Goal: Task Accomplishment & Management: Use online tool/utility

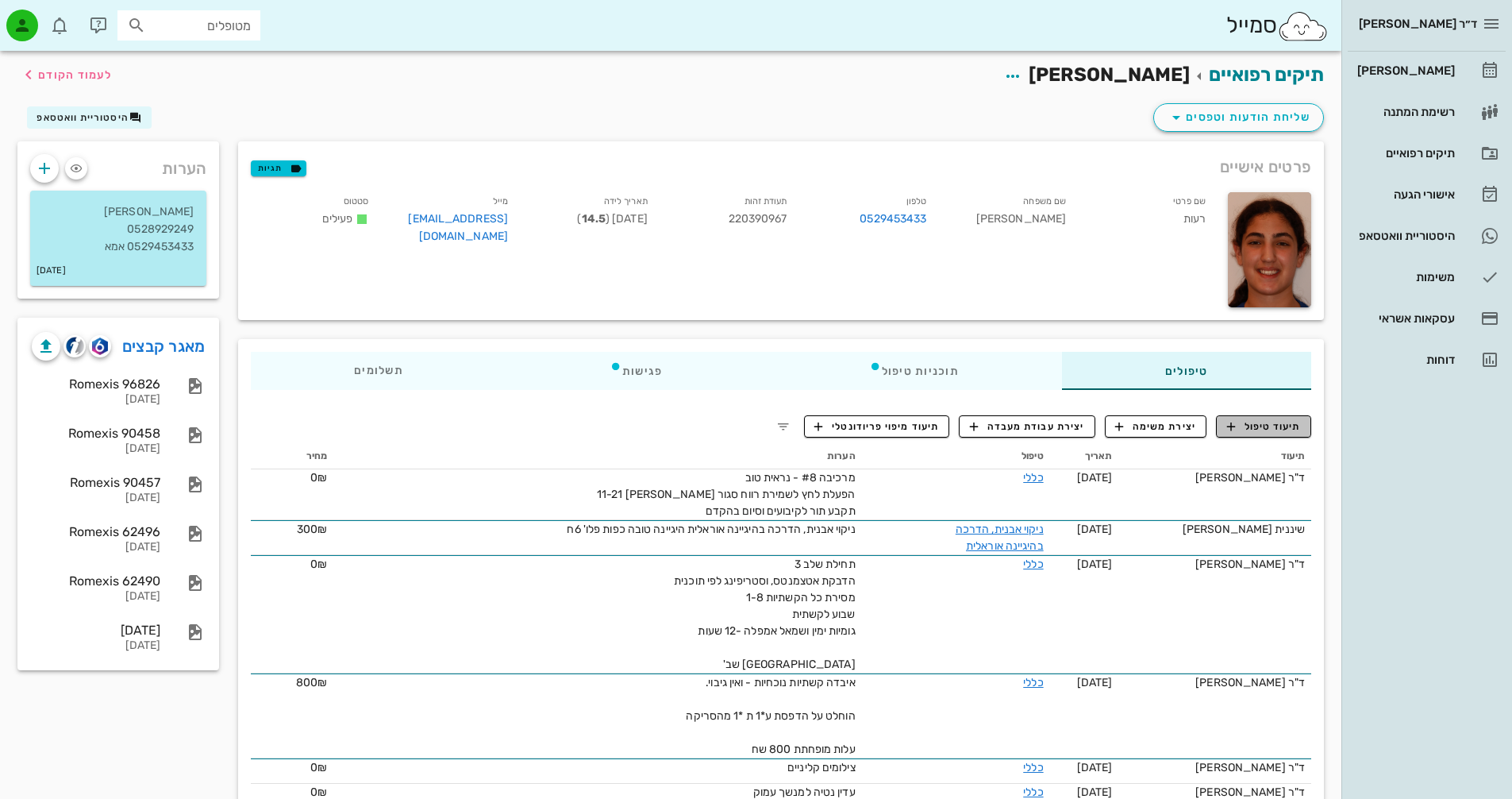
click at [1253, 431] on span "תיעוד טיפול" at bounding box center [1264, 425] width 74 height 14
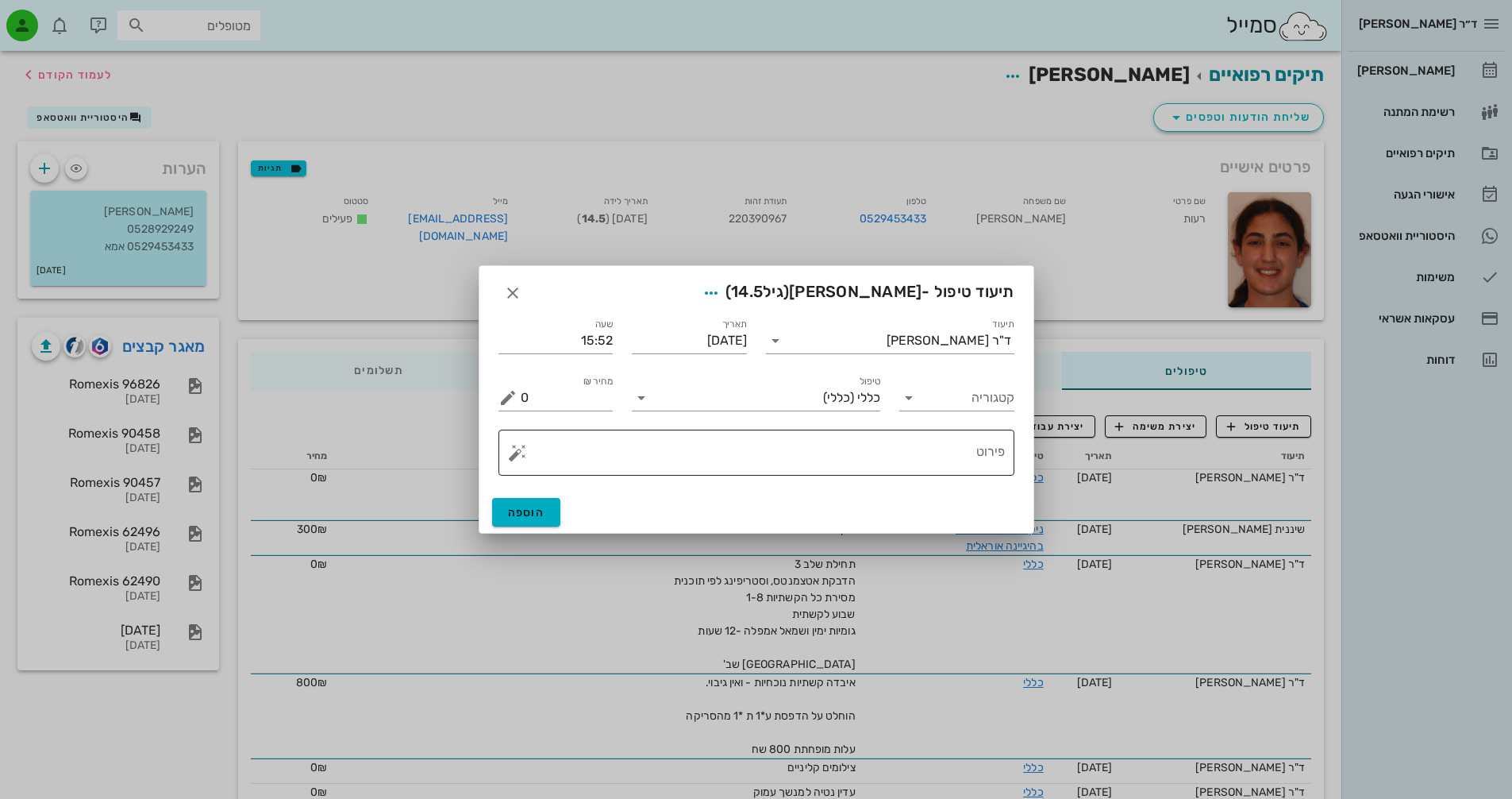
click at [518, 459] on button "button" at bounding box center [517, 452] width 19 height 19
click at [552, 391] on div "[MEDICAL_DATA]" at bounding box center [573, 388] width 130 height 32
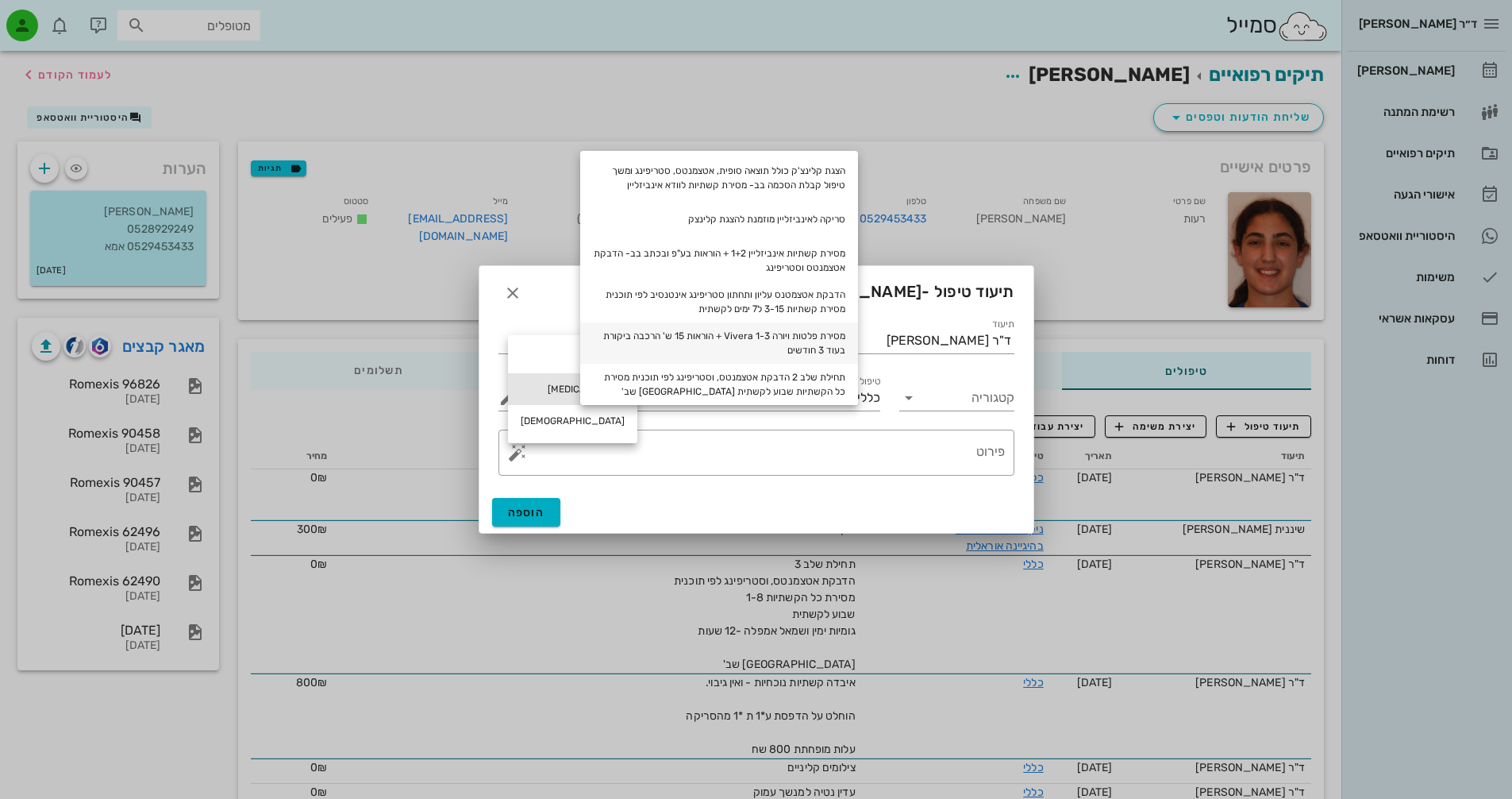
scroll to position [73, 0]
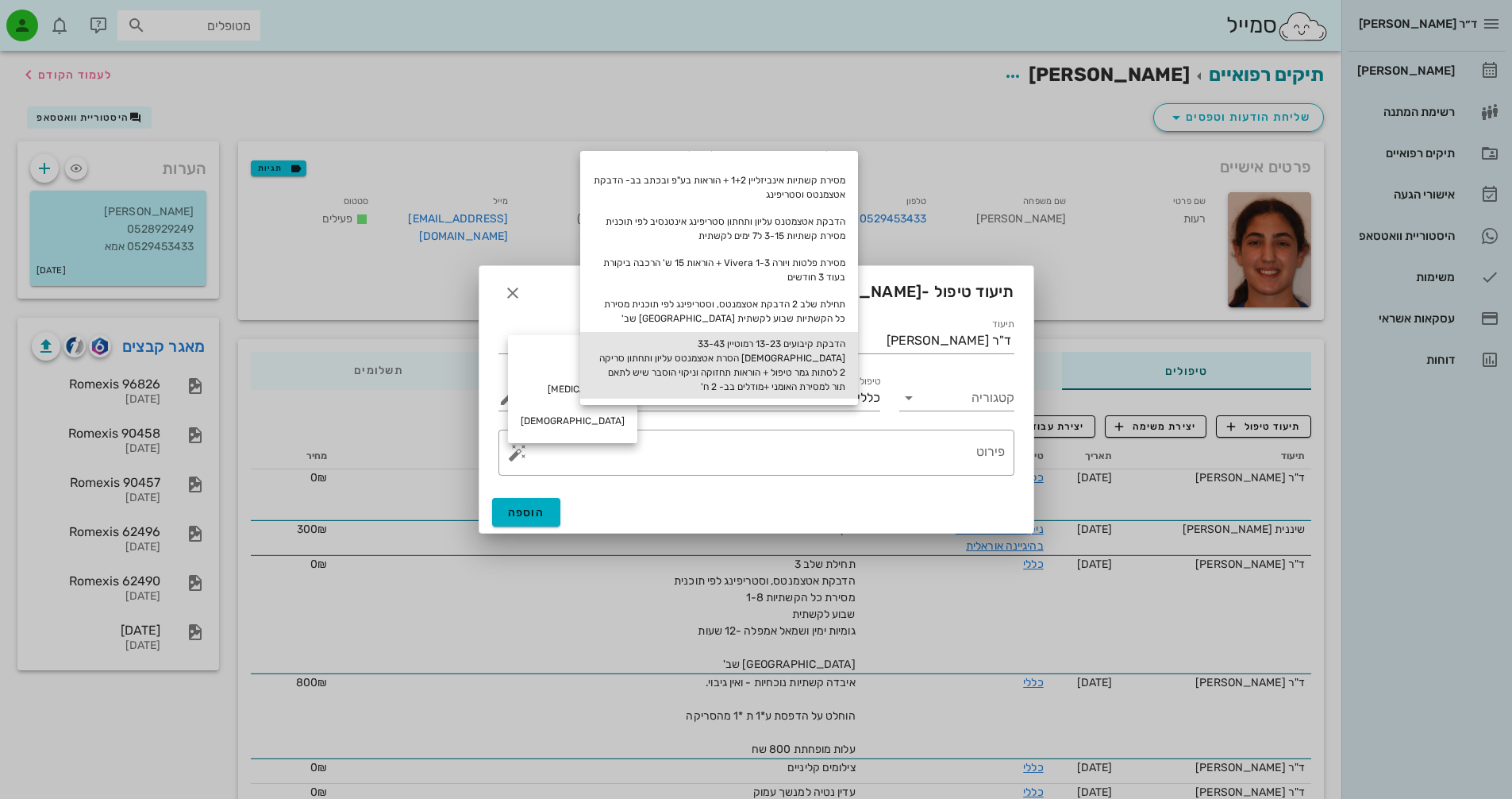
click at [844, 353] on div "הדבקת קיבועים 13-23 רמוטיין 33-43 [DEMOGRAPHIC_DATA] הסרת אטצמנטס עליון ותחתון …" at bounding box center [719, 365] width 277 height 67
type textarea "הדבקת קיבועים 13-23 רמוטיין 33-43 [DEMOGRAPHIC_DATA] הסרת אטצמנטס עליון ותחתון …"
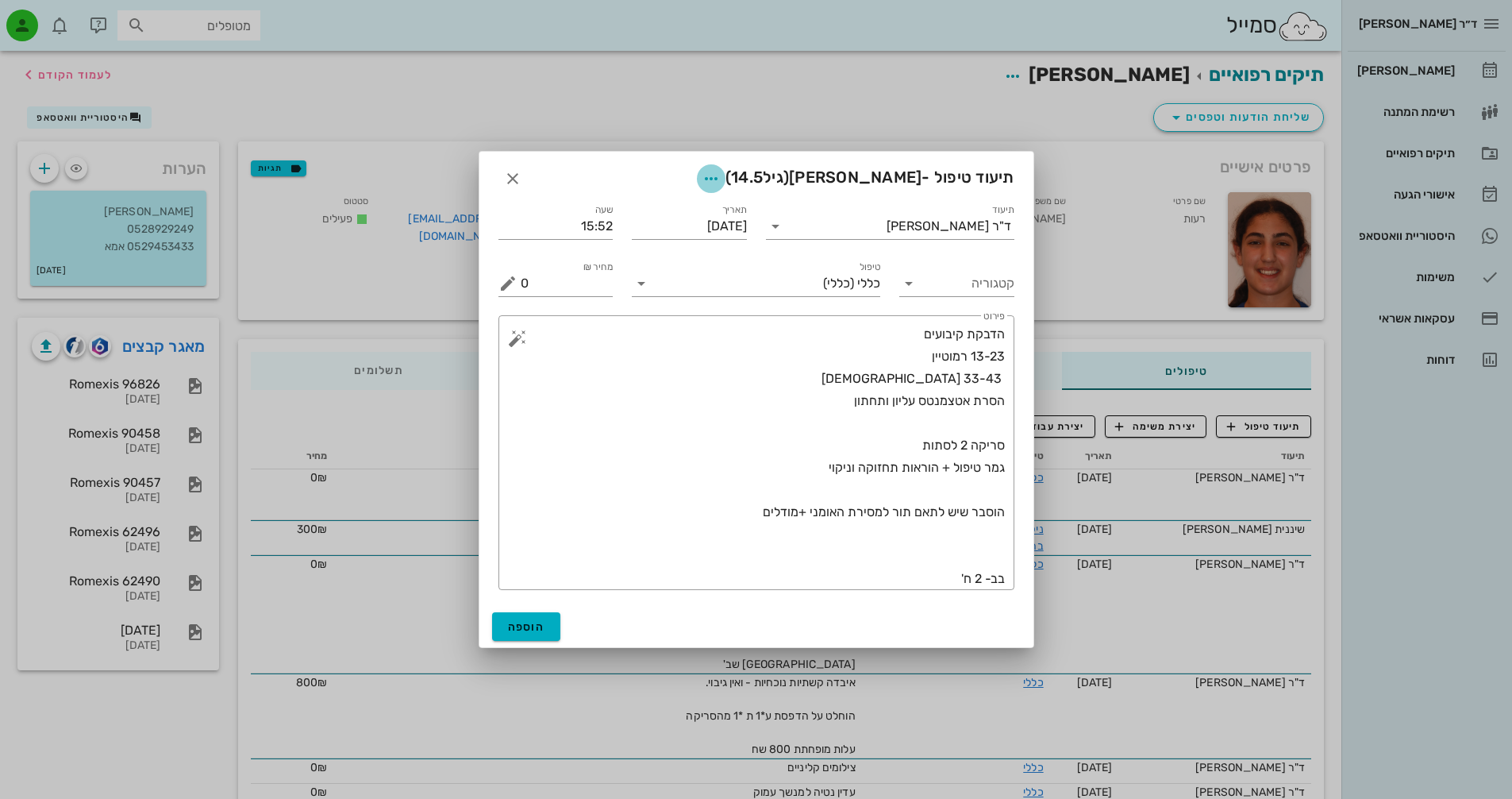
click at [721, 181] on icon "button" at bounding box center [711, 178] width 19 height 19
click at [732, 266] on div "צבע רשומה" at bounding box center [678, 258] width 164 height 41
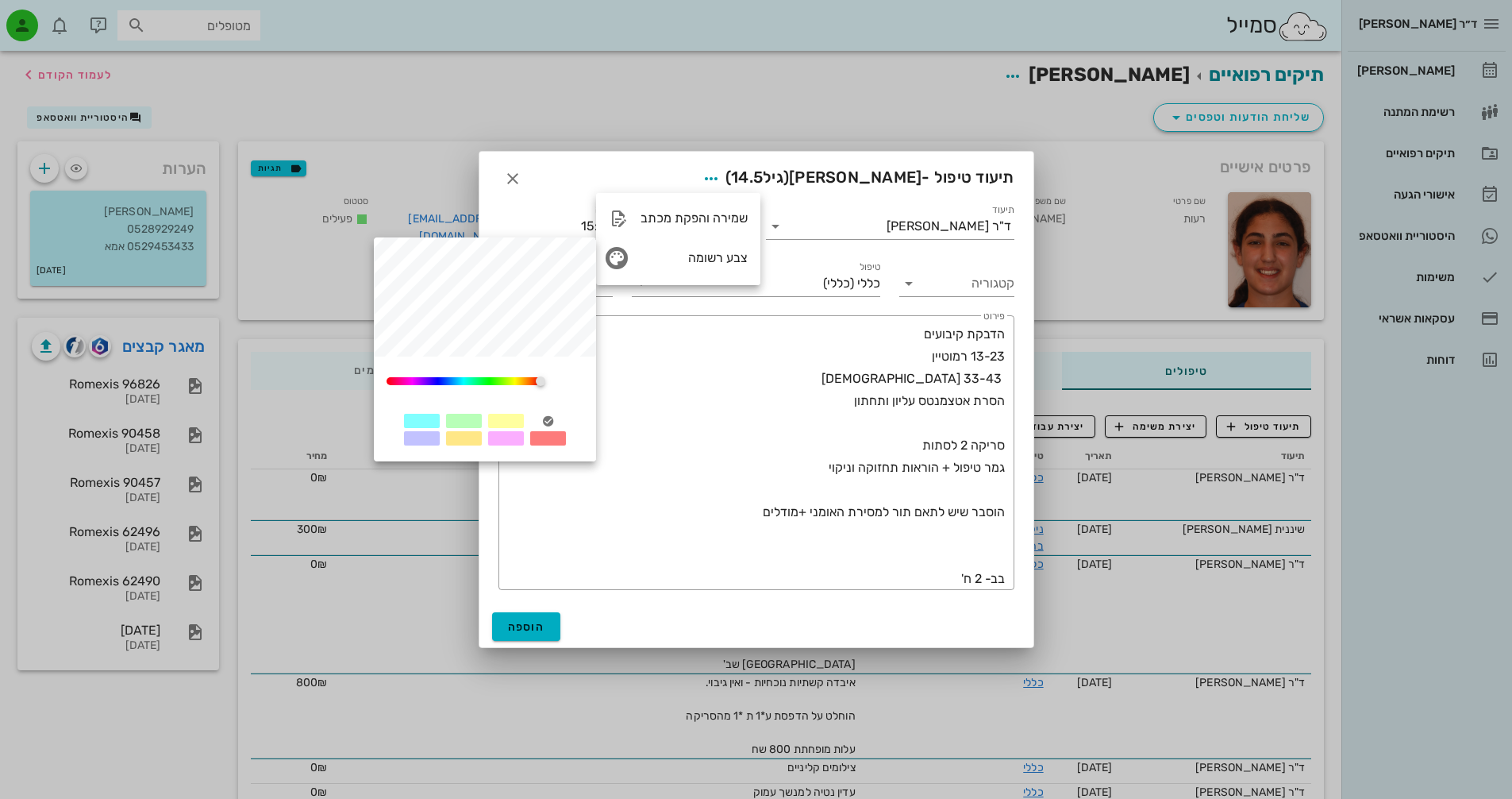
click at [458, 421] on div at bounding box center [464, 420] width 36 height 14
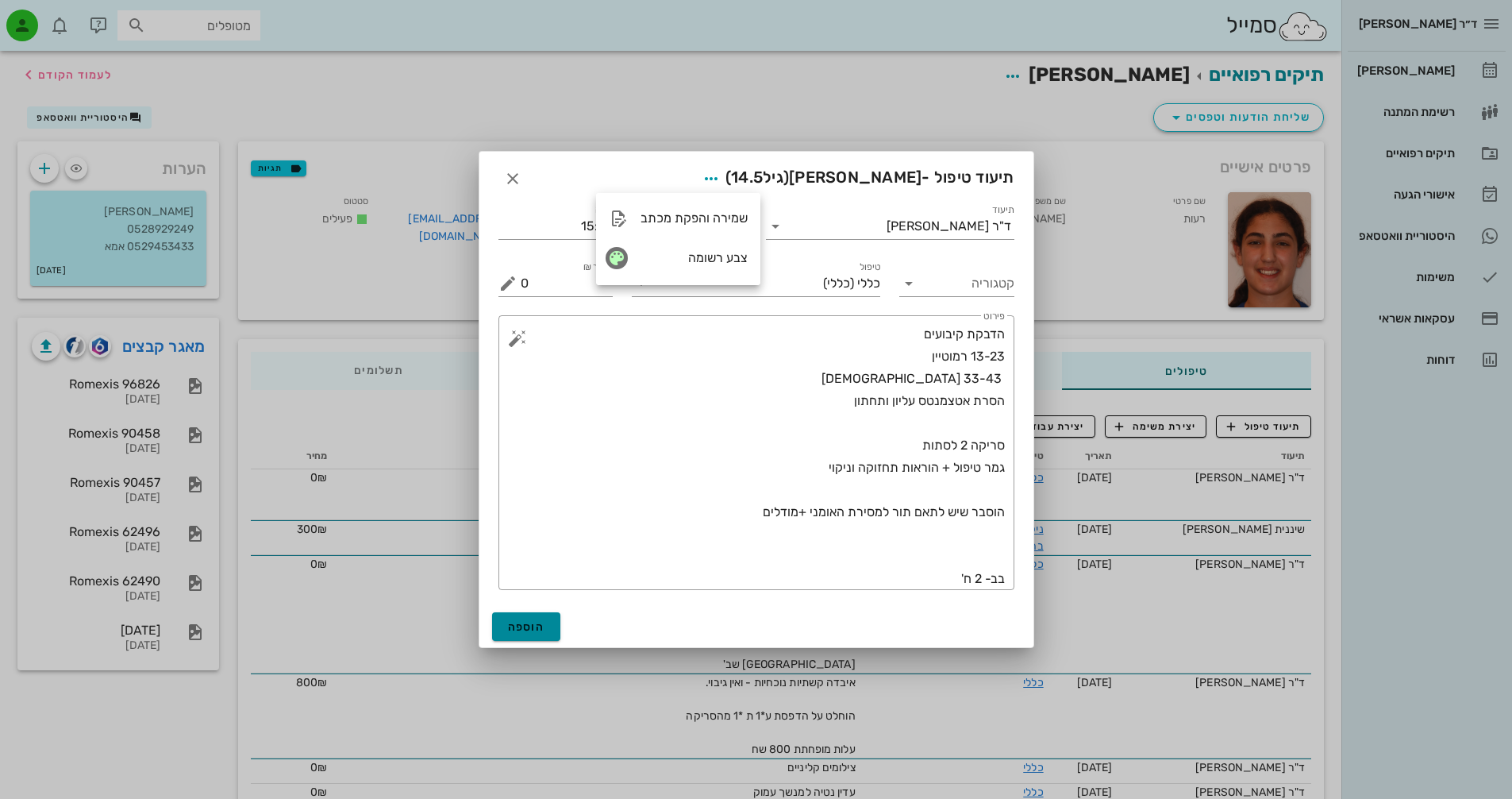
click at [524, 624] on span "הוספה" at bounding box center [526, 627] width 37 height 13
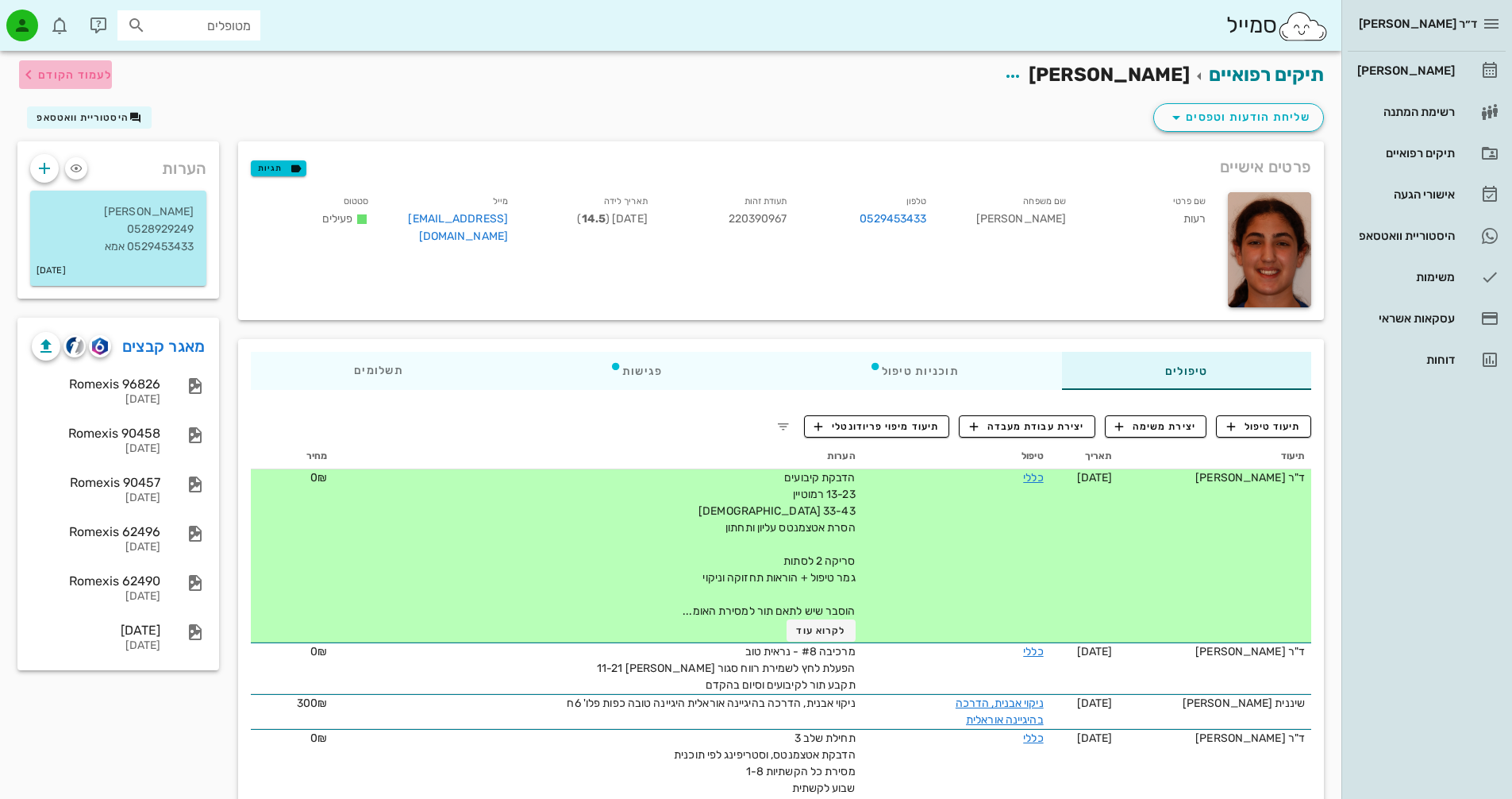
click at [75, 70] on span "לעמוד הקודם" at bounding box center [75, 75] width 74 height 13
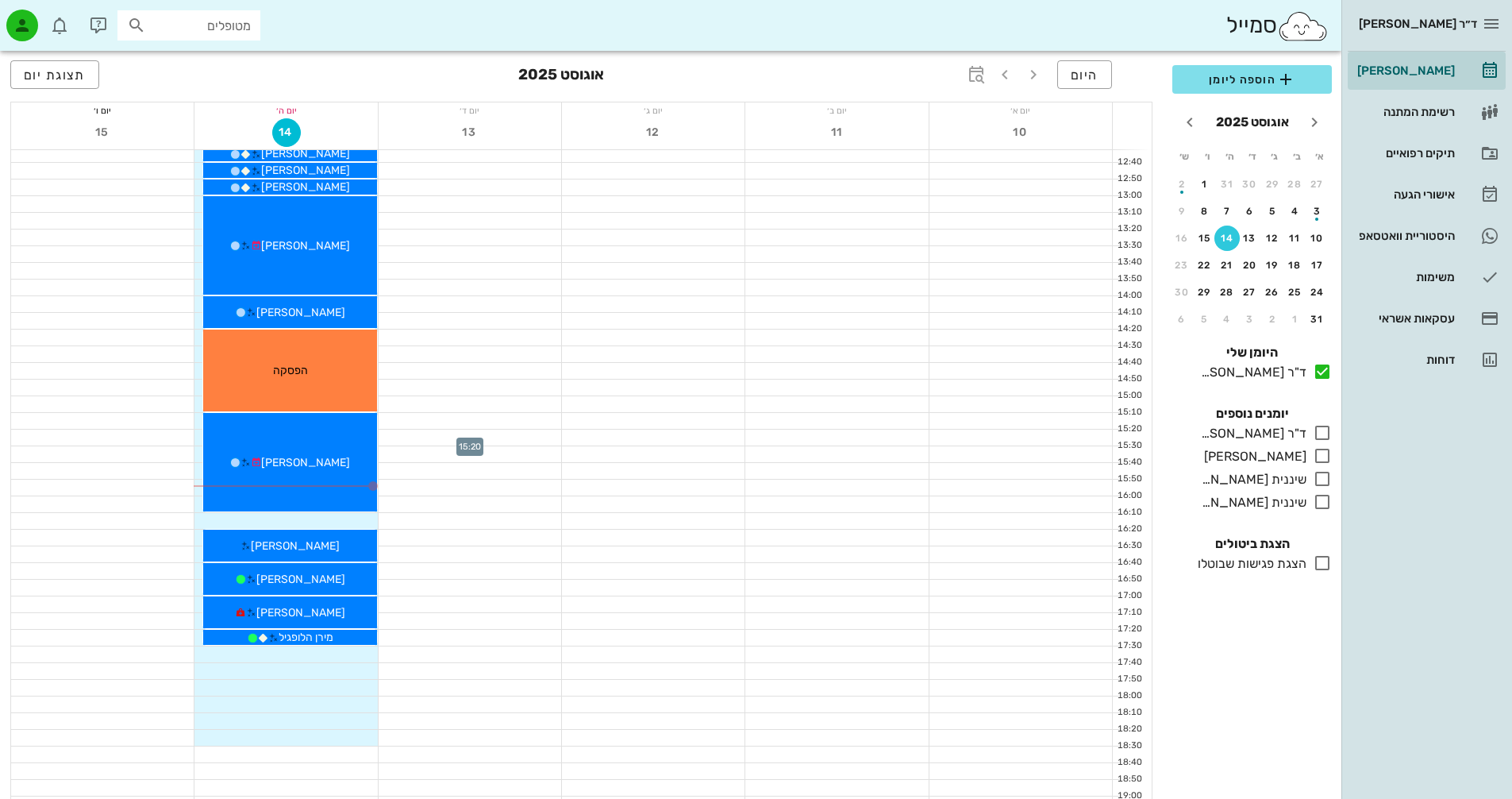
scroll to position [556, 0]
click at [1326, 439] on icon at bounding box center [1322, 432] width 19 height 19
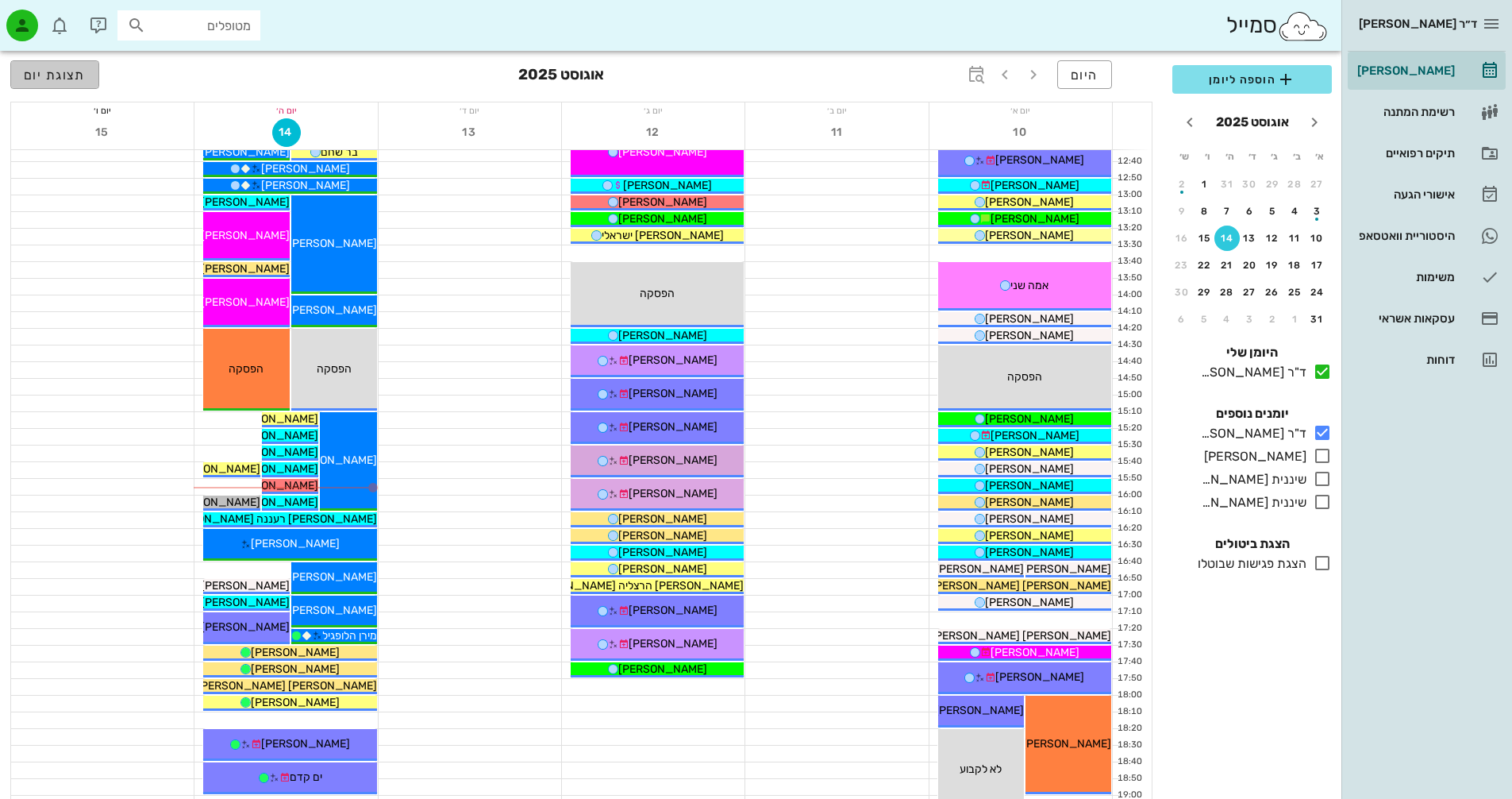
click at [75, 67] on span "תצוגת יום" at bounding box center [54, 75] width 62 height 15
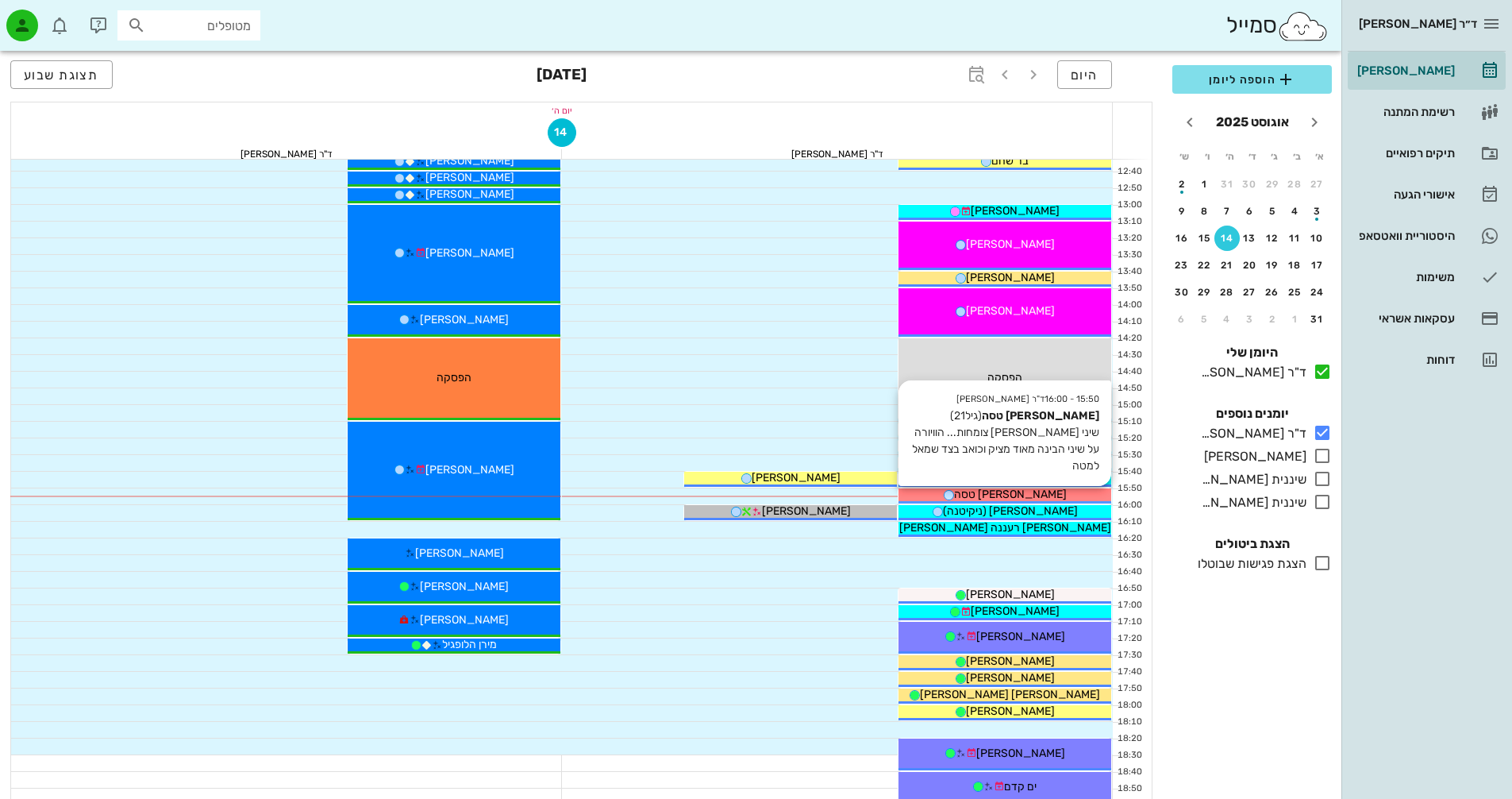
click at [1020, 495] on span "[PERSON_NAME] טסה" at bounding box center [1010, 494] width 112 height 13
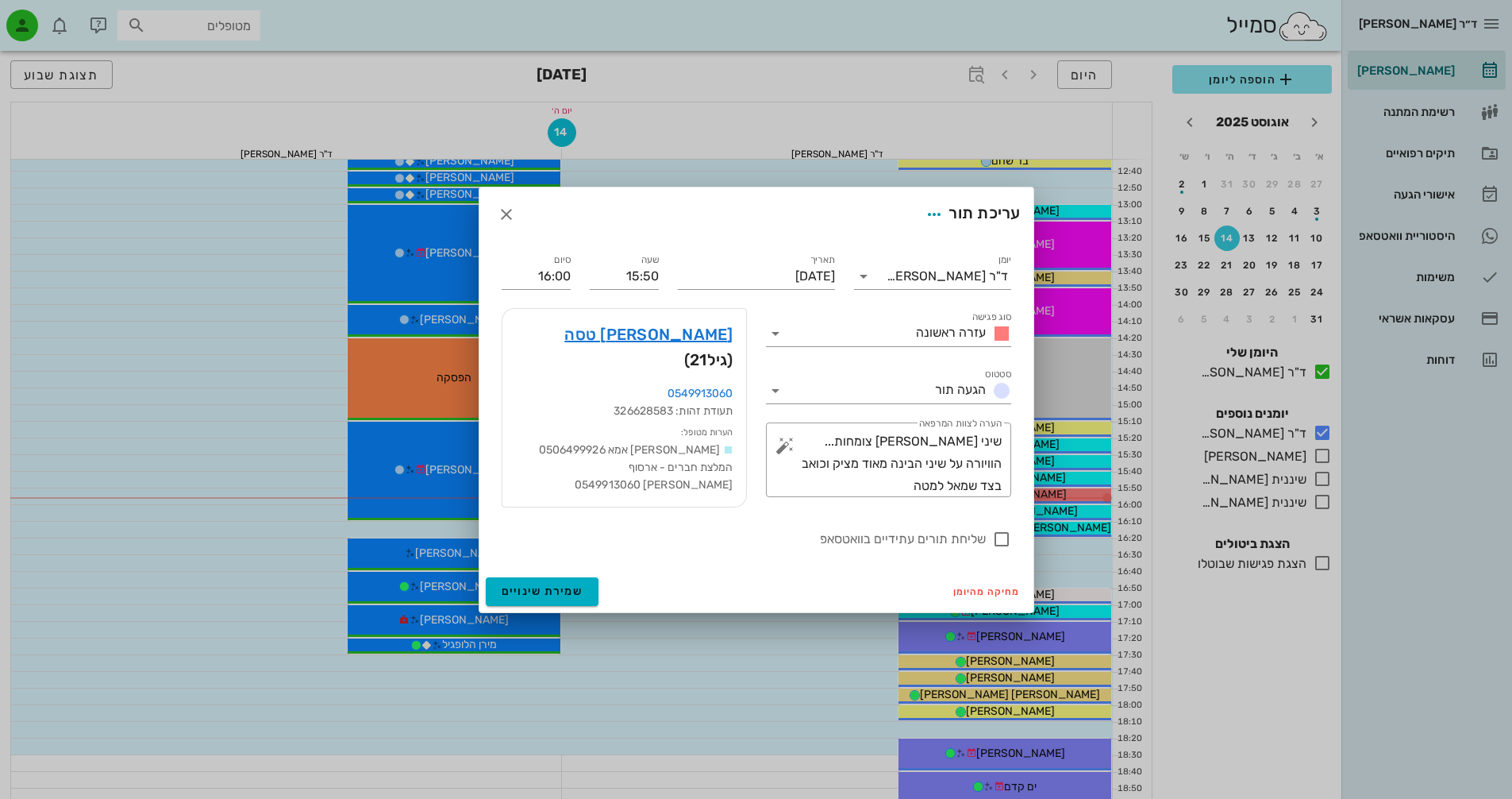
click at [704, 303] on div "[PERSON_NAME] טסה (גיל 21 ) 0549913060 תעודת זהות: 326628583 הערות מטופל: [PERS…" at bounding box center [624, 408] width 264 height 218
click at [722, 342] on link "[PERSON_NAME] טסה" at bounding box center [648, 334] width 168 height 25
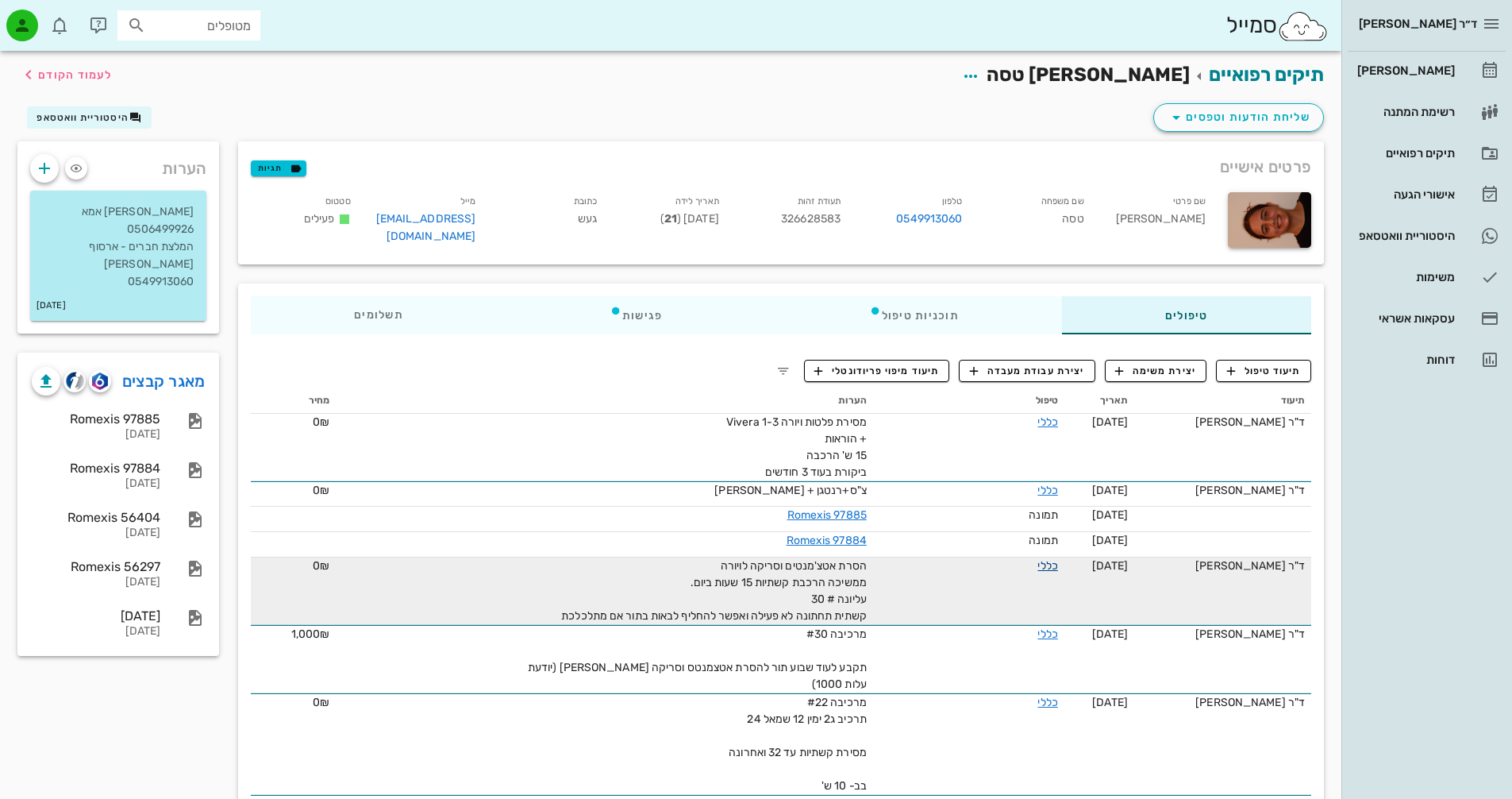
click at [1038, 559] on link "כללי" at bounding box center [1047, 566] width 20 height 13
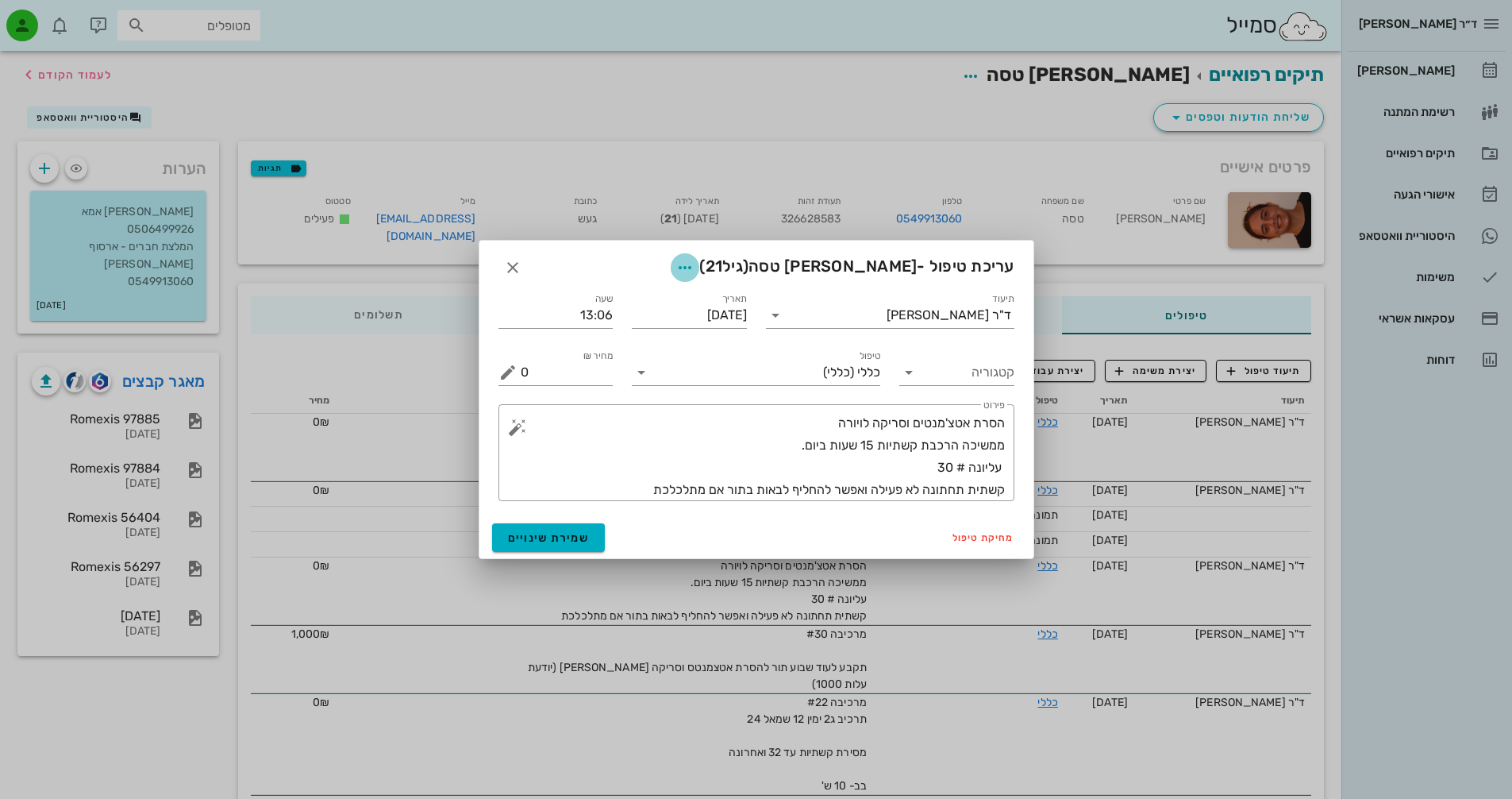
click at [694, 264] on icon "button" at bounding box center [685, 267] width 19 height 19
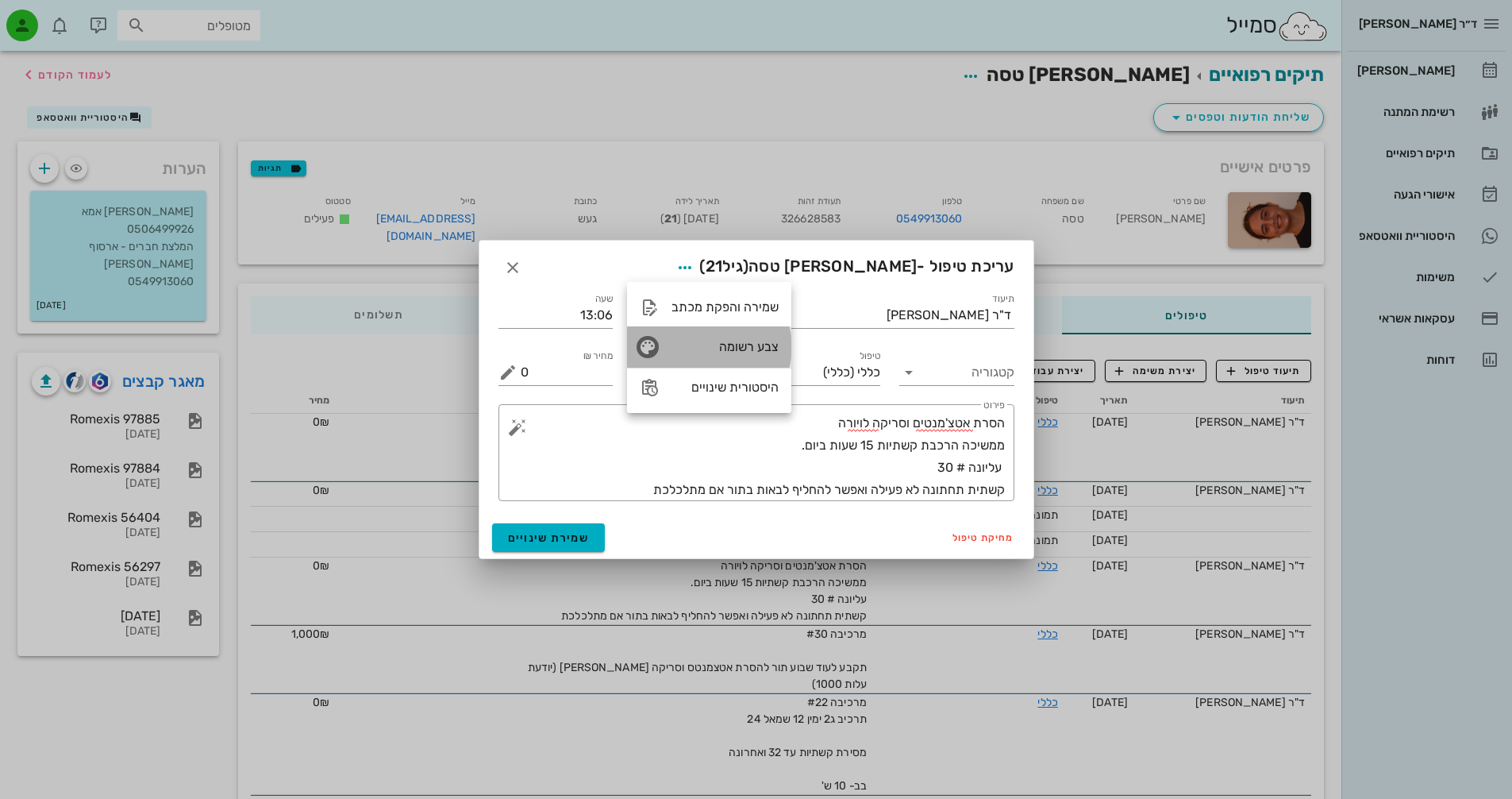
click at [754, 344] on div "צבע רשומה" at bounding box center [725, 347] width 108 height 15
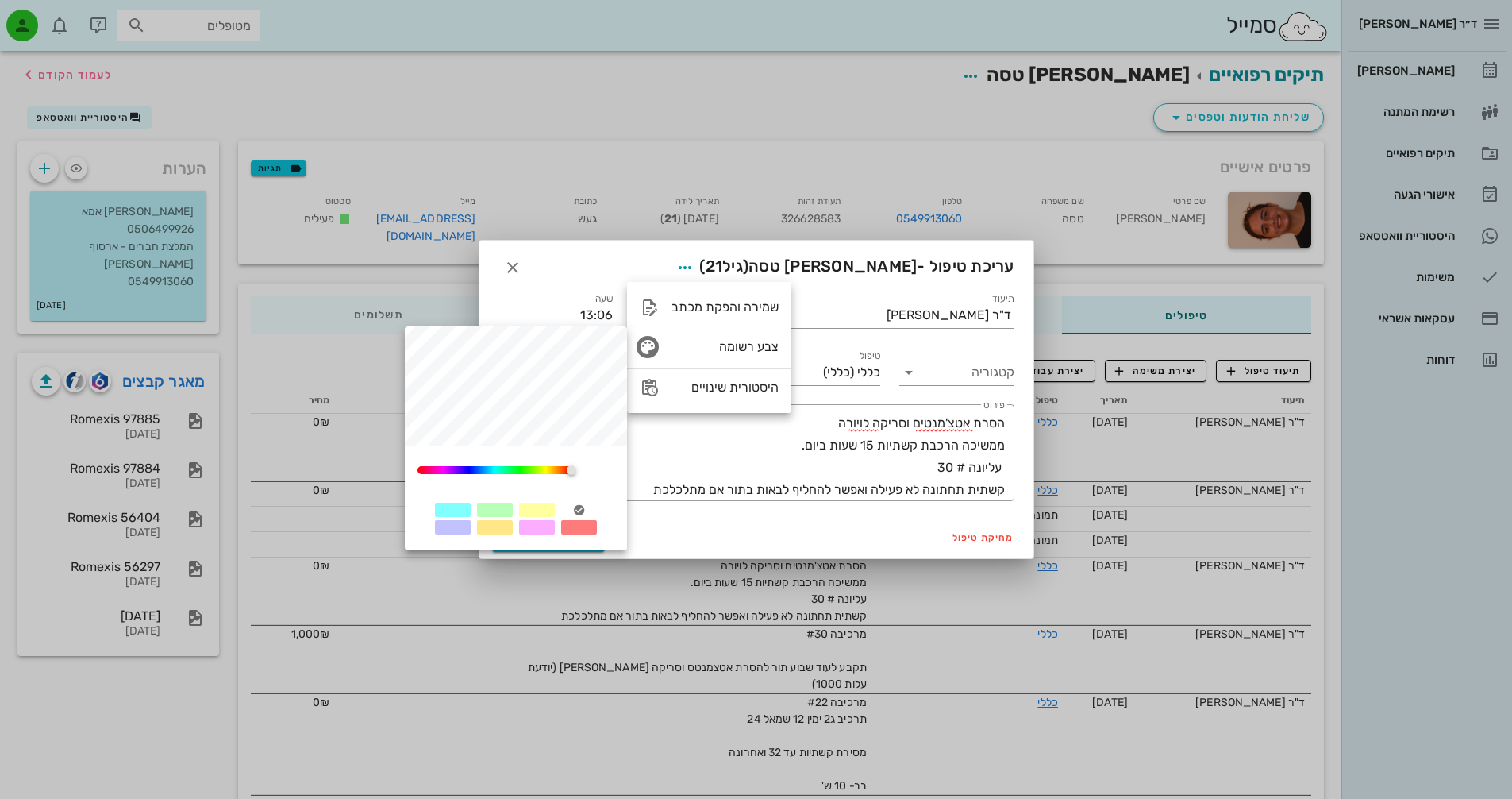
click at [485, 511] on div at bounding box center [495, 509] width 36 height 14
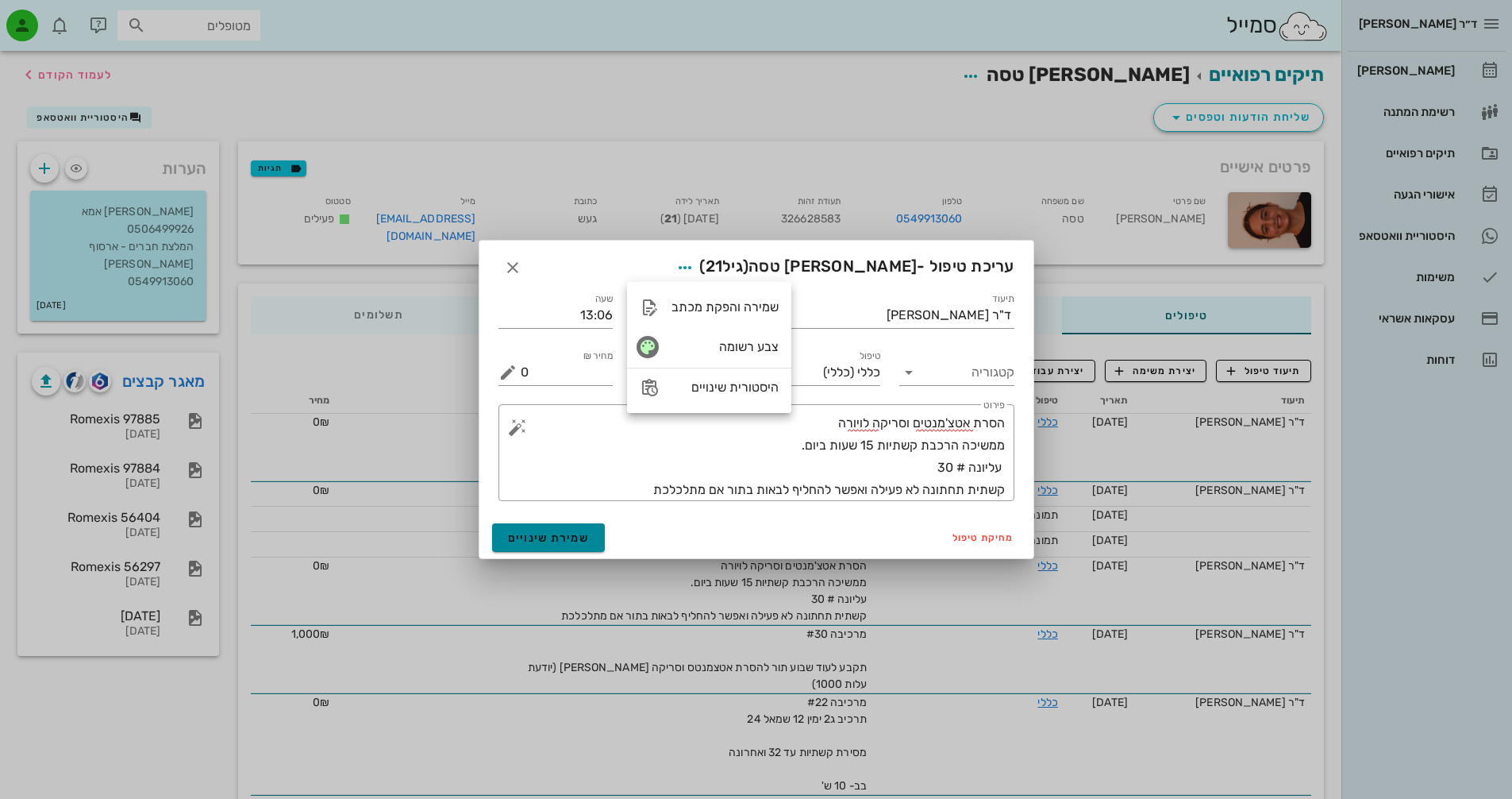
click at [546, 534] on span "שמירת שינויים" at bounding box center [549, 538] width 82 height 13
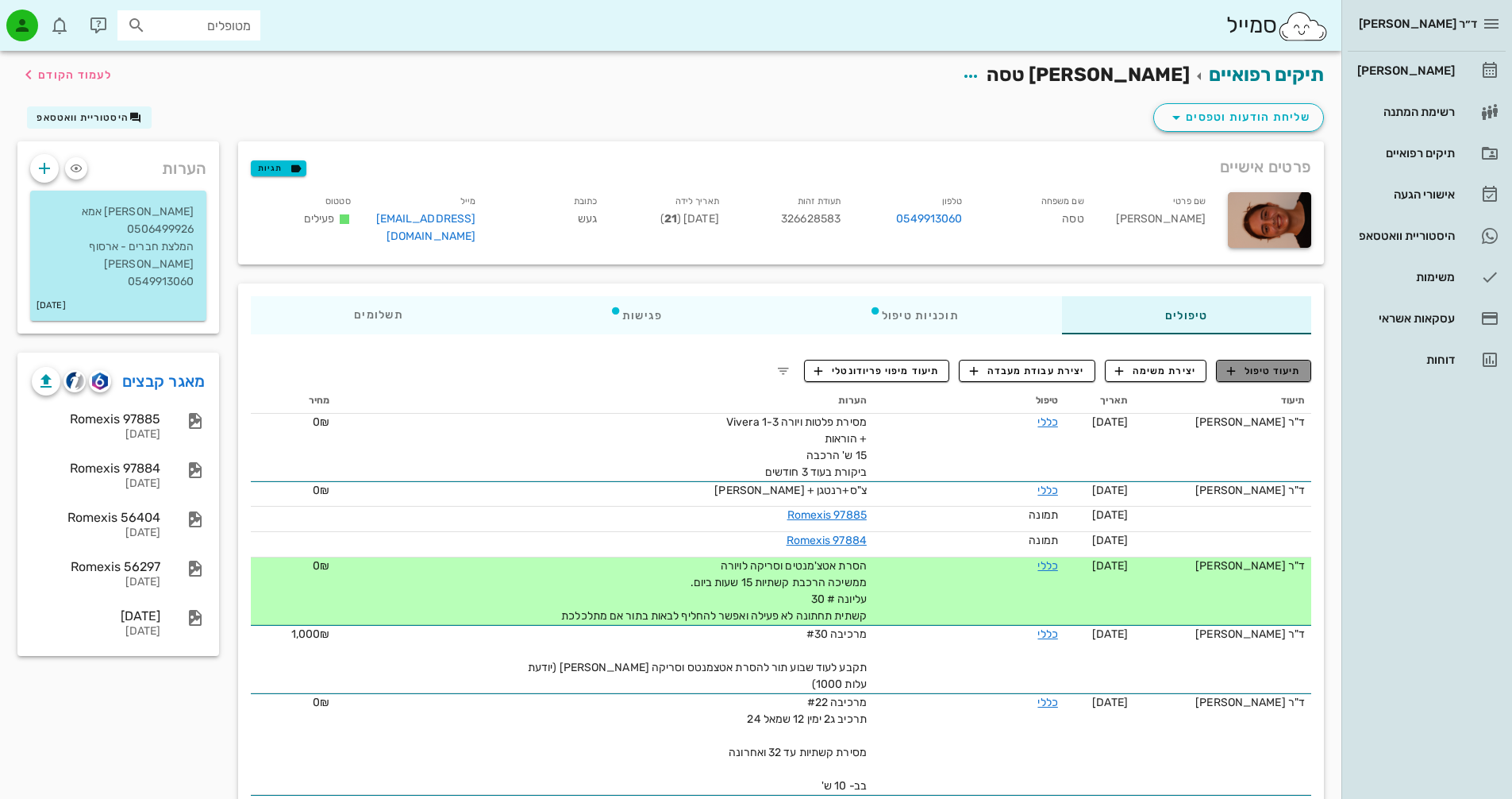
click at [1258, 368] on span "תיעוד טיפול" at bounding box center [1264, 370] width 74 height 14
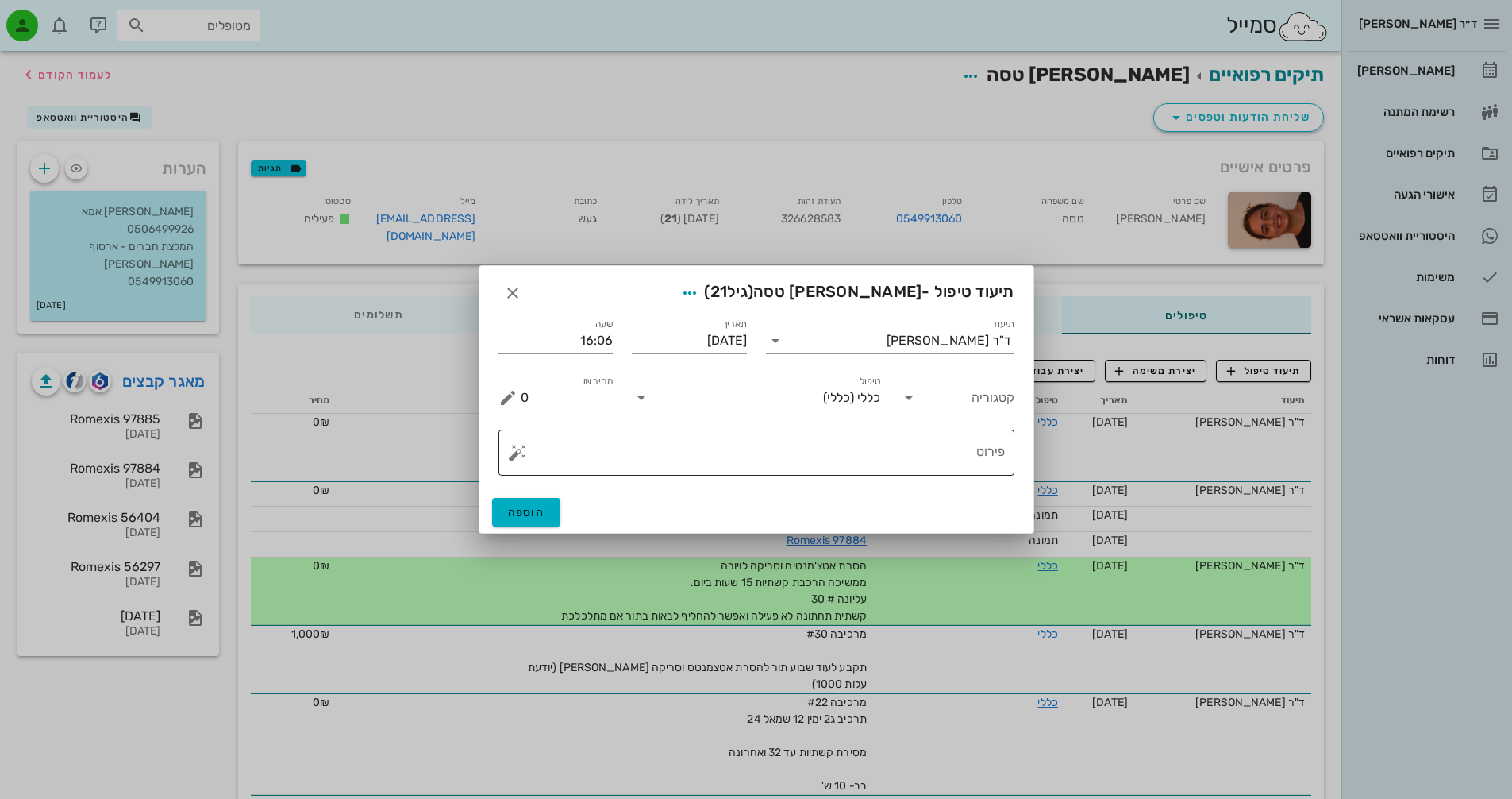
click at [891, 473] on textarea "פירוט" at bounding box center [763, 457] width 484 height 38
type textarea "c"
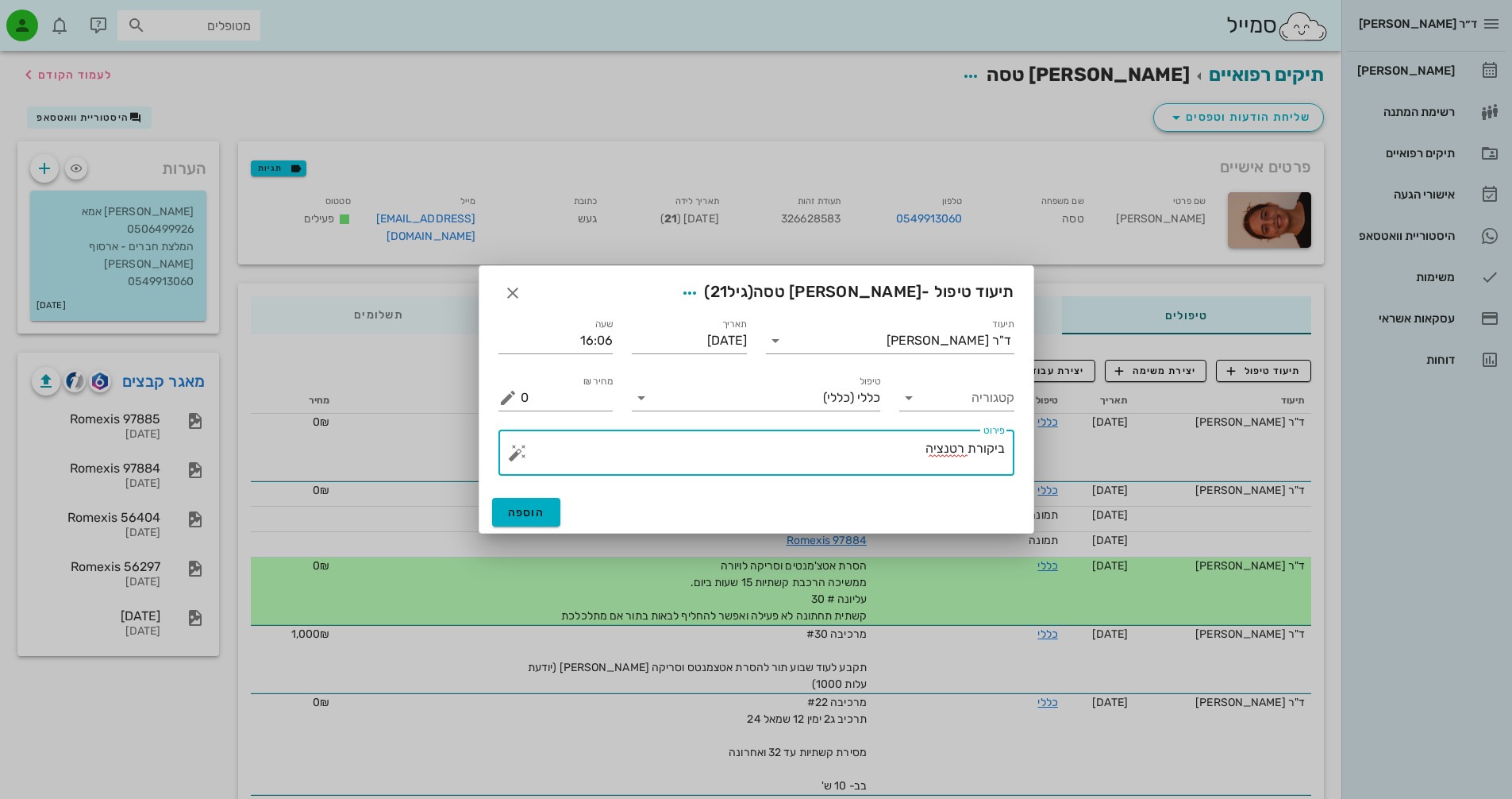
type textarea "ביקורת רטנציה"
click at [527, 514] on span "הוספה" at bounding box center [526, 512] width 37 height 13
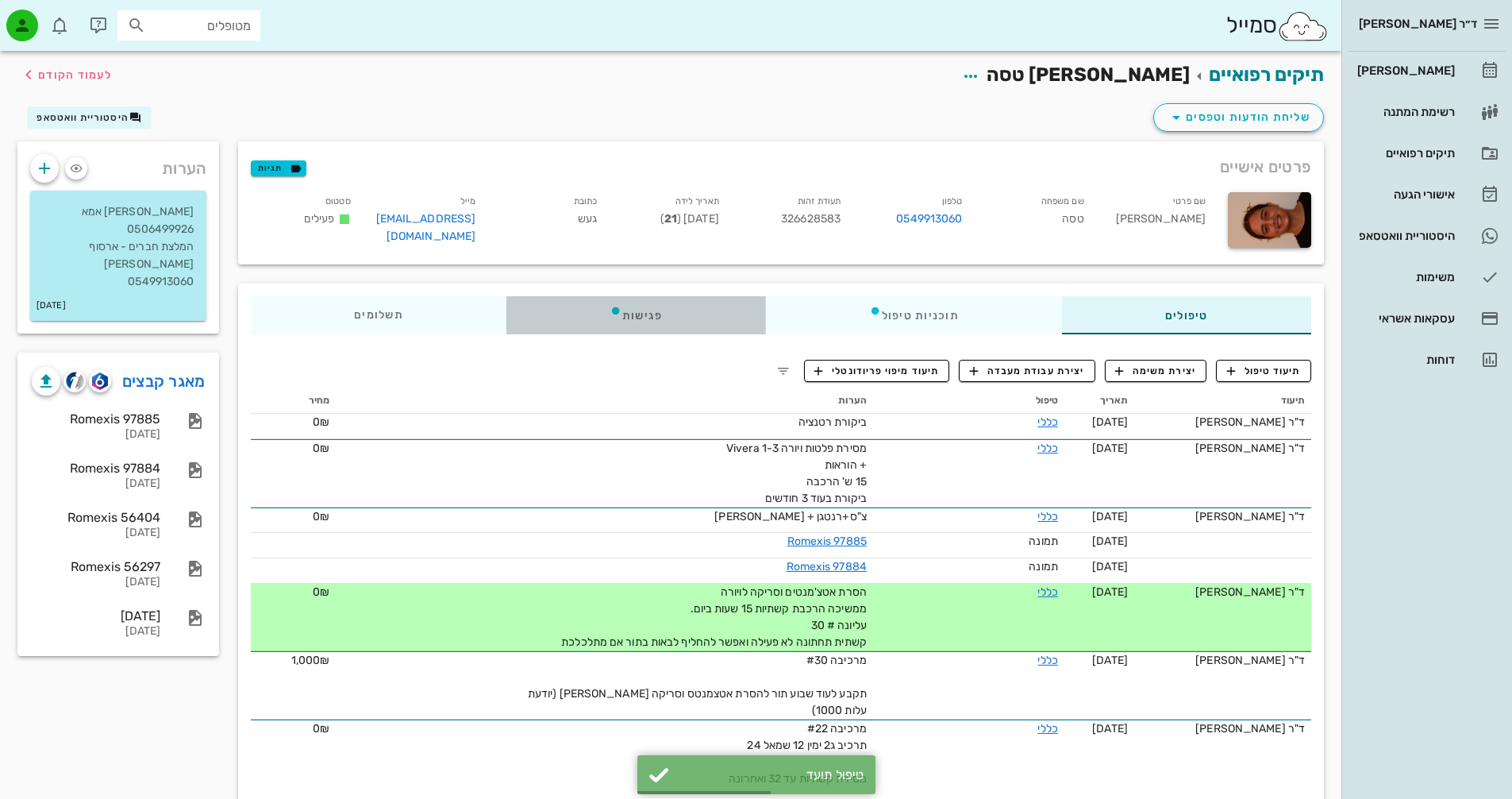
click at [629, 303] on div "פגישות" at bounding box center [636, 315] width 259 height 38
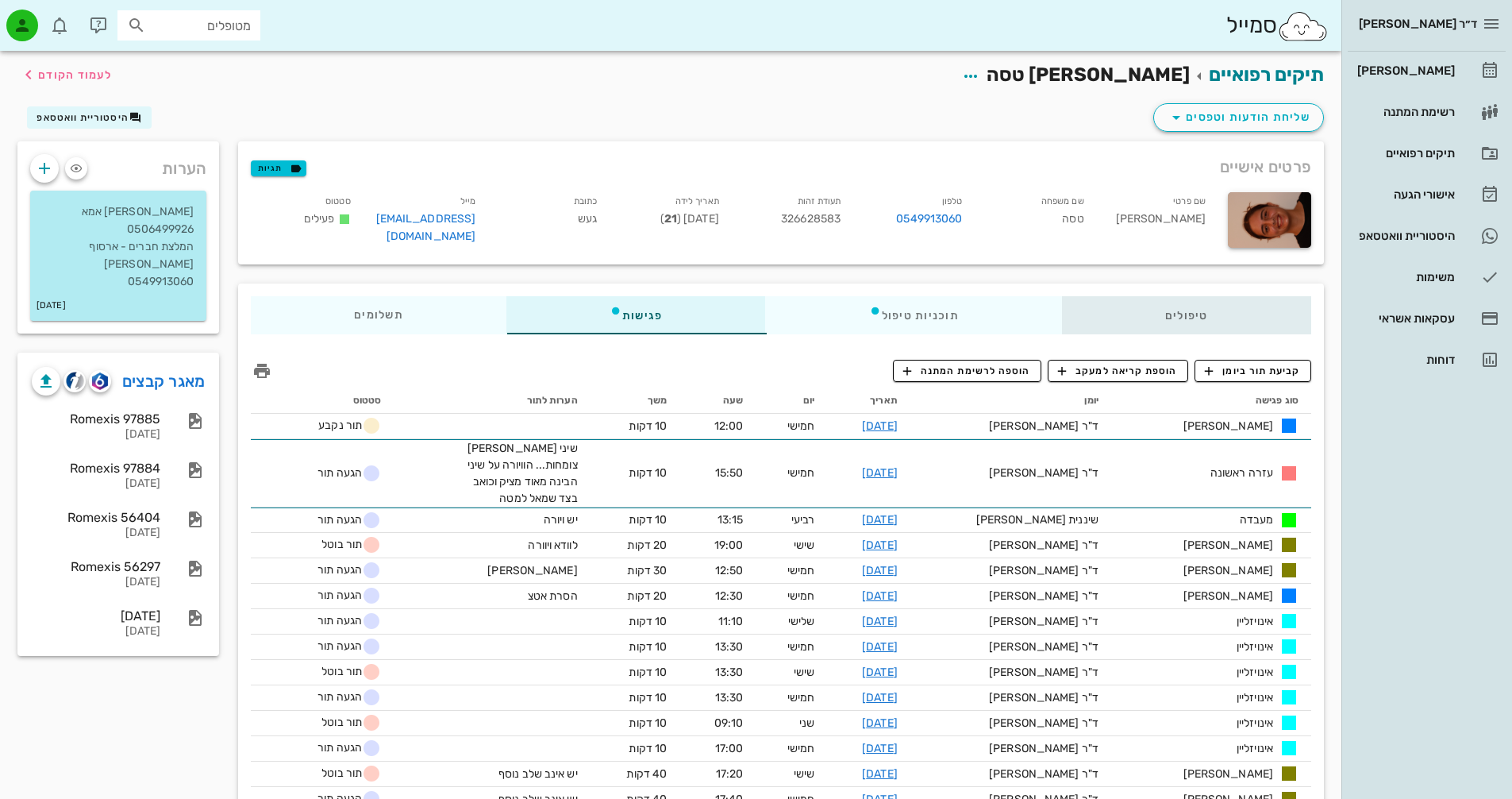
click at [1133, 310] on div "טיפולים" at bounding box center [1187, 315] width 250 height 38
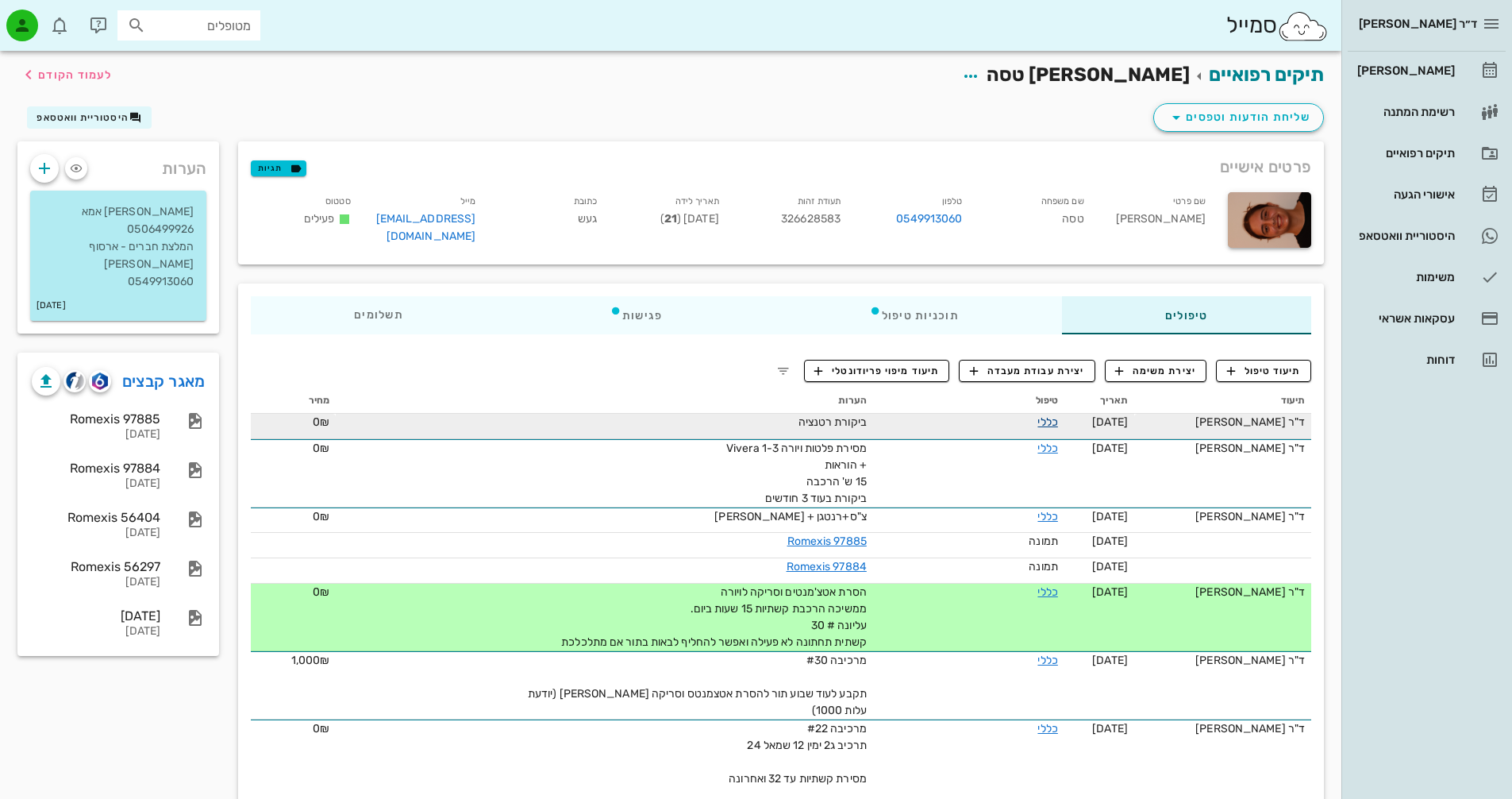
click at [1039, 416] on link "כללי" at bounding box center [1047, 422] width 20 height 13
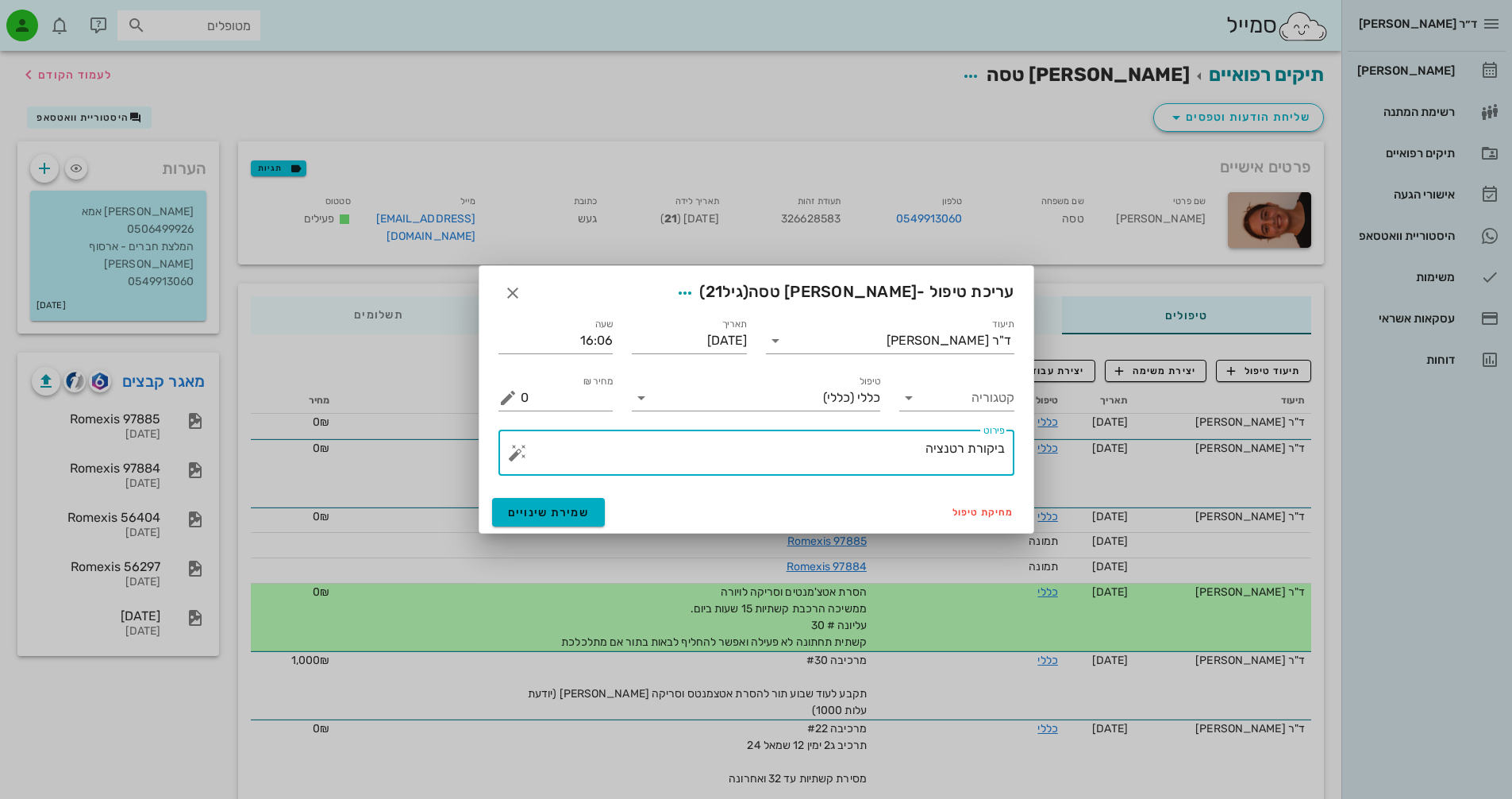
click at [920, 451] on textarea "ביקורת רטנציה" at bounding box center [763, 457] width 484 height 38
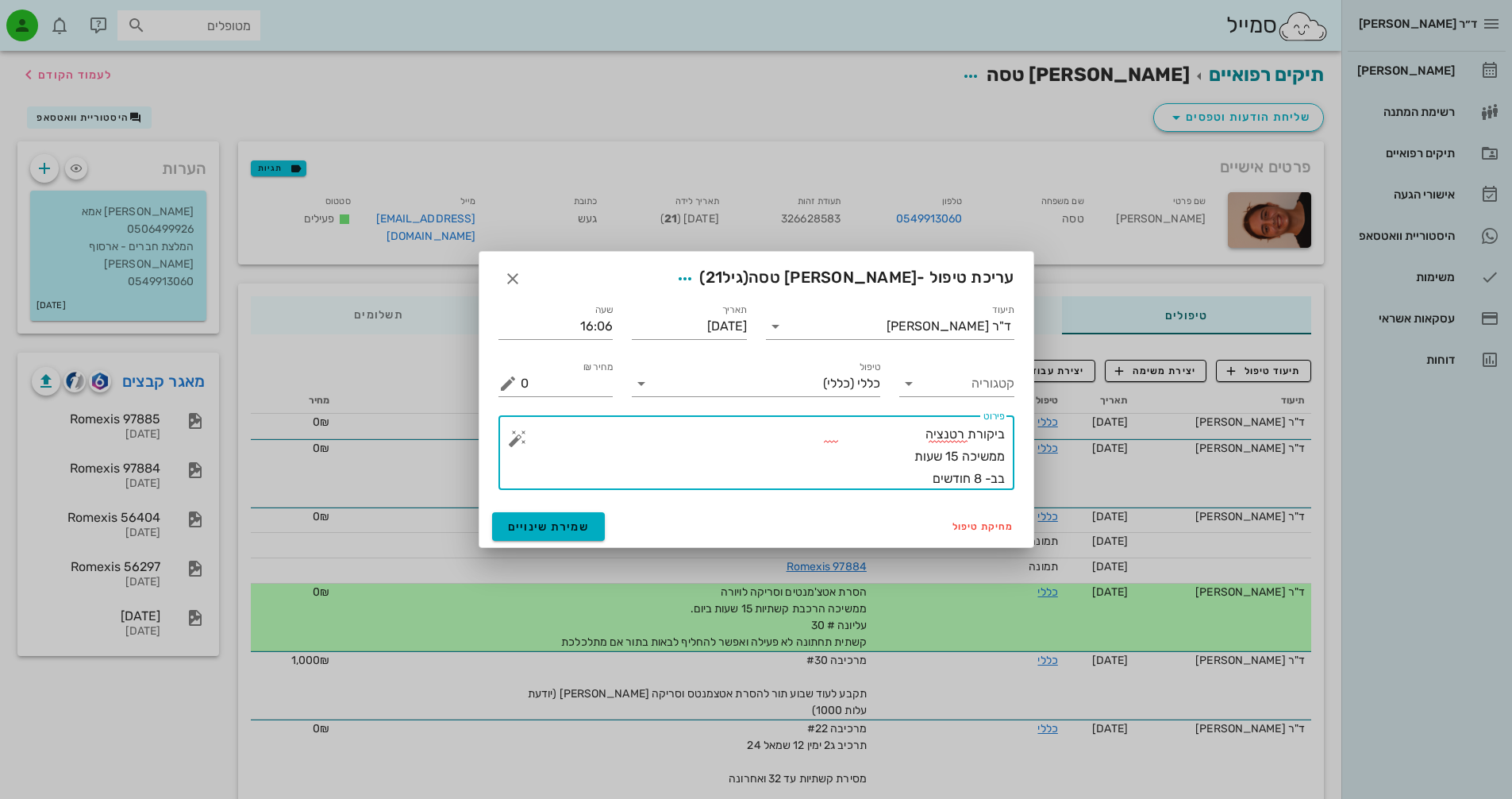
click at [896, 453] on textarea "ביקורת רטנציה ממשיכה 15 שעות בב- 8 חודשים" at bounding box center [763, 456] width 484 height 67
click at [913, 439] on textarea "ביקורת רטנציה ממשיכה 15 שעות ועוד חודש תרד ל 12 שעות הרכבה ביום. בב- 8 חודשים" at bounding box center [763, 456] width 484 height 67
type textarea "ביקורת רטנציה, מתלוננת ששיני [PERSON_NAME] מפריעות. בבדיקה פלטות יושבות היטב ומ…"
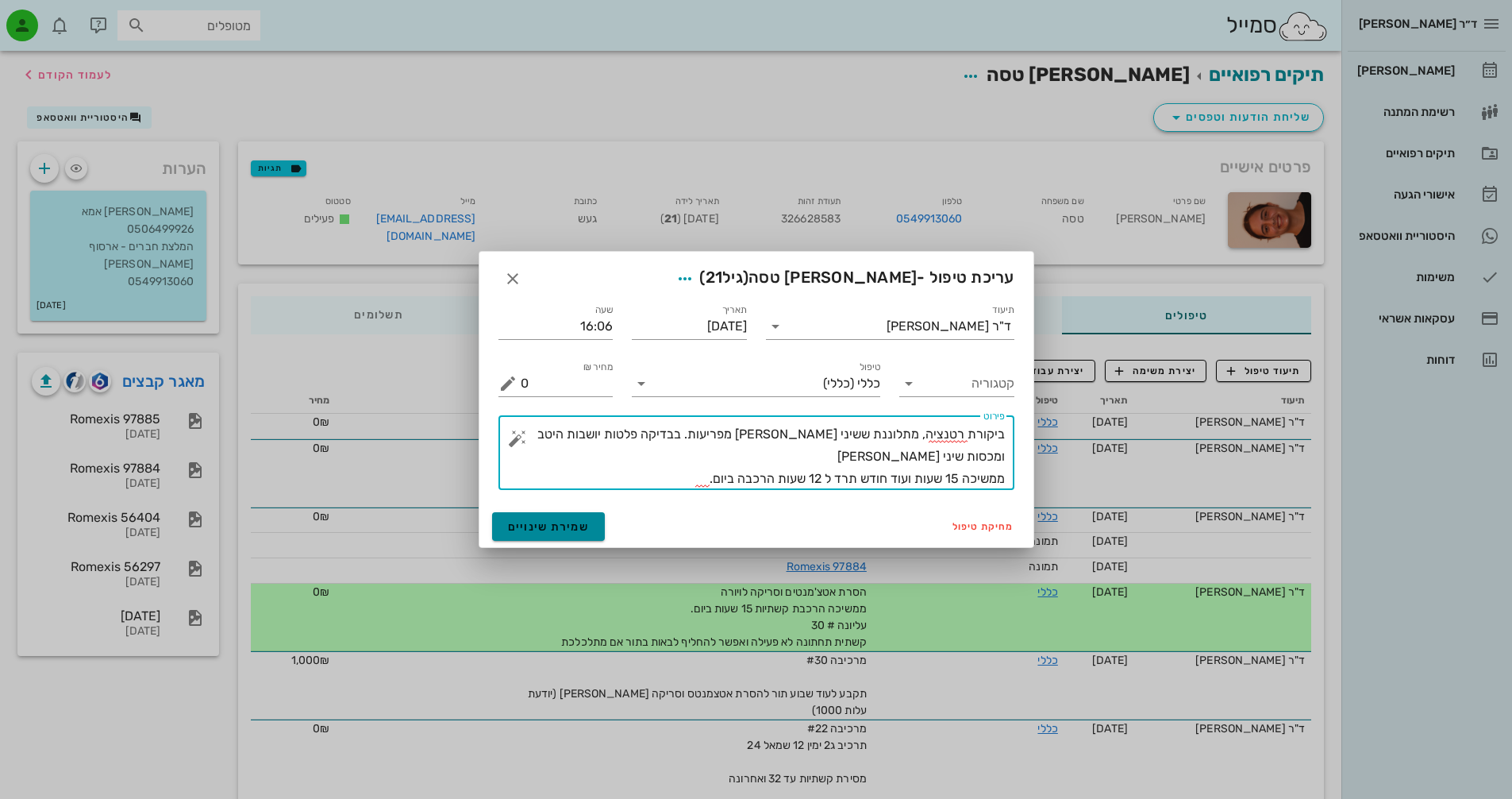
click at [567, 528] on span "שמירת שינויים" at bounding box center [549, 526] width 82 height 13
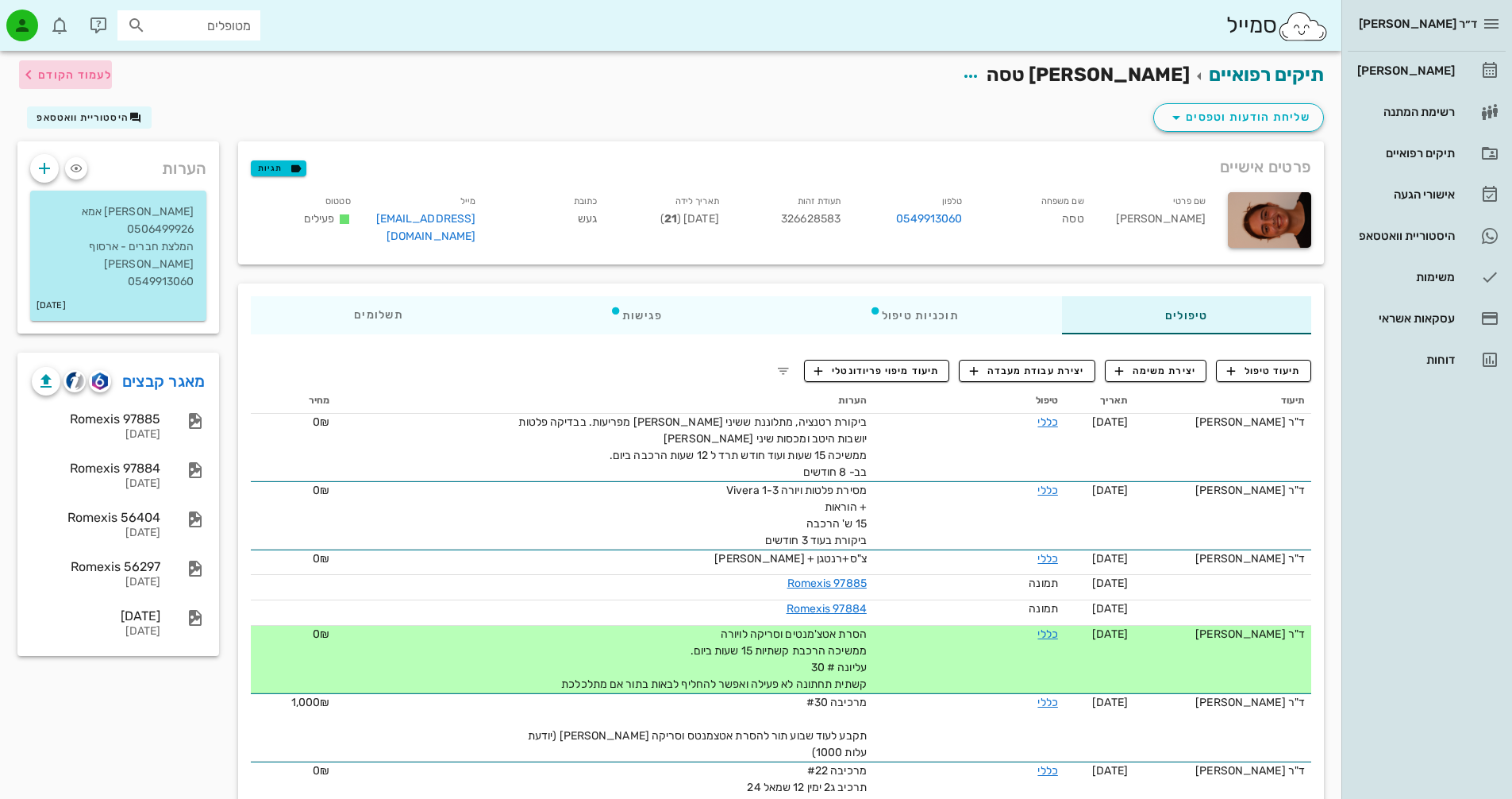
click at [77, 69] on span "לעמוד הקודם" at bounding box center [75, 75] width 74 height 13
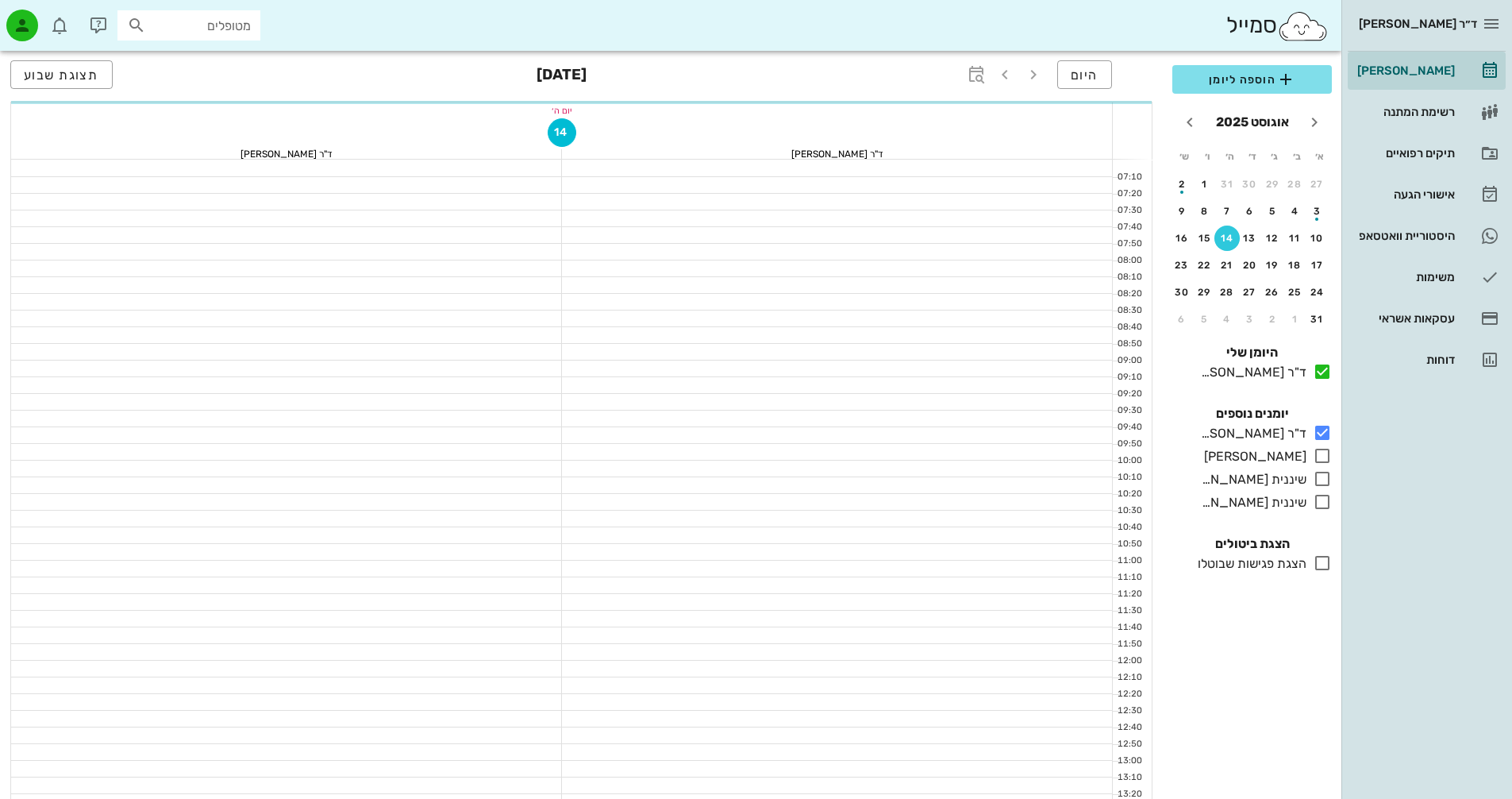
scroll to position [556, 0]
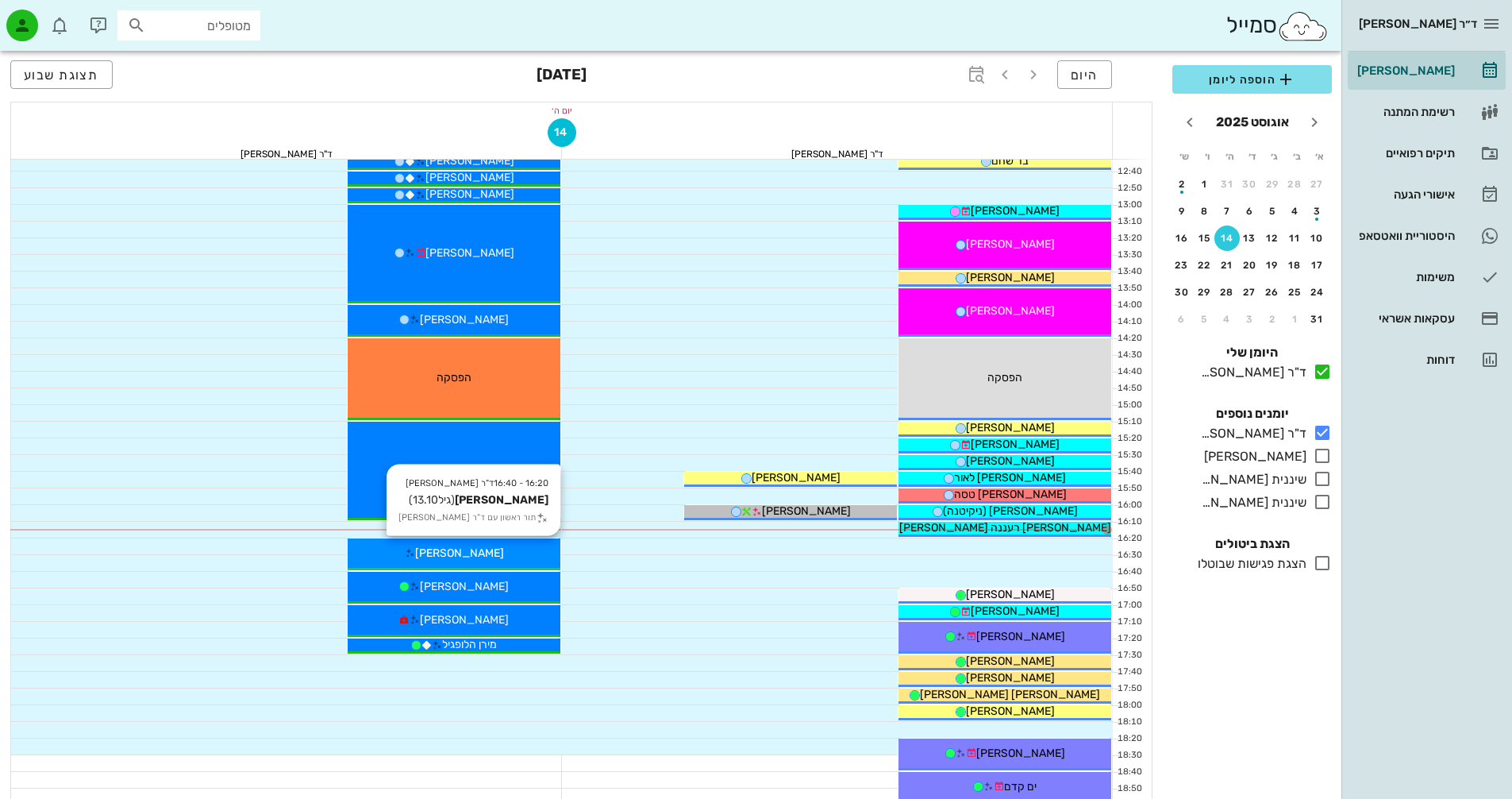
click at [510, 557] on div "[PERSON_NAME]" at bounding box center [453, 553] width 213 height 16
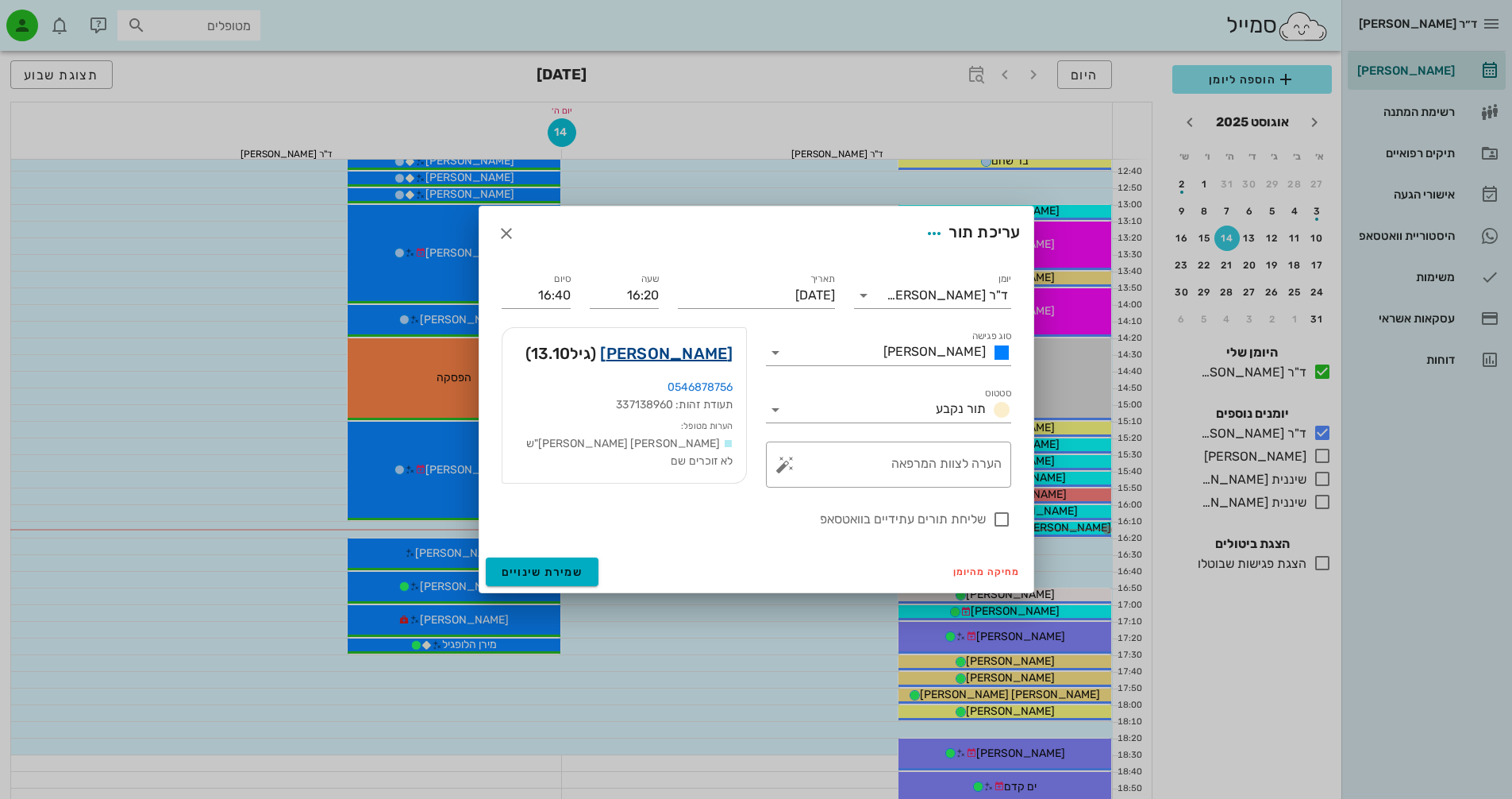
click at [690, 351] on link "[PERSON_NAME]" at bounding box center [666, 353] width 132 height 25
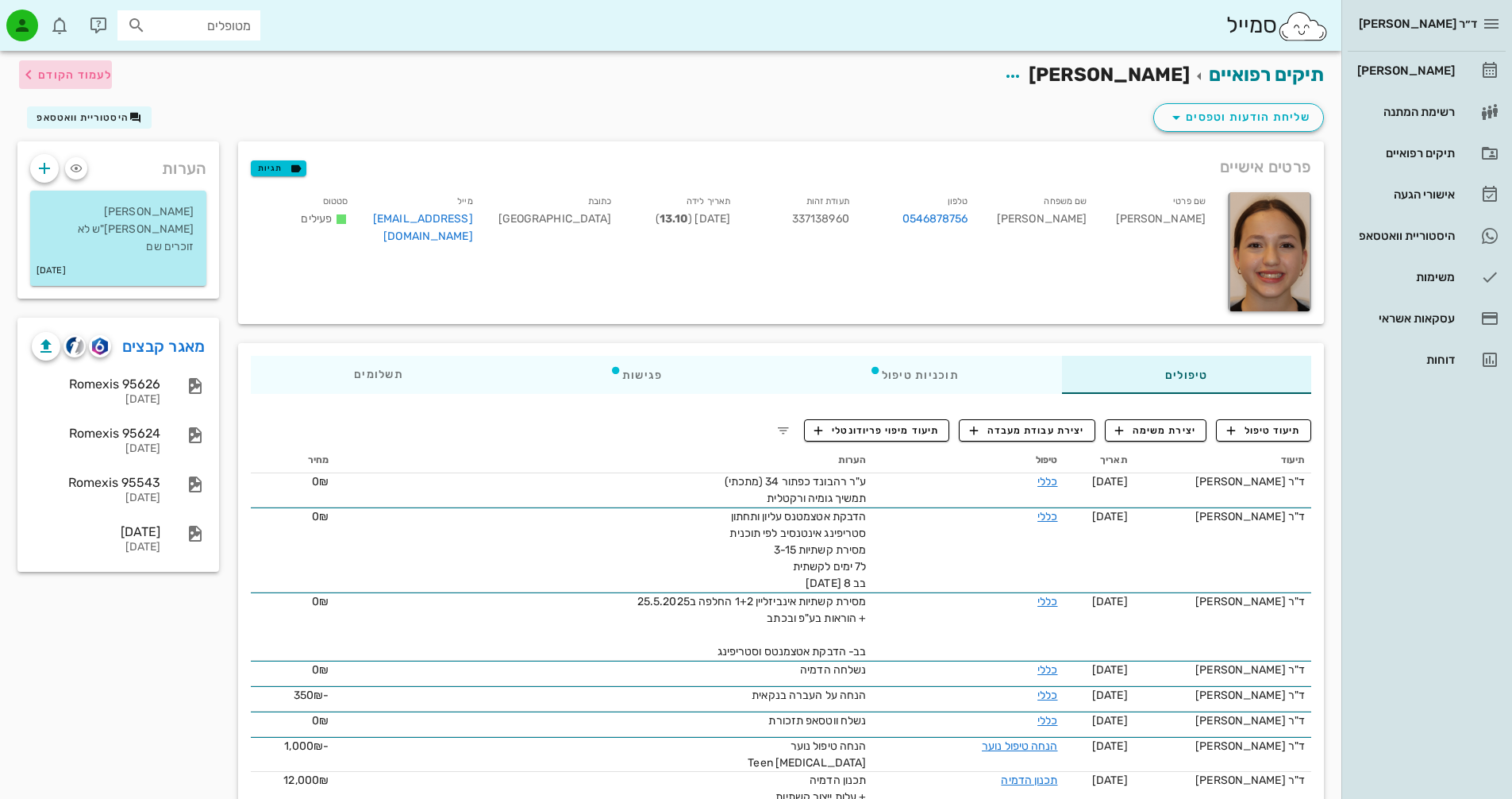
click at [67, 81] on span "לעמוד הקודם" at bounding box center [75, 75] width 74 height 13
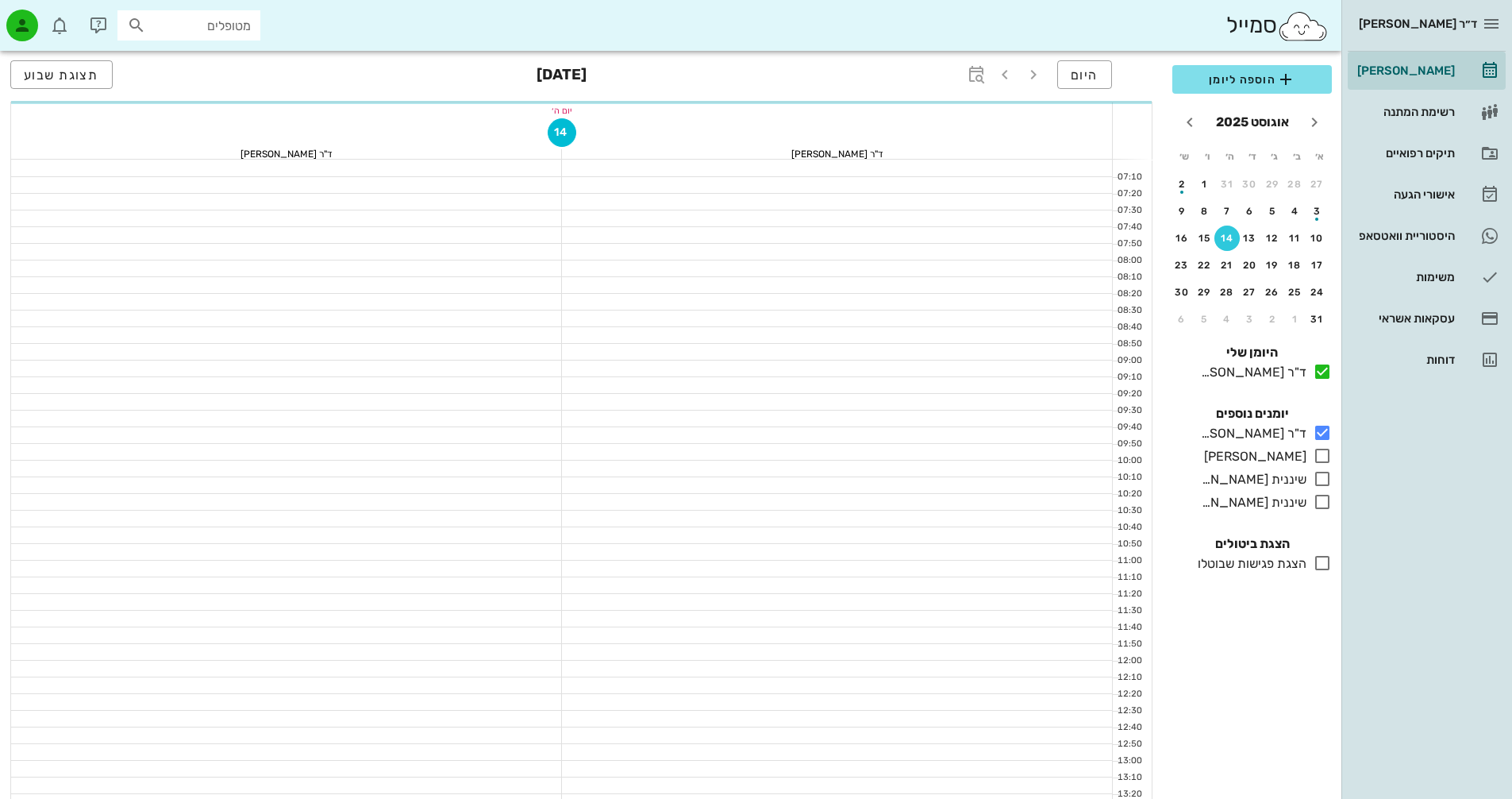
scroll to position [556, 0]
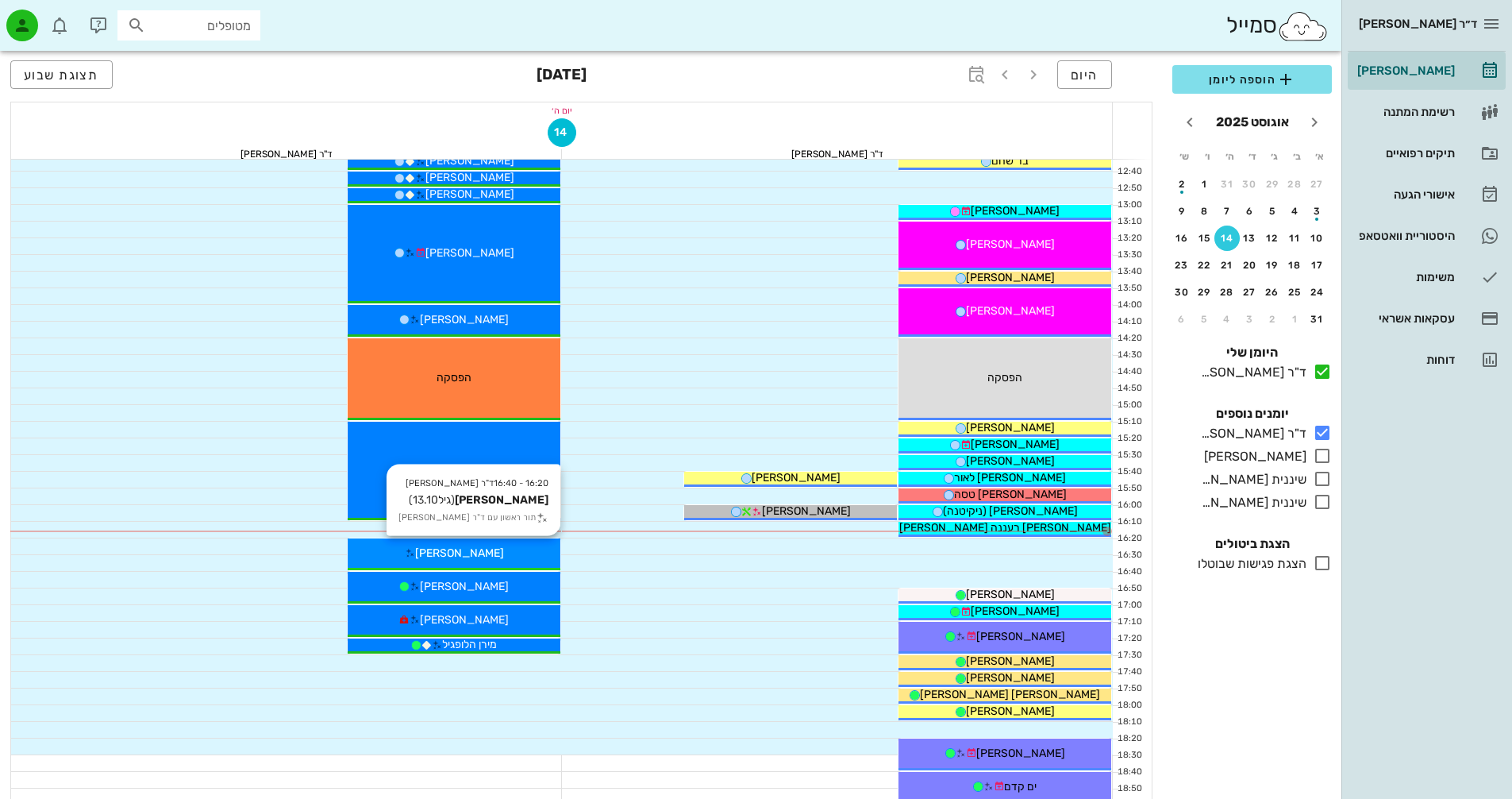
click at [486, 544] on div "[PERSON_NAME]" at bounding box center [453, 553] width 213 height 16
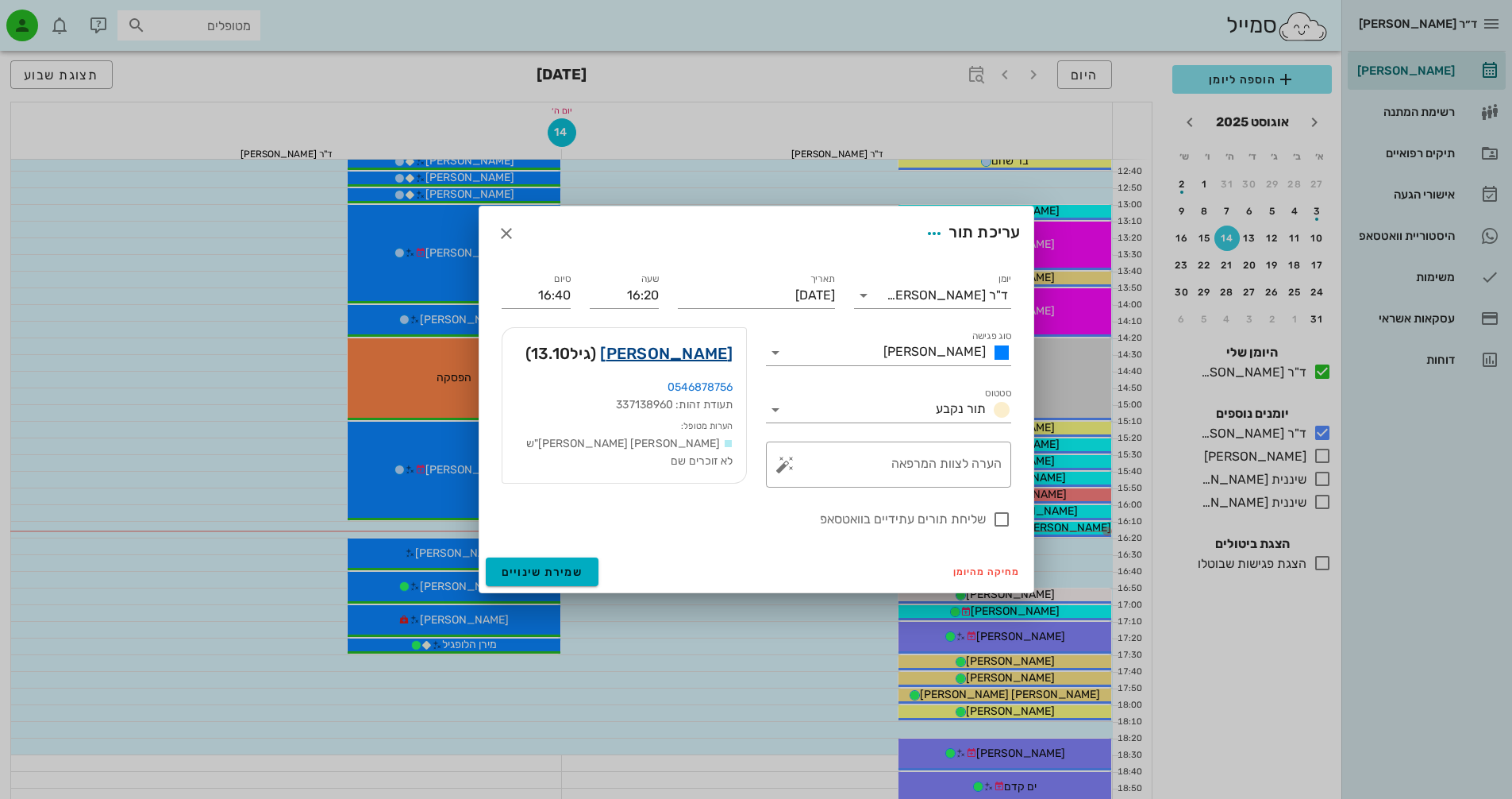
click at [729, 359] on link "[PERSON_NAME]" at bounding box center [666, 353] width 132 height 25
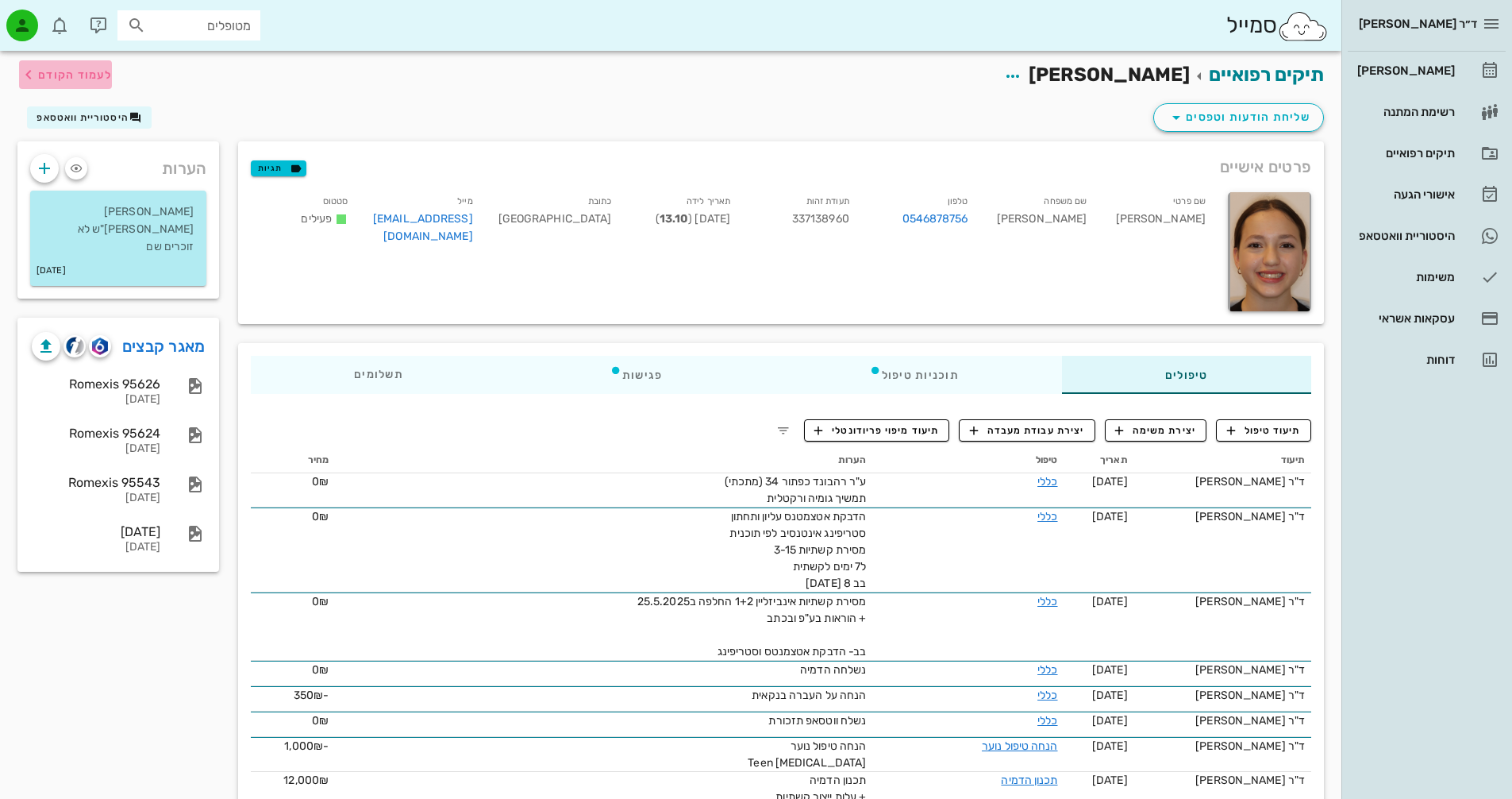
click at [48, 68] on span "לעמוד הקודם" at bounding box center [75, 75] width 74 height 13
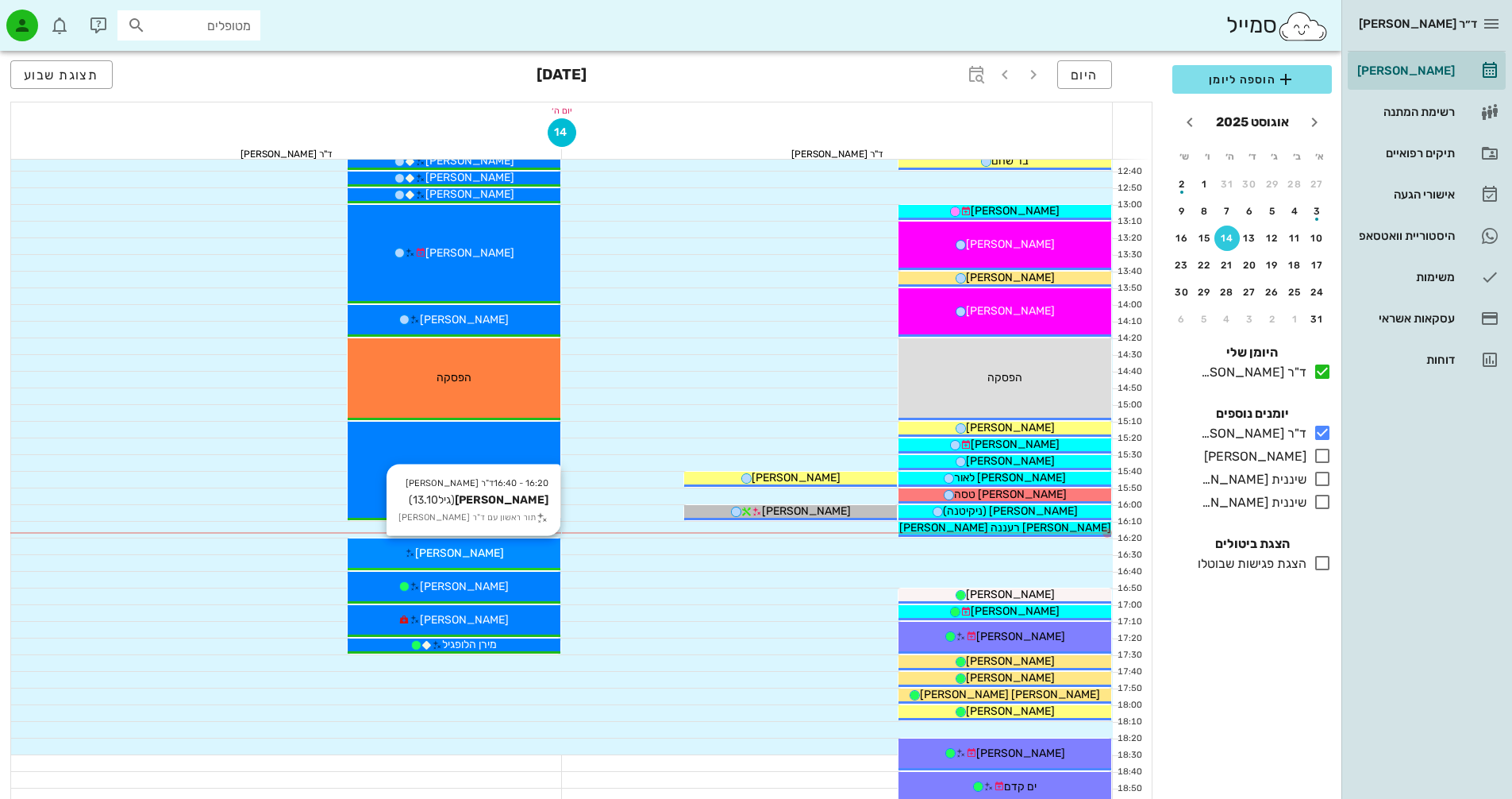
click at [493, 552] on div "[PERSON_NAME]" at bounding box center [453, 553] width 213 height 16
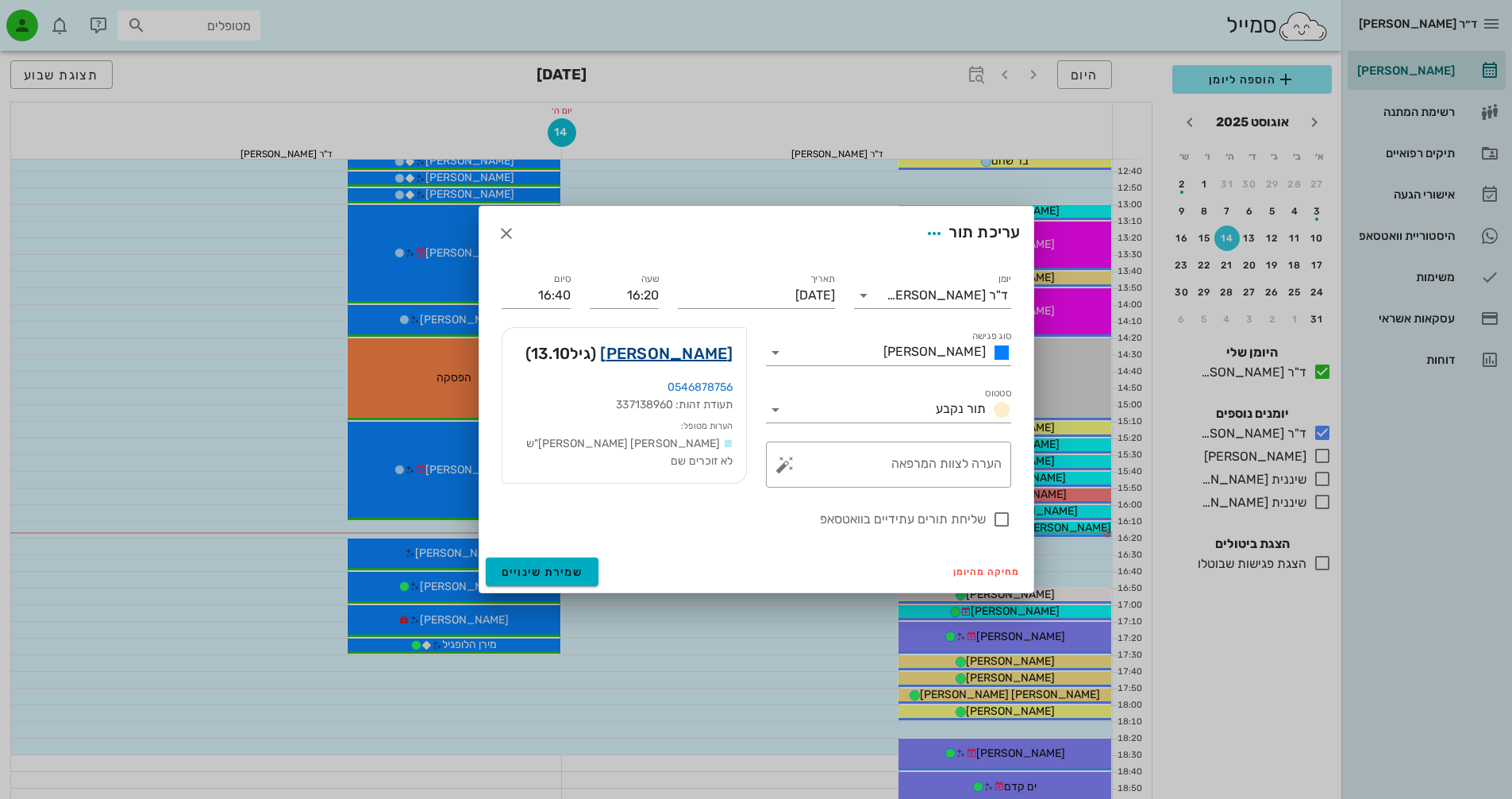
click at [703, 350] on link "[PERSON_NAME]" at bounding box center [666, 353] width 132 height 25
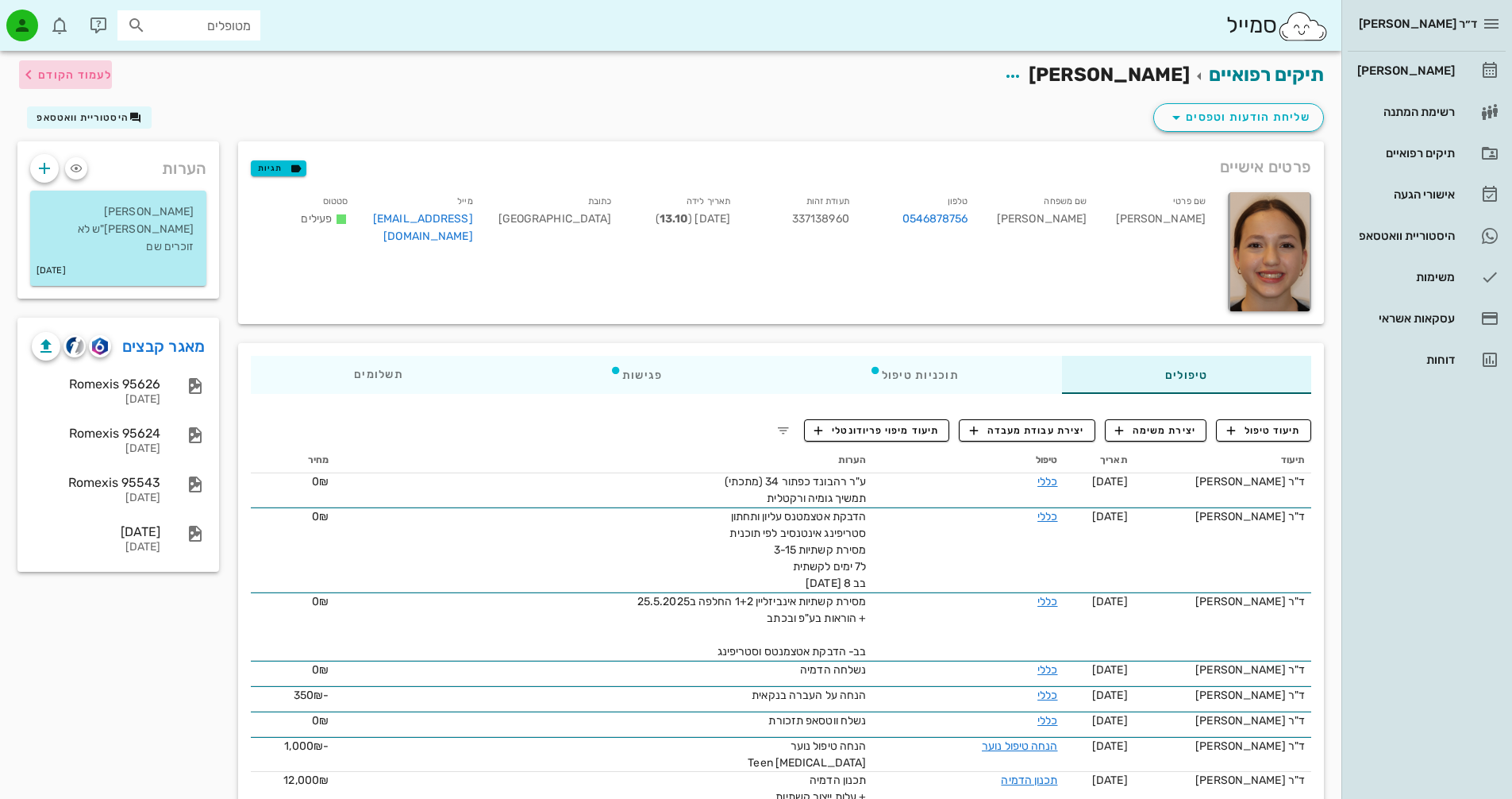
click at [70, 76] on span "לעמוד הקודם" at bounding box center [75, 75] width 74 height 13
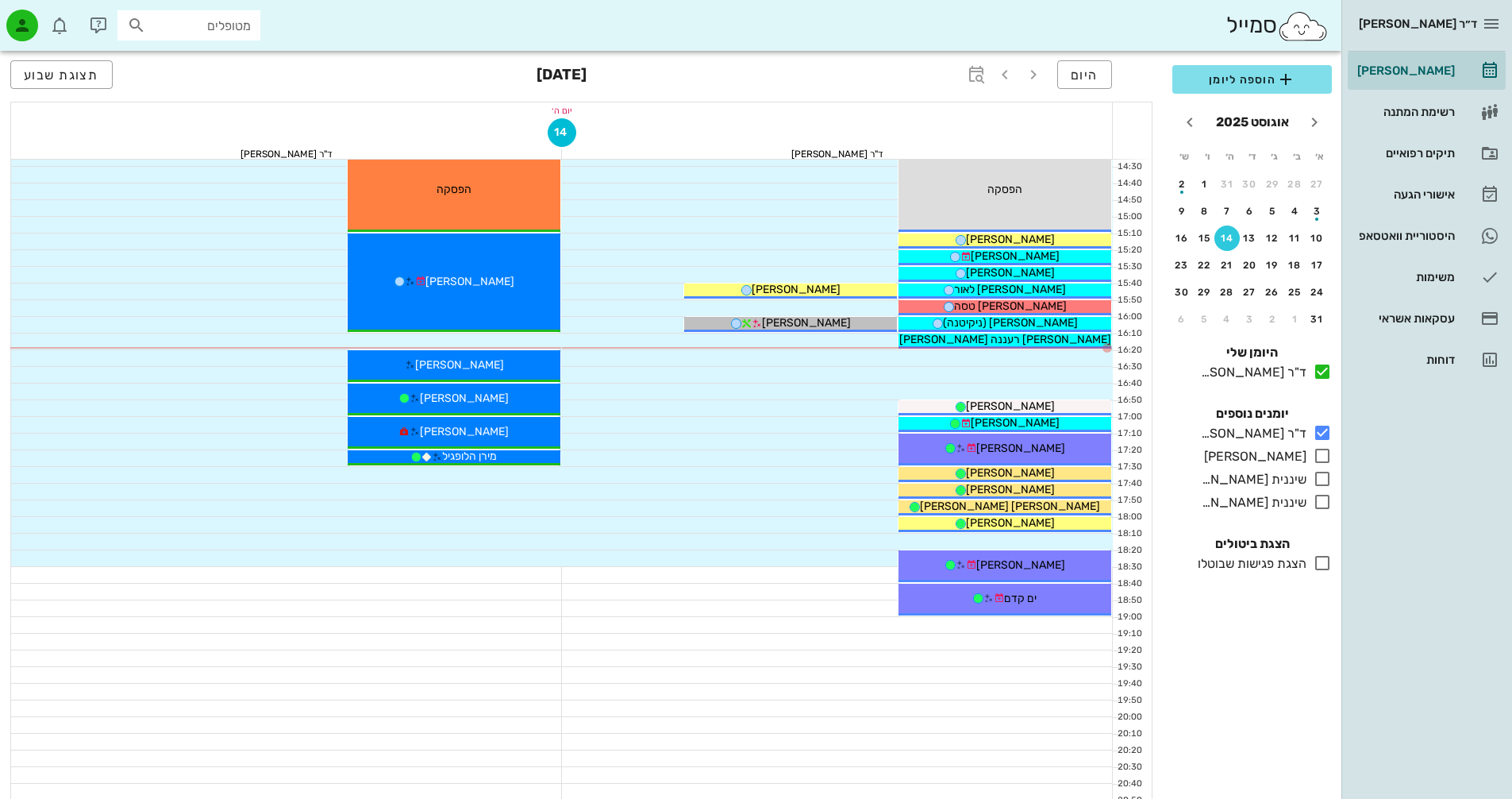
scroll to position [762, 0]
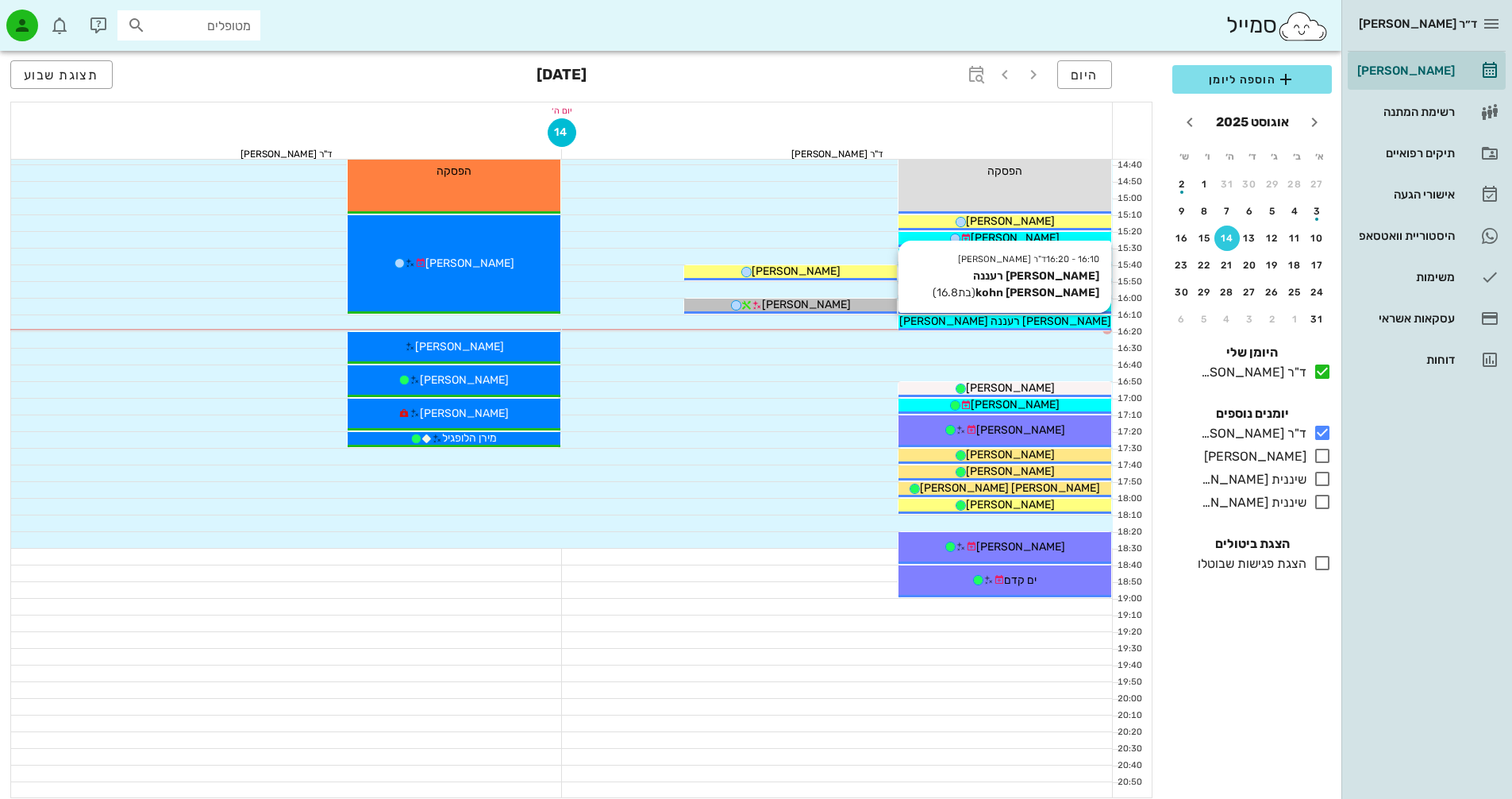
click at [1068, 324] on div "[PERSON_NAME] רעננה [PERSON_NAME] kohn" at bounding box center [1004, 321] width 213 height 16
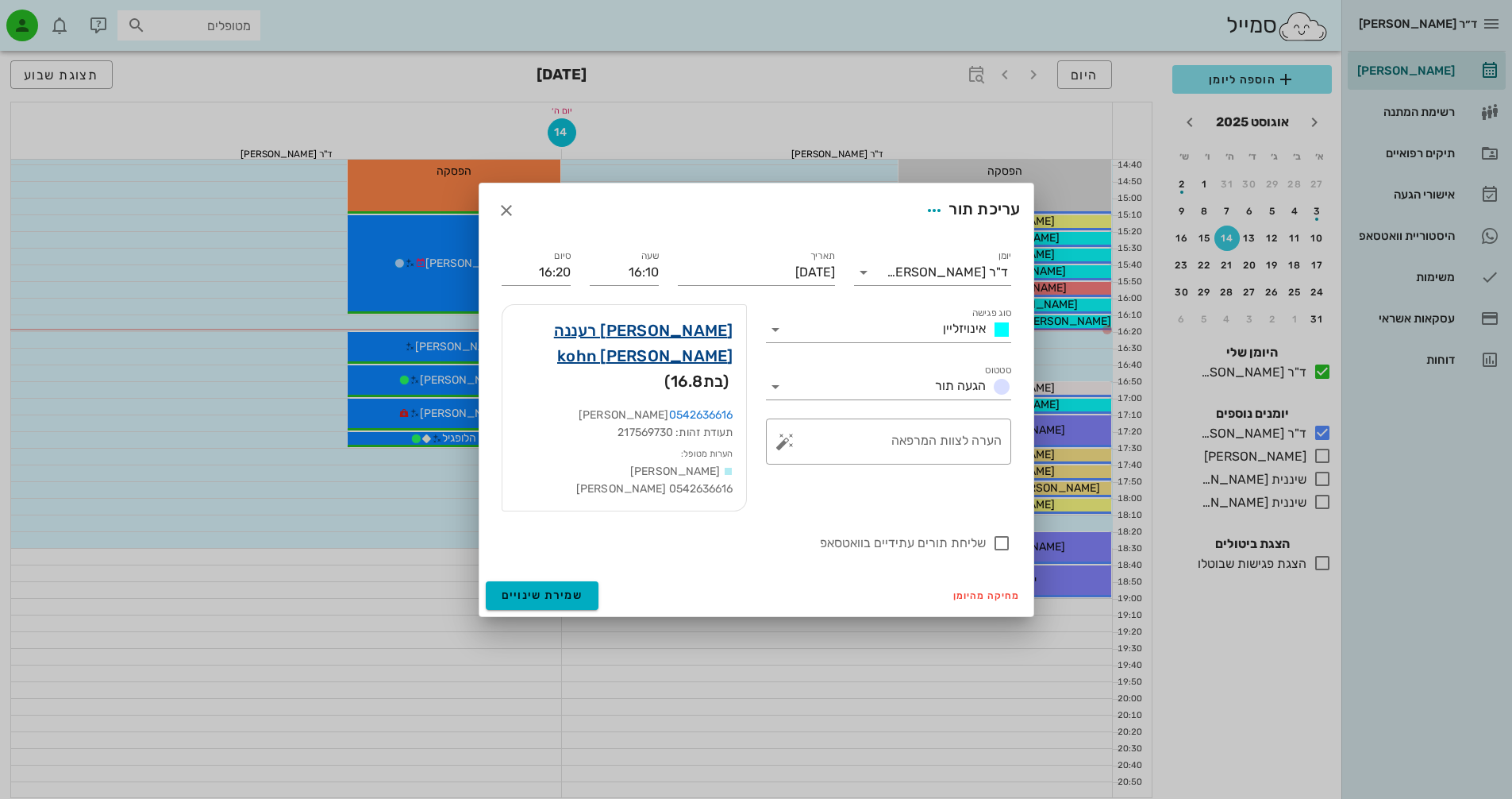
click at [656, 347] on link "[PERSON_NAME] רעננה [PERSON_NAME] kohn" at bounding box center [624, 343] width 218 height 51
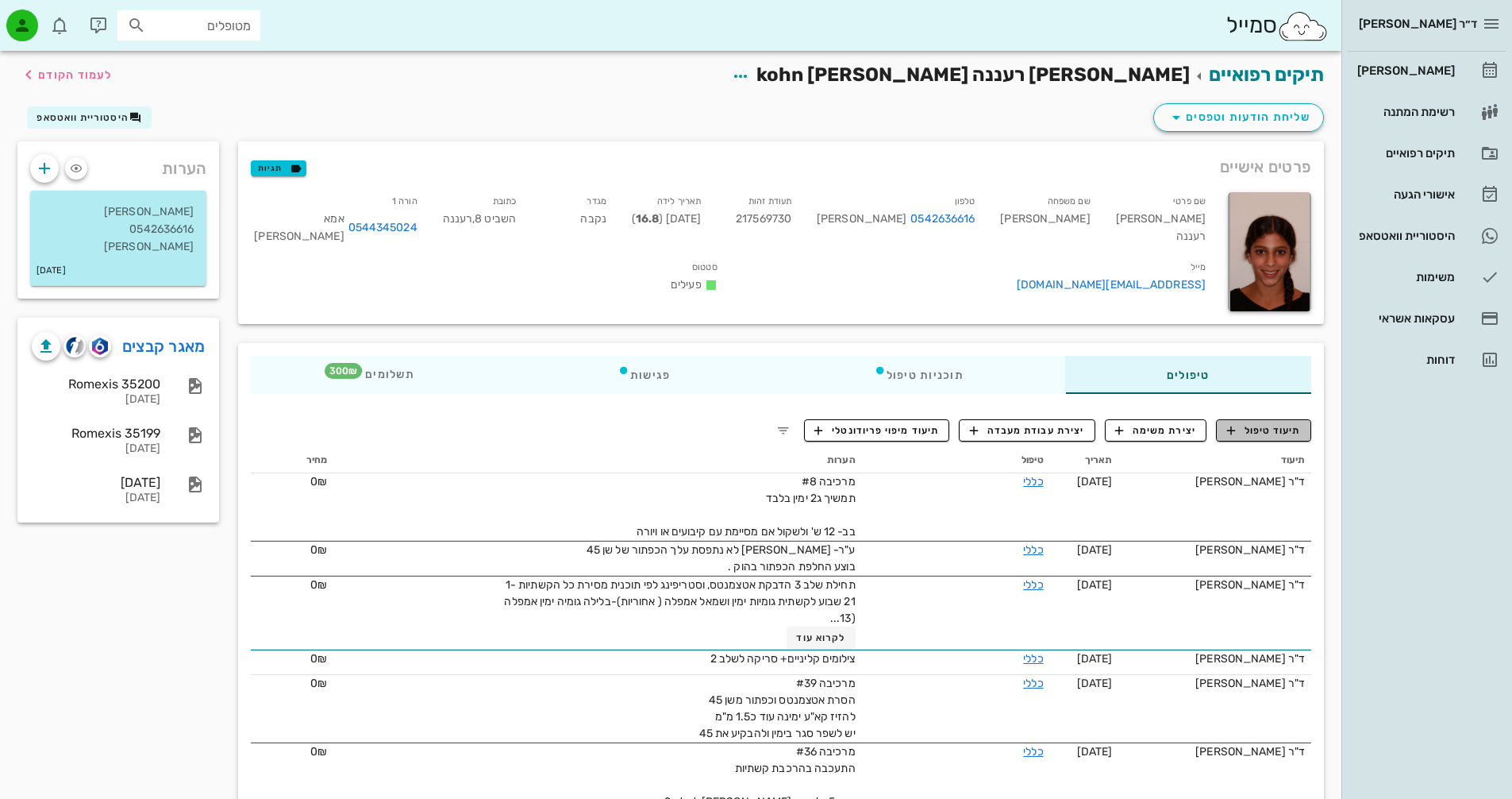
click at [1248, 432] on span "תיעוד טיפול" at bounding box center [1264, 429] width 74 height 14
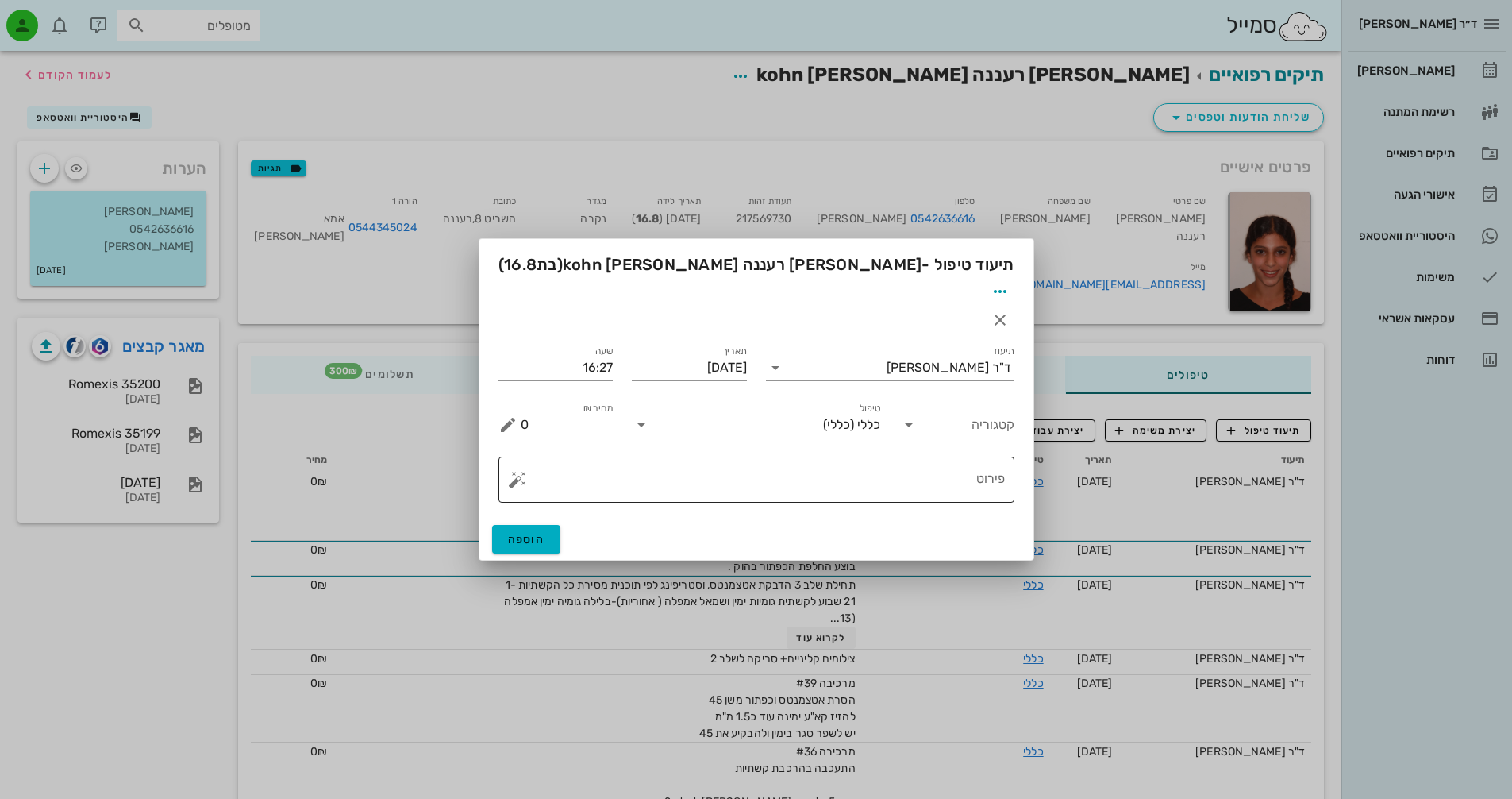
click at [744, 465] on textarea "פירוט" at bounding box center [763, 484] width 484 height 38
type textarea "f"
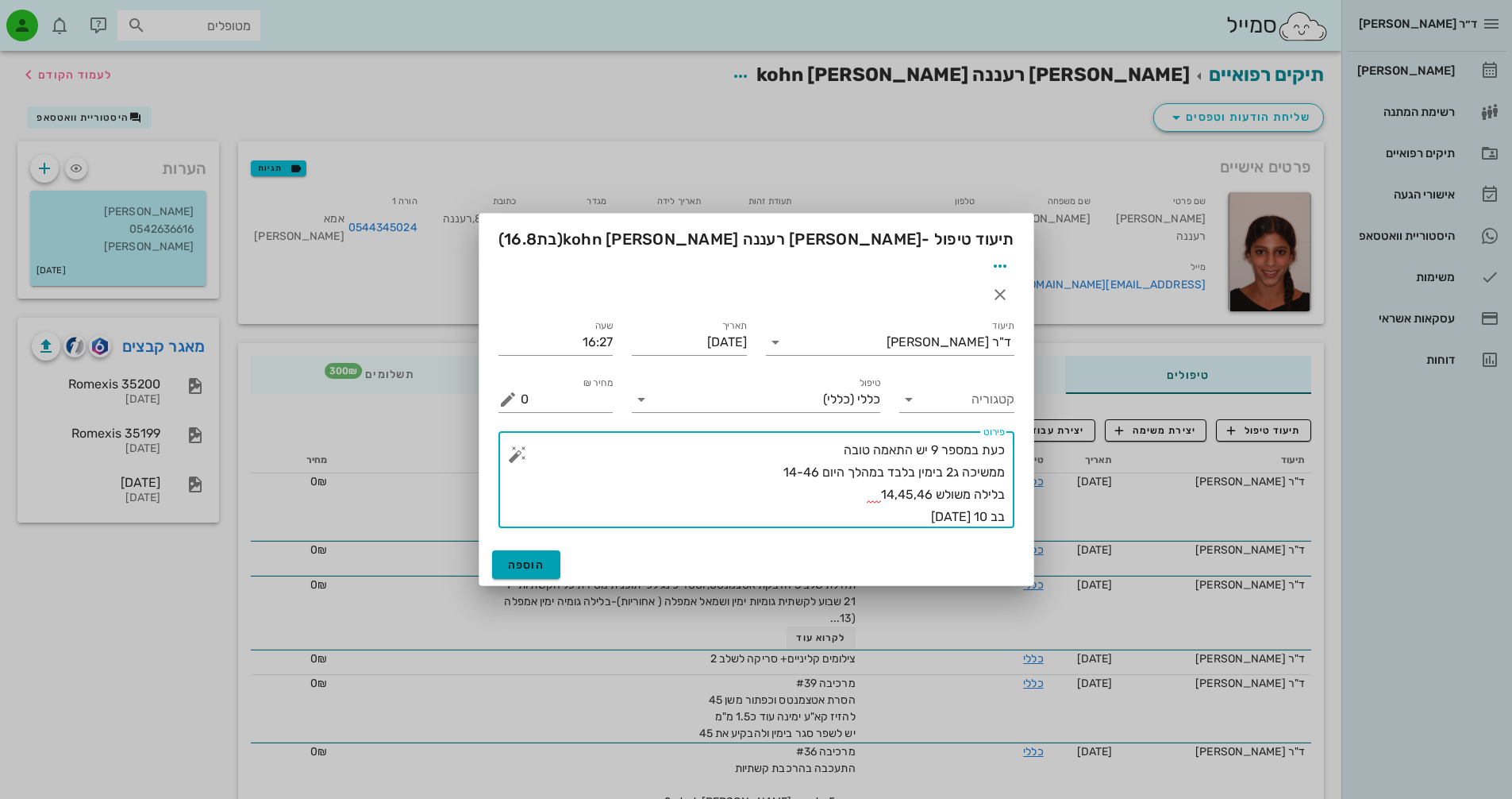
type textarea "כעת במספר 9 יש התאמה טובה ממשיכה ג2 בימין בלבד במהלך היום 14-46 בלילה משולש 14,…"
click at [538, 550] on button "הוספה" at bounding box center [526, 564] width 69 height 29
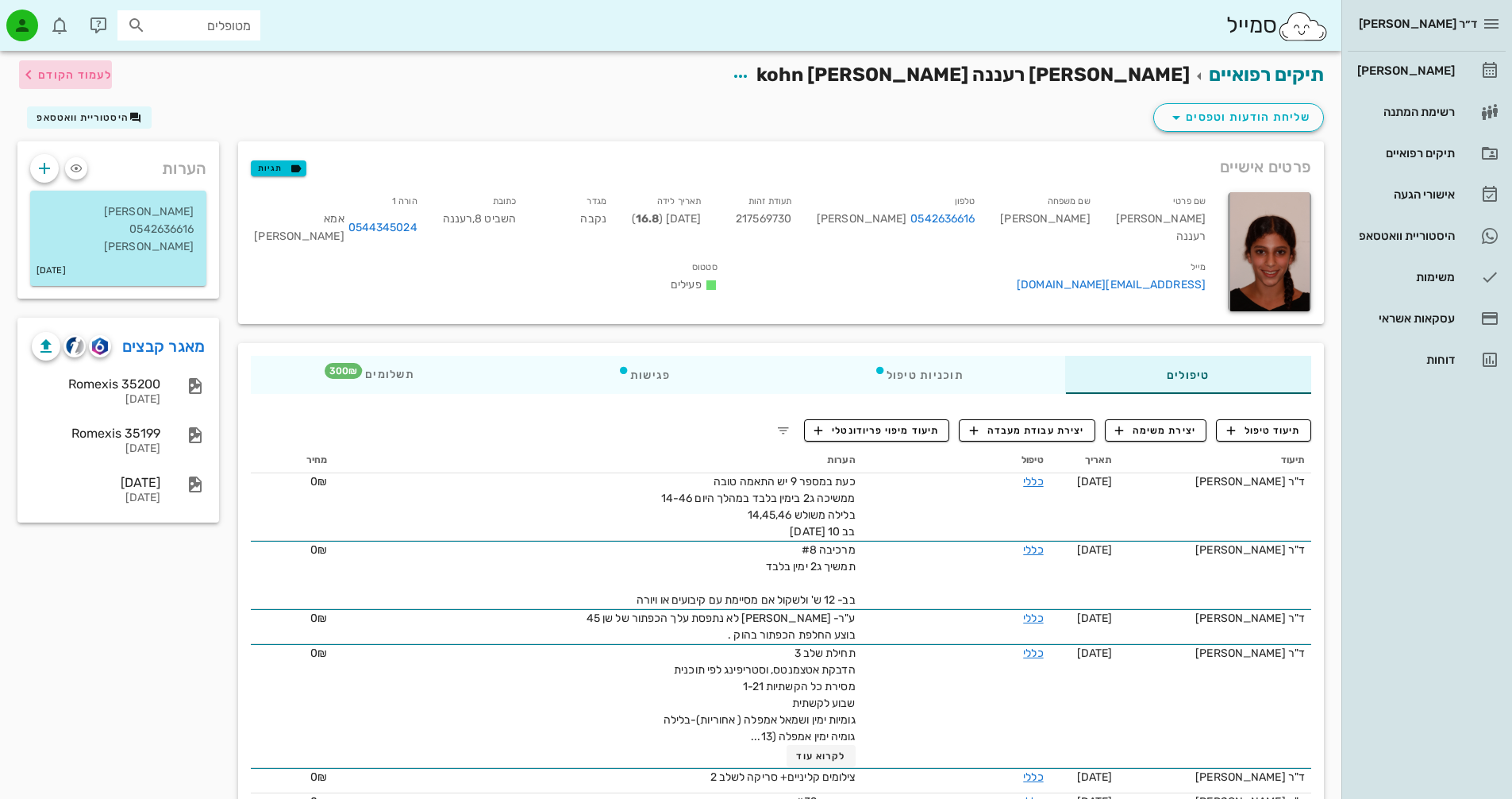
click at [84, 73] on span "לעמוד הקודם" at bounding box center [75, 75] width 74 height 13
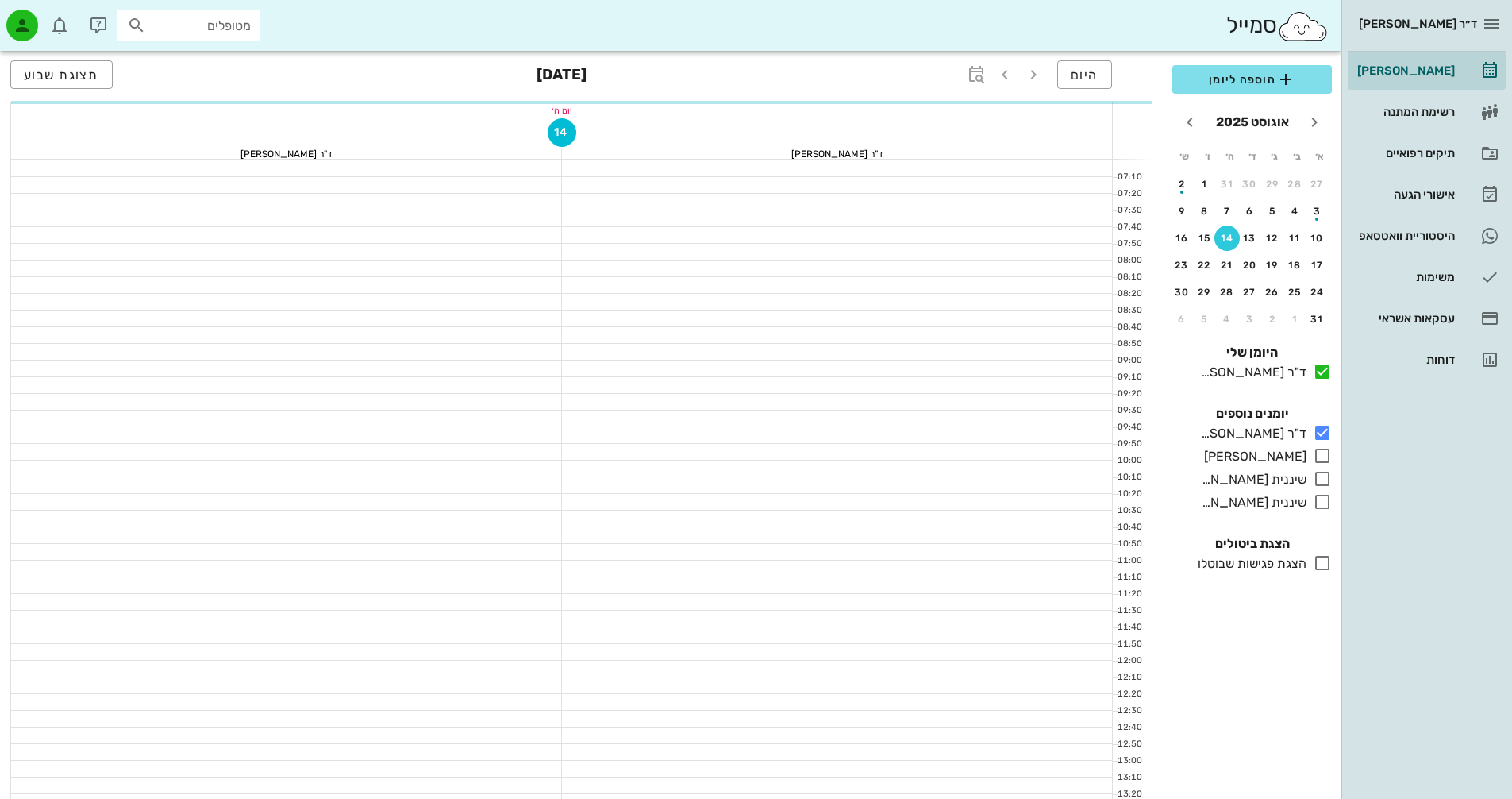
scroll to position [762, 0]
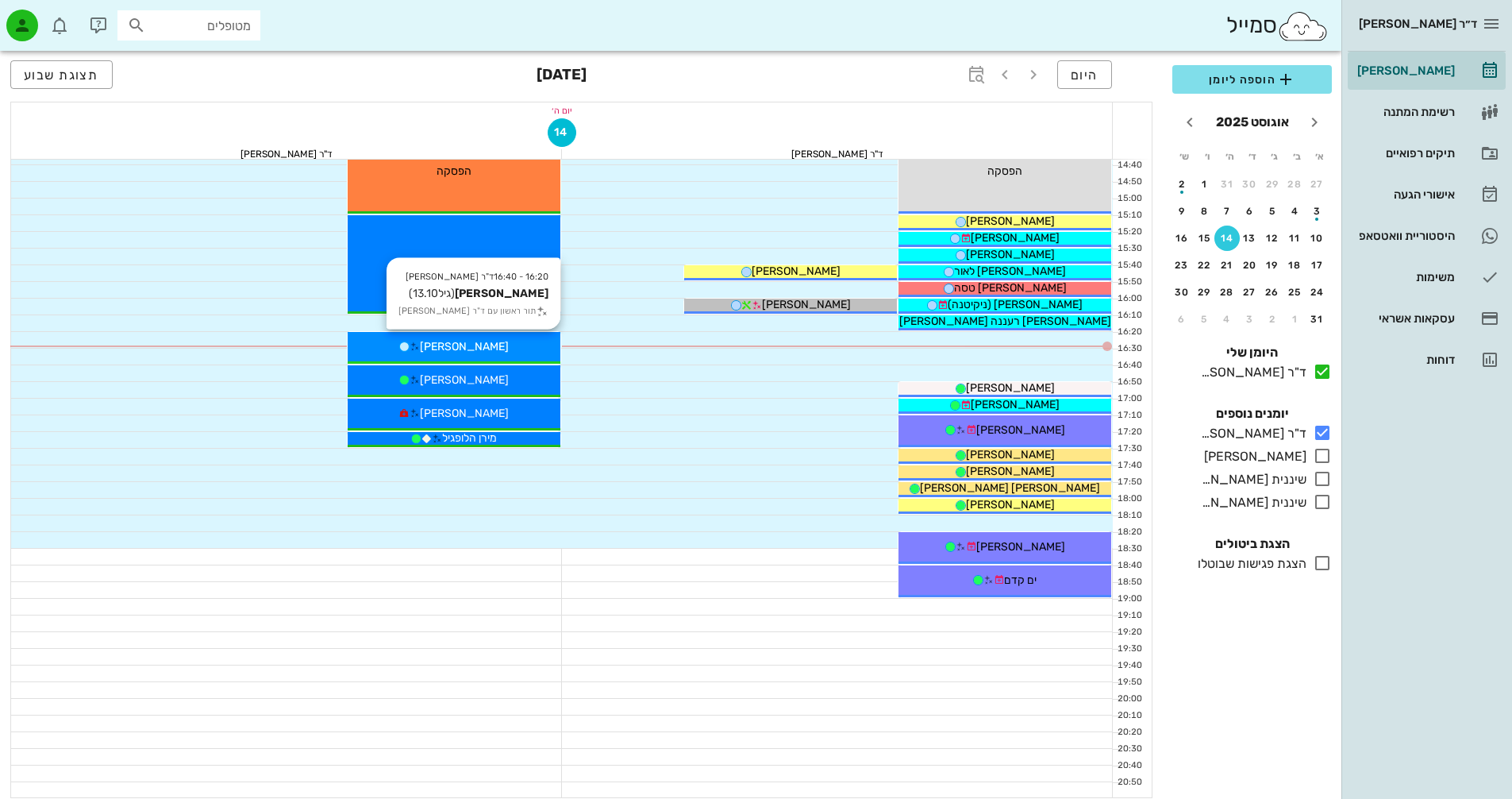
click at [520, 339] on div "[PERSON_NAME]" at bounding box center [453, 347] width 213 height 16
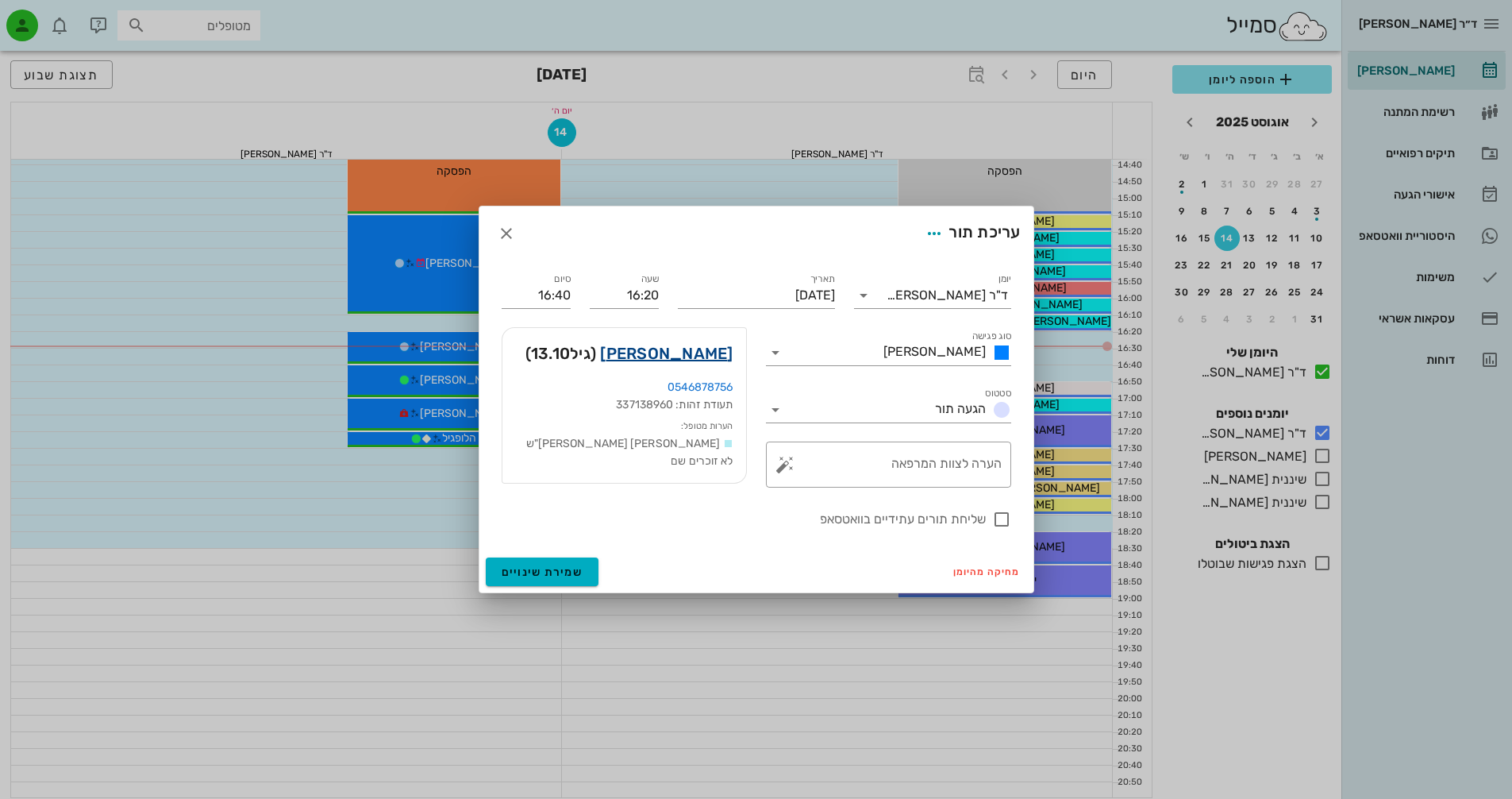
click at [704, 353] on link "[PERSON_NAME]" at bounding box center [666, 353] width 132 height 25
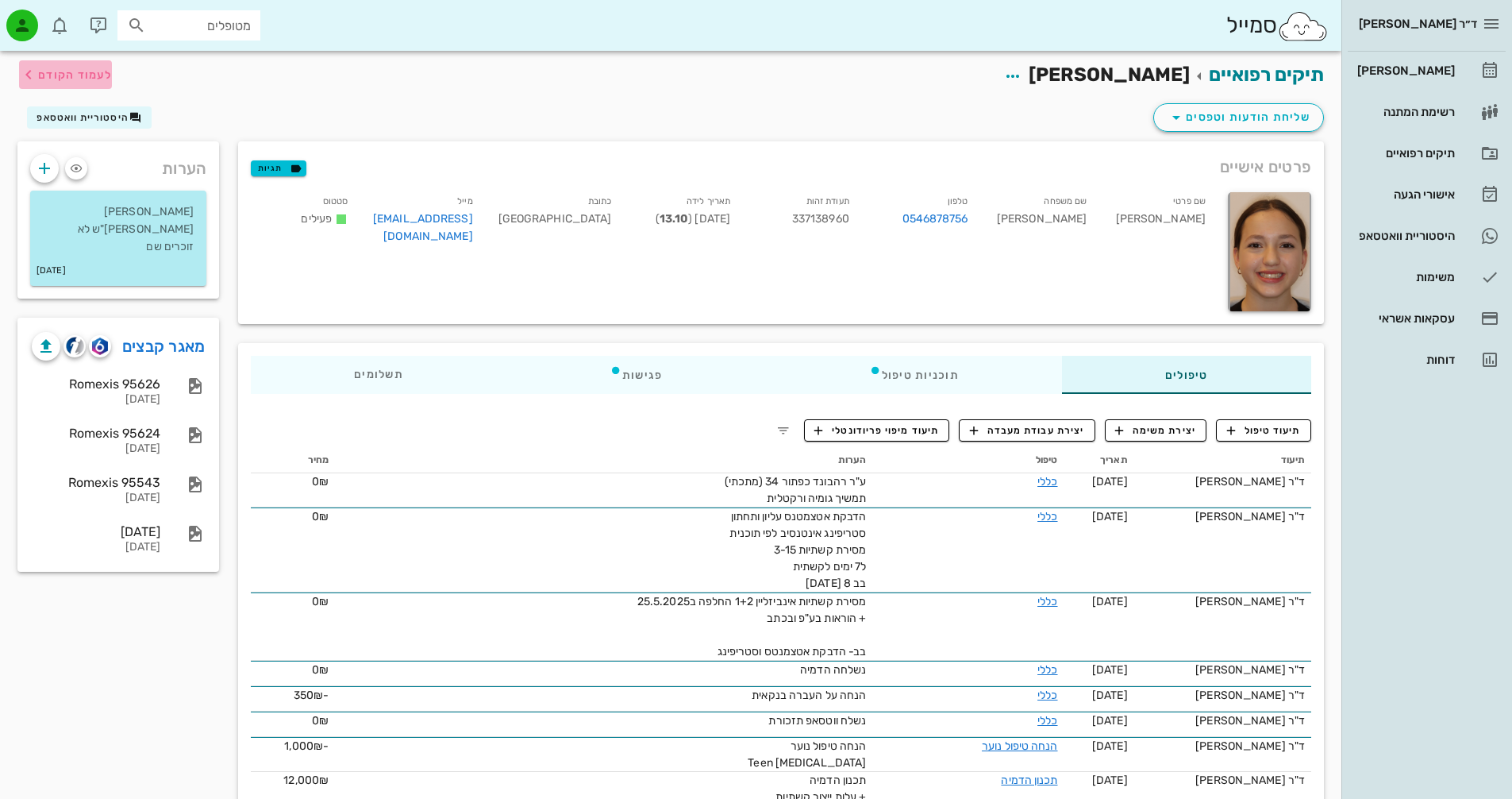
click at [44, 71] on span "לעמוד הקודם" at bounding box center [75, 75] width 74 height 13
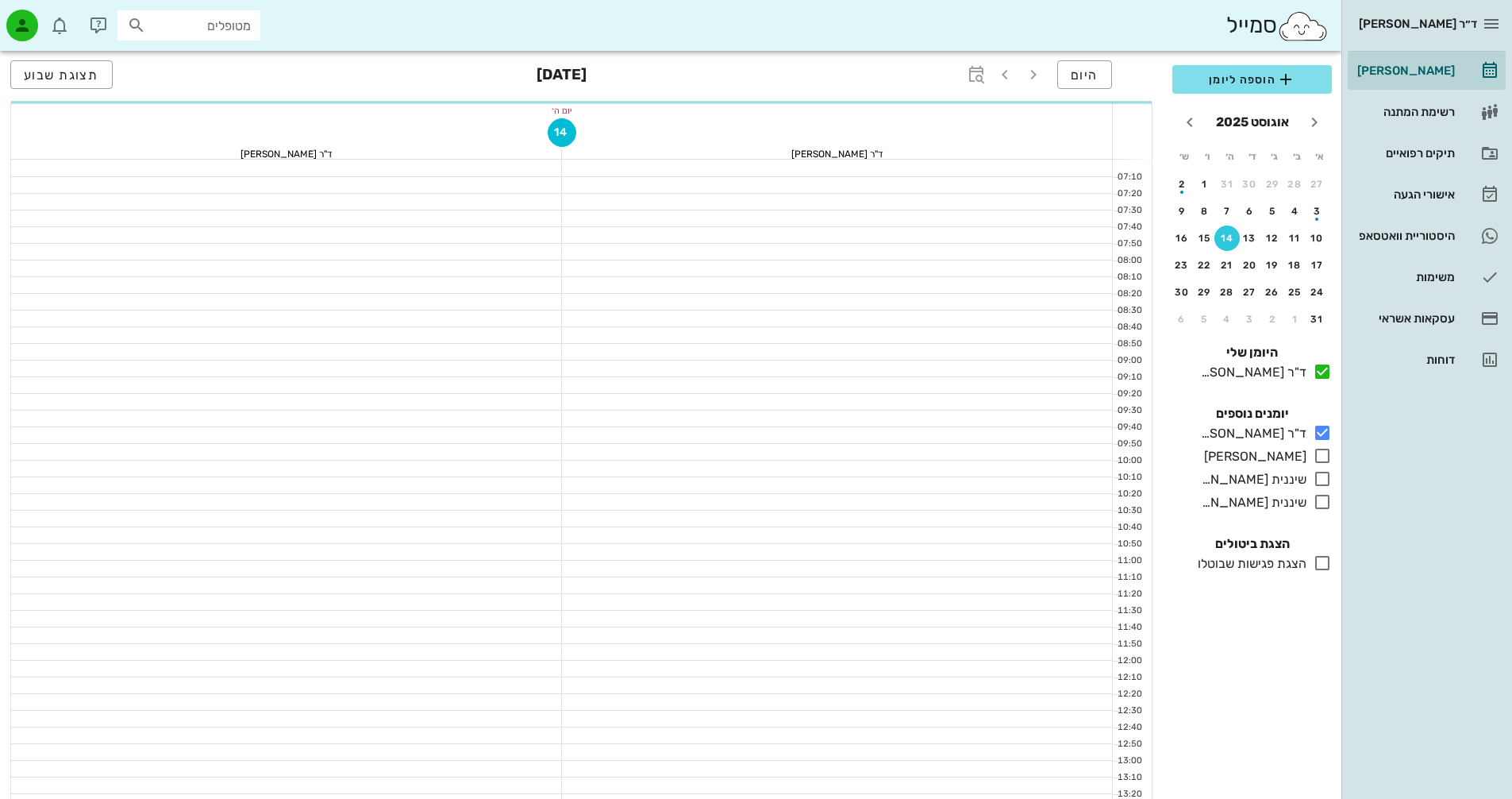
scroll to position [762, 0]
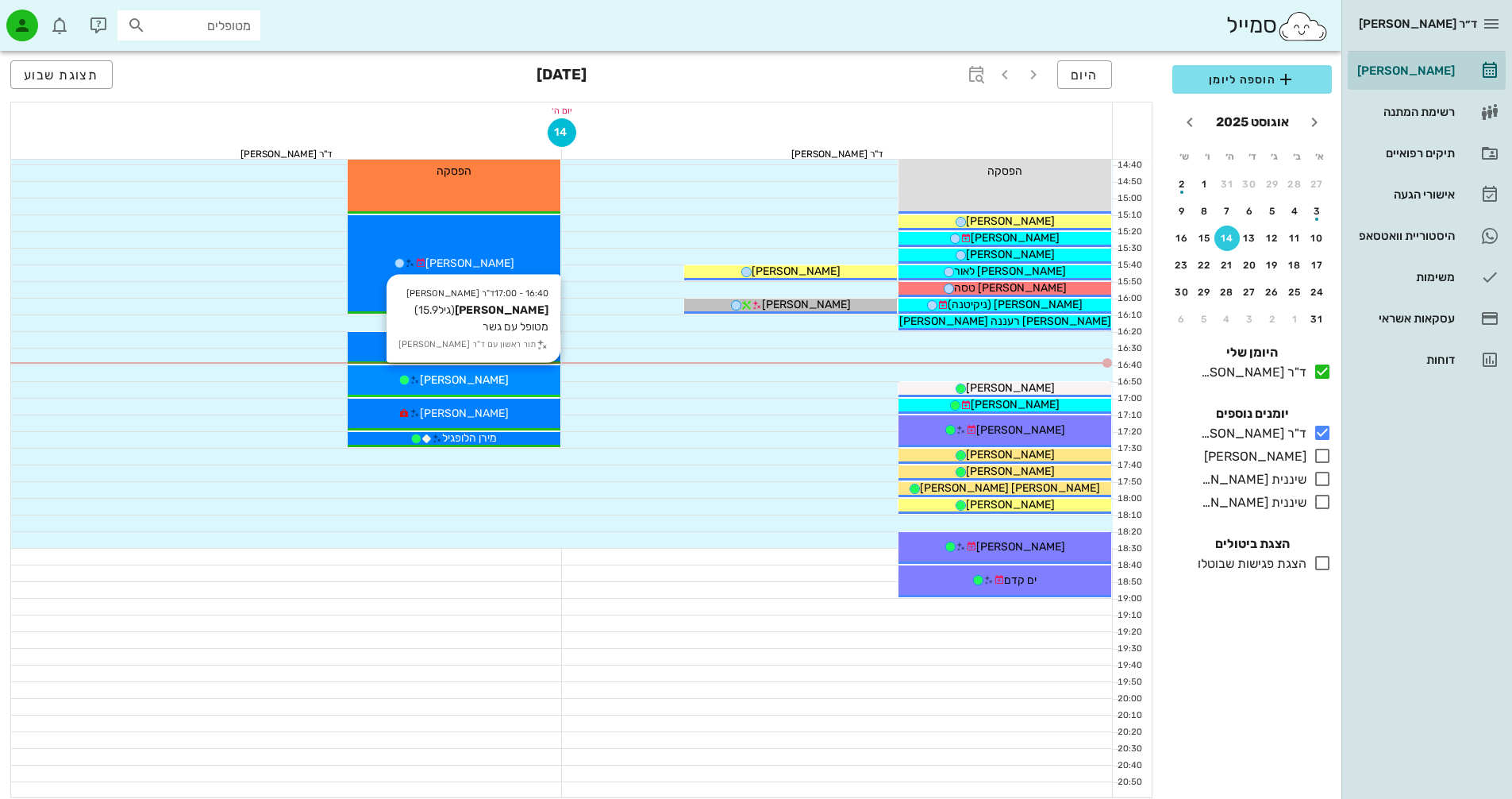
click at [515, 383] on div "[PERSON_NAME]" at bounding box center [453, 379] width 213 height 16
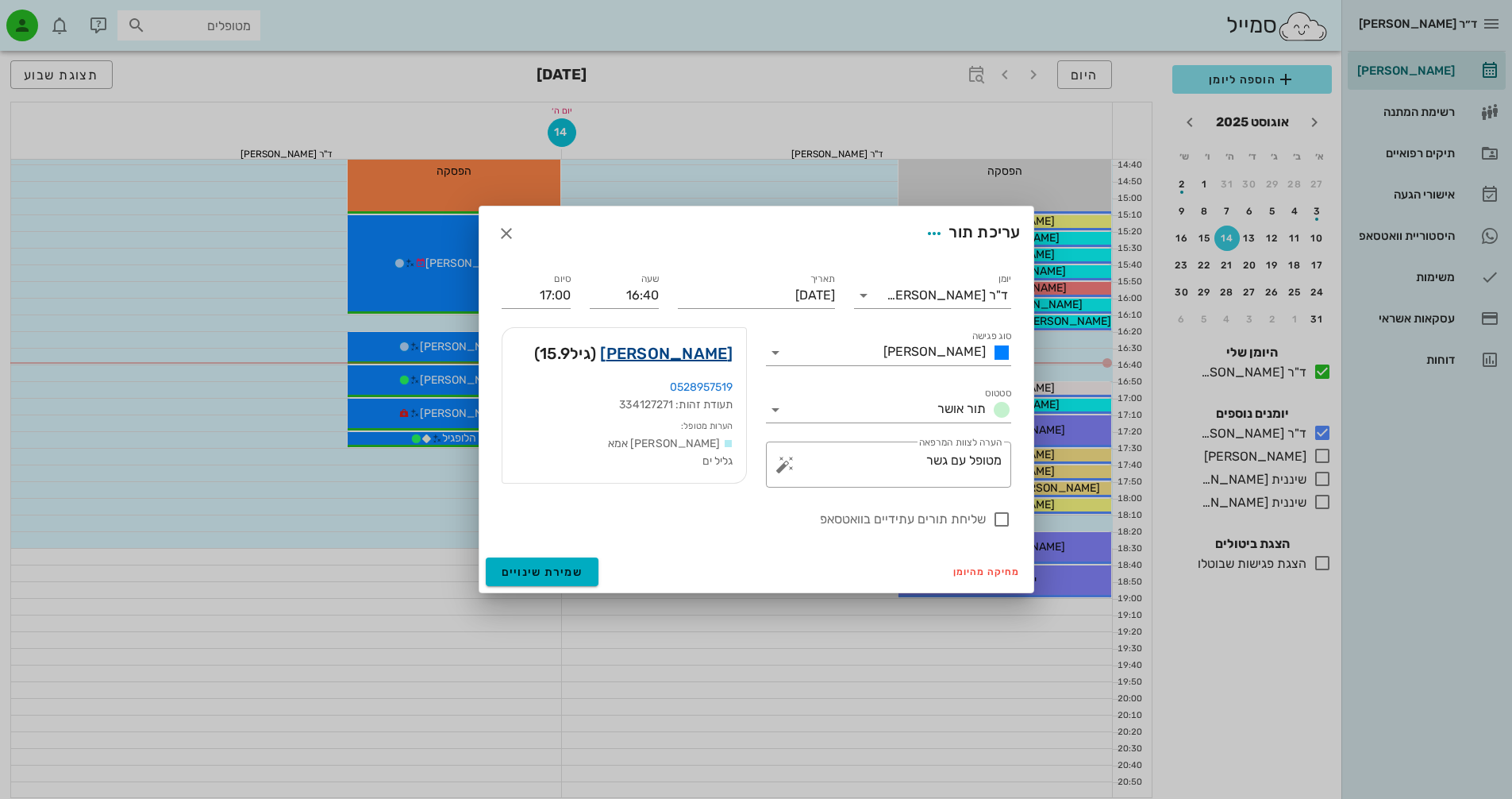
click at [712, 351] on link "[PERSON_NAME]" at bounding box center [666, 353] width 132 height 25
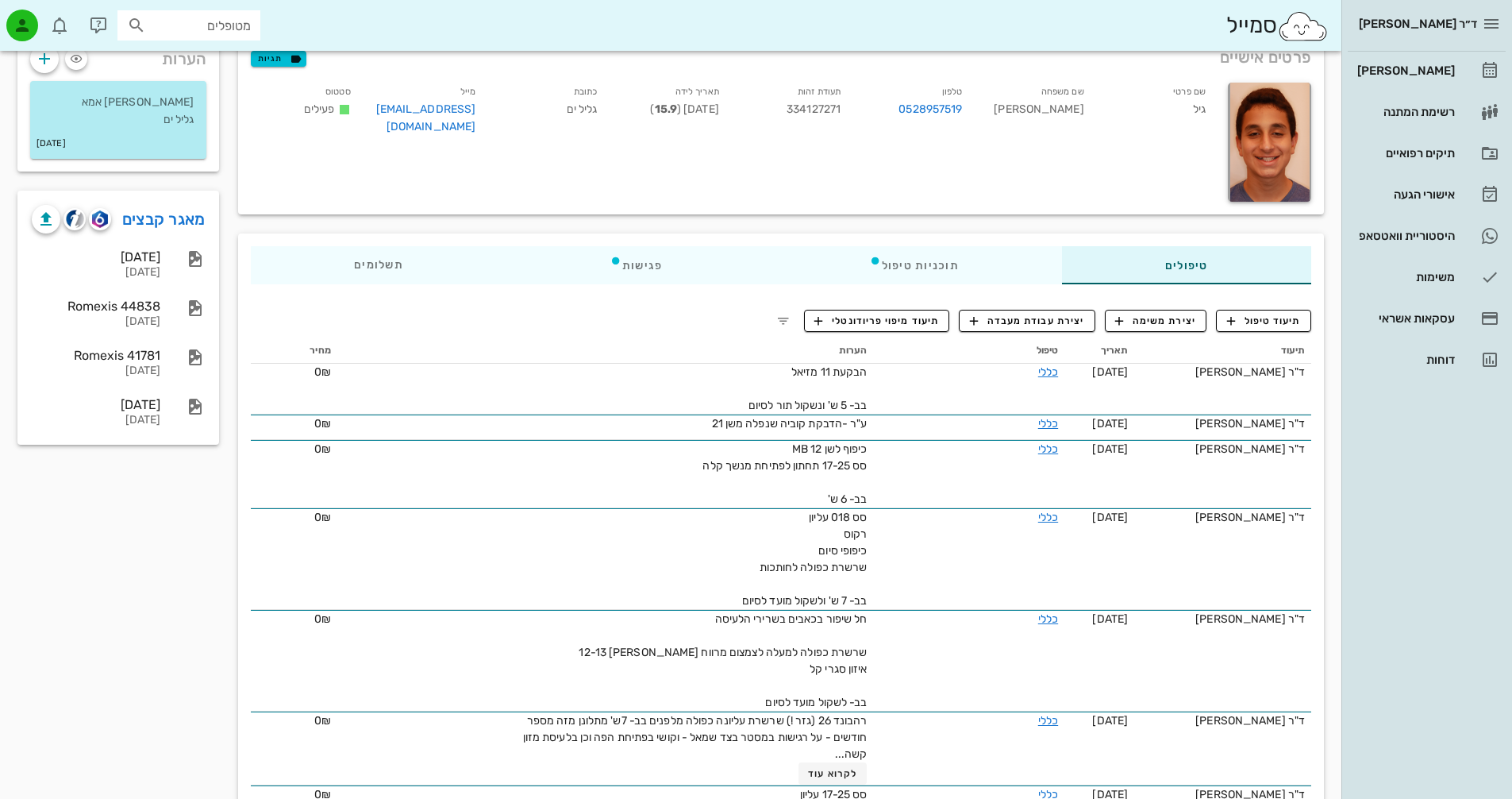
scroll to position [158, 0]
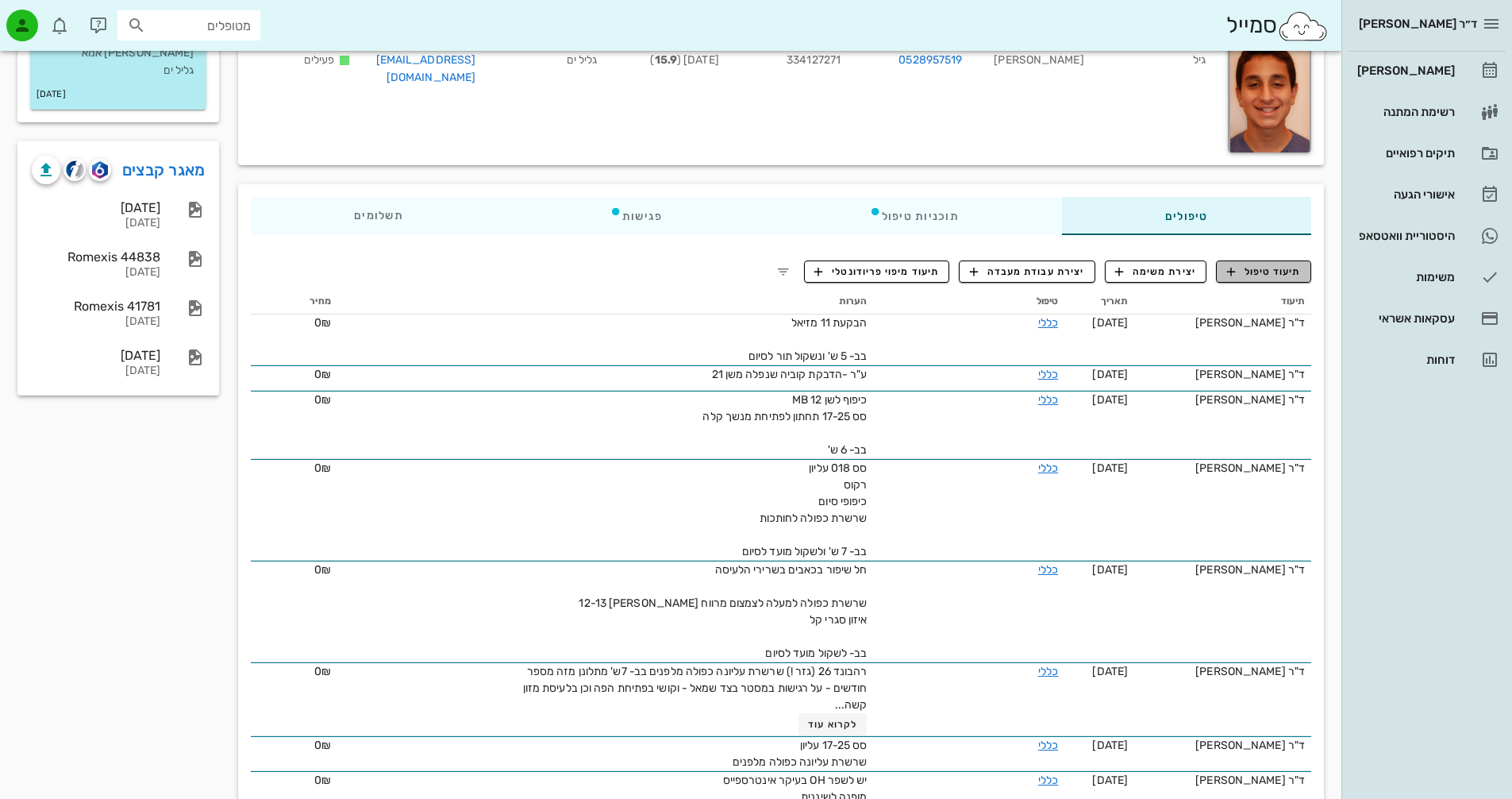
click at [1244, 266] on span "תיעוד טיפול" at bounding box center [1264, 271] width 74 height 14
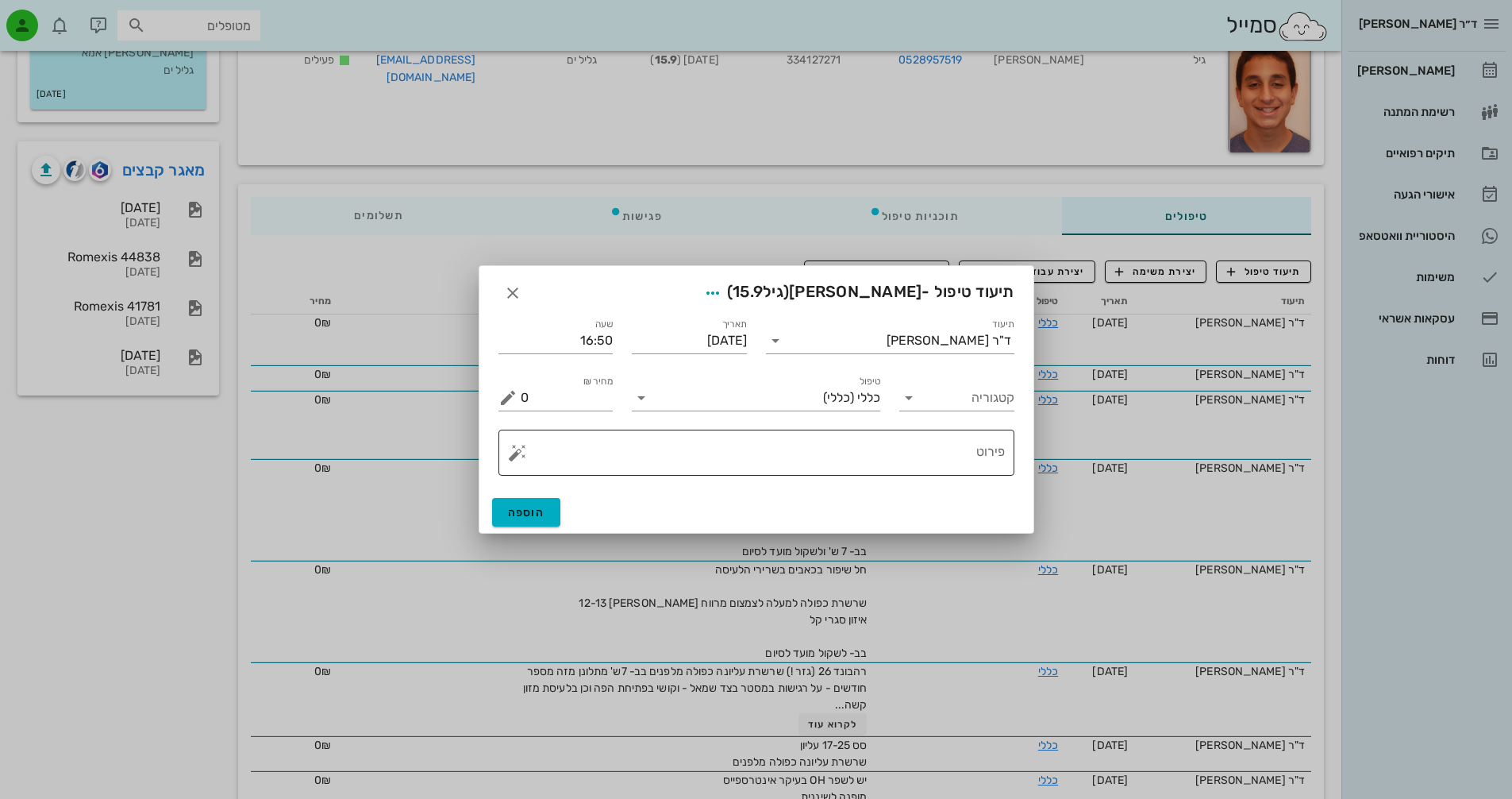
click at [896, 453] on textarea "פירוט" at bounding box center [763, 457] width 484 height 38
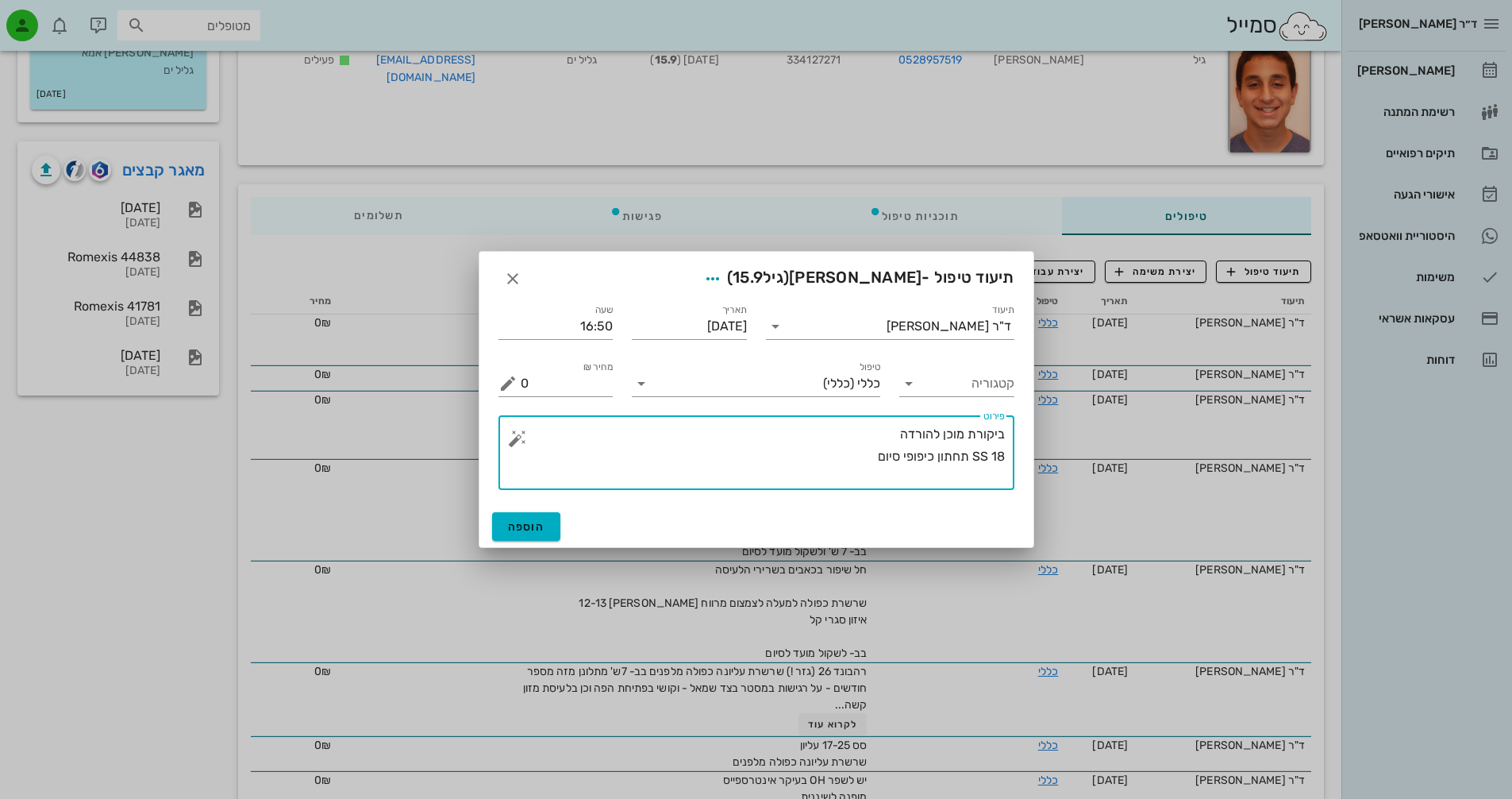
click at [967, 434] on textarea "ביקורת מוכן להורדה 18 SS תחתון כיפופי סיום" at bounding box center [763, 456] width 484 height 67
click at [1001, 480] on textarea "ביקורת, מוכן להורדה 18 SS תחתון כיפופי סיום" at bounding box center [763, 456] width 484 height 67
click at [978, 478] on textarea "ביקורת, מוכן להורדה 18 SS תחתון כיפופי סיום תור להורדה בעוד 4 [DATE]" at bounding box center [763, 456] width 484 height 67
type textarea "ביקורת, מוכן להורדה 18 SS תחתון כיפופי סיום תור לקיבועים והורדה בעוד 4 [DATE]"
click at [531, 533] on span "הוספה" at bounding box center [526, 526] width 37 height 13
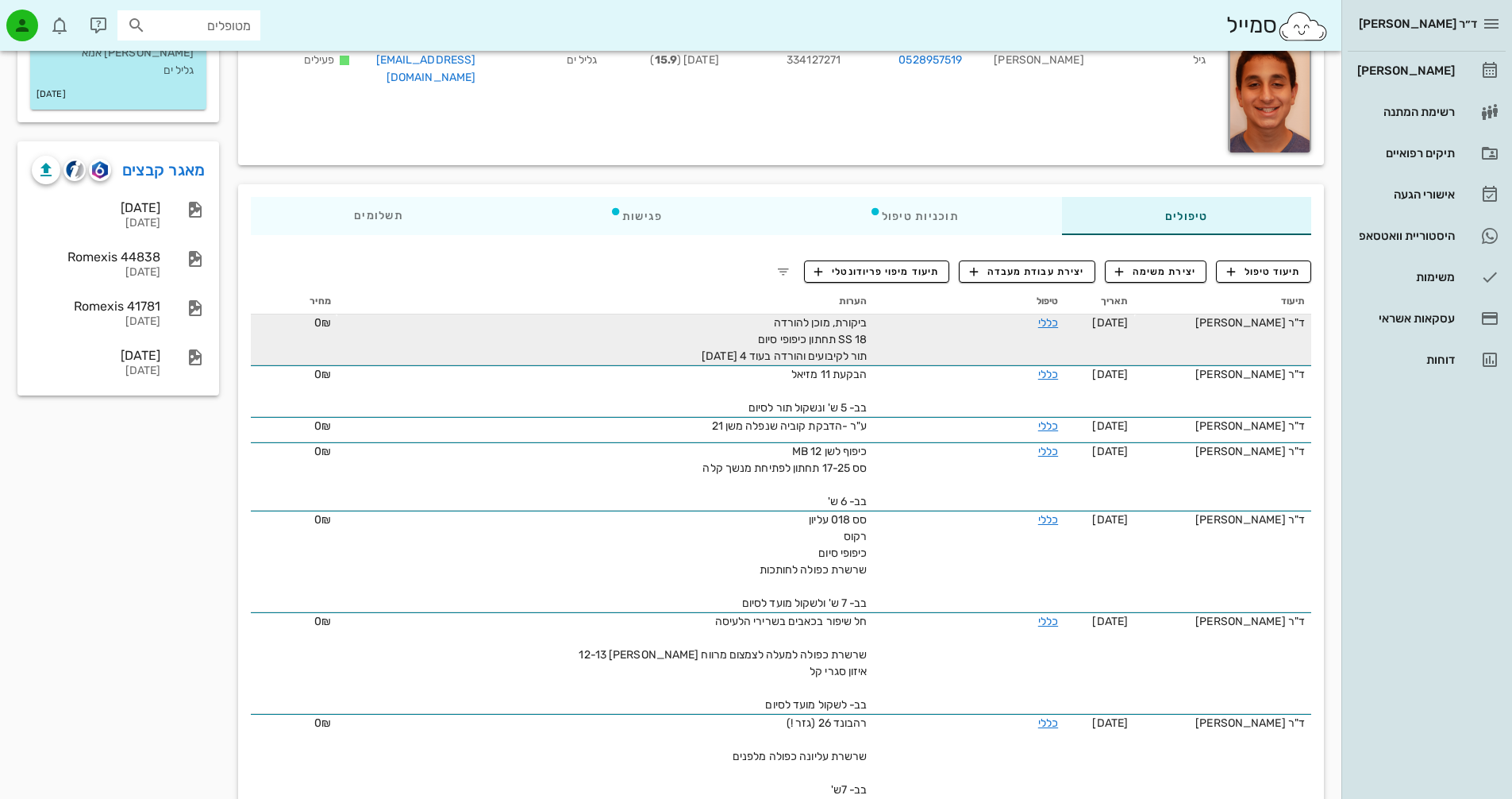
click at [781, 358] on span "ביקורת, מוכן להורדה 18 SS תחתון כיפופי סיום תור לקיבועים והורדה בעוד 4 [DATE]" at bounding box center [784, 339] width 165 height 47
click at [1039, 323] on div "כללי" at bounding box center [998, 323] width 119 height 16
click at [1039, 321] on link "כללי" at bounding box center [1048, 323] width 20 height 13
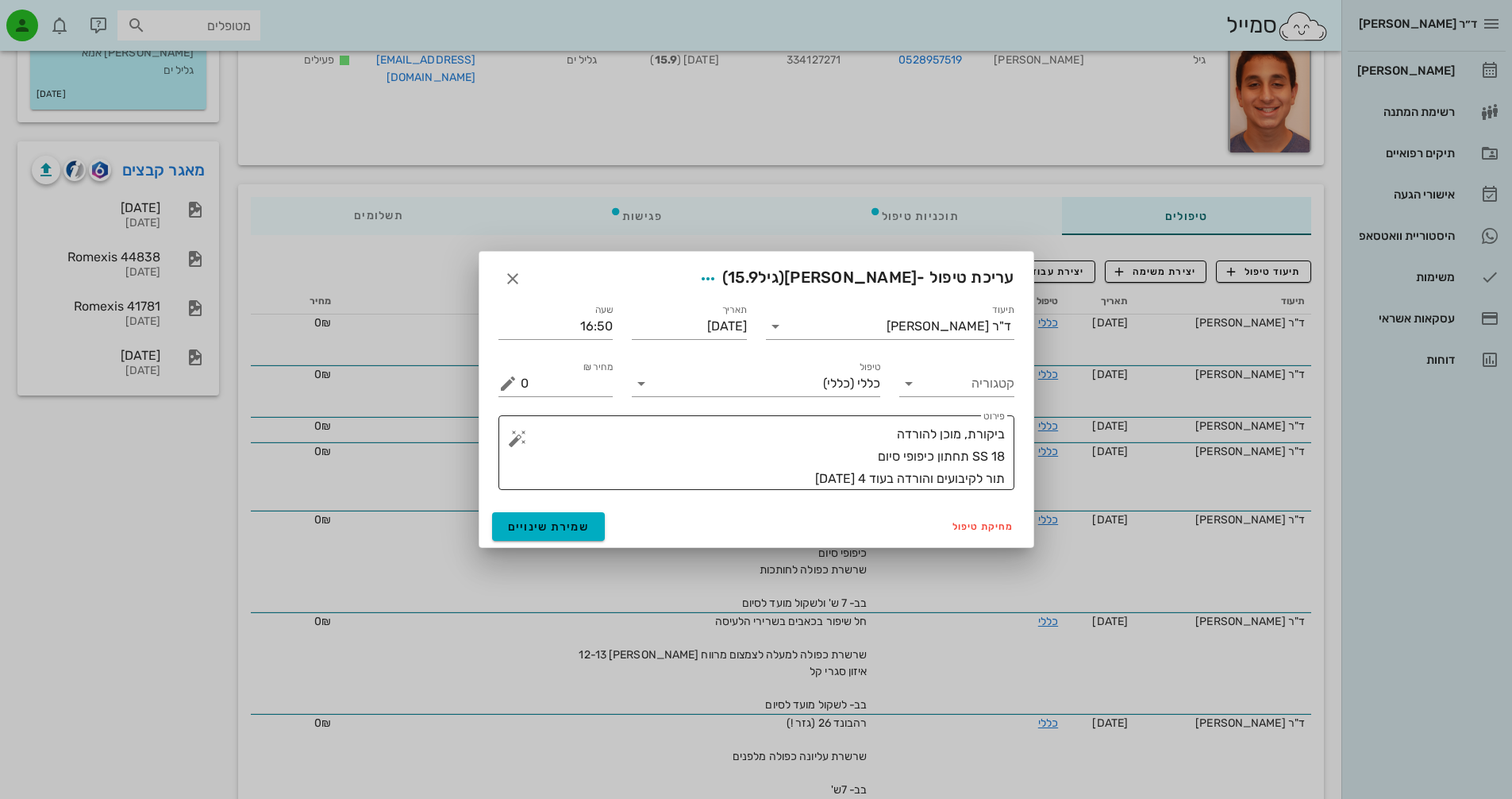
click at [929, 477] on textarea "ביקורת, מוכן להורדה 18 SS תחתון כיפופי סיום תור לקיבועים והורדה בעוד 4 [DATE]" at bounding box center [763, 456] width 484 height 67
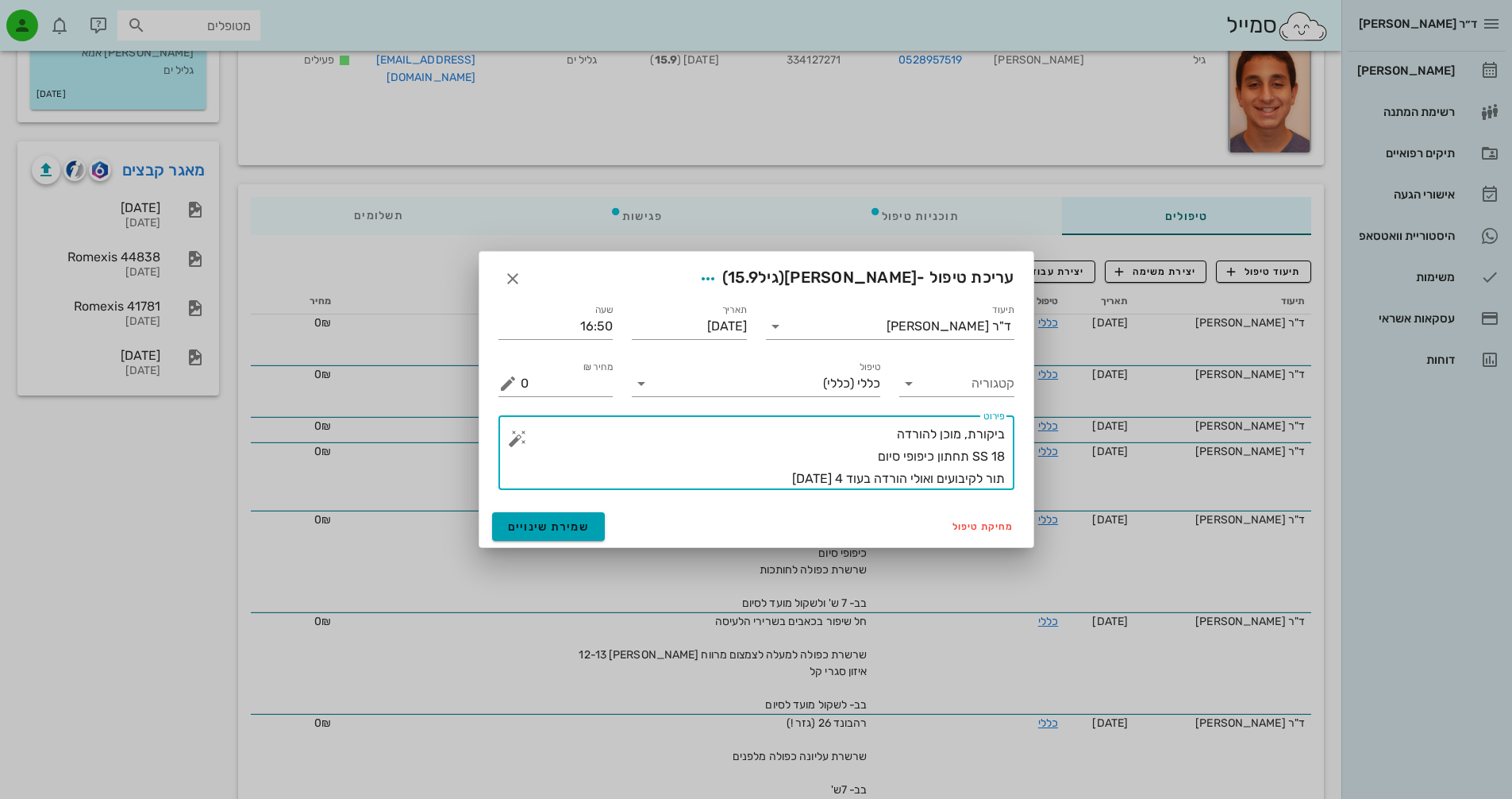
type textarea "ביקורת, מוכן להורדה 18 SS תחתון כיפופי סיום תור לקיבועים ואולי הורדה בעוד 4 [DA…"
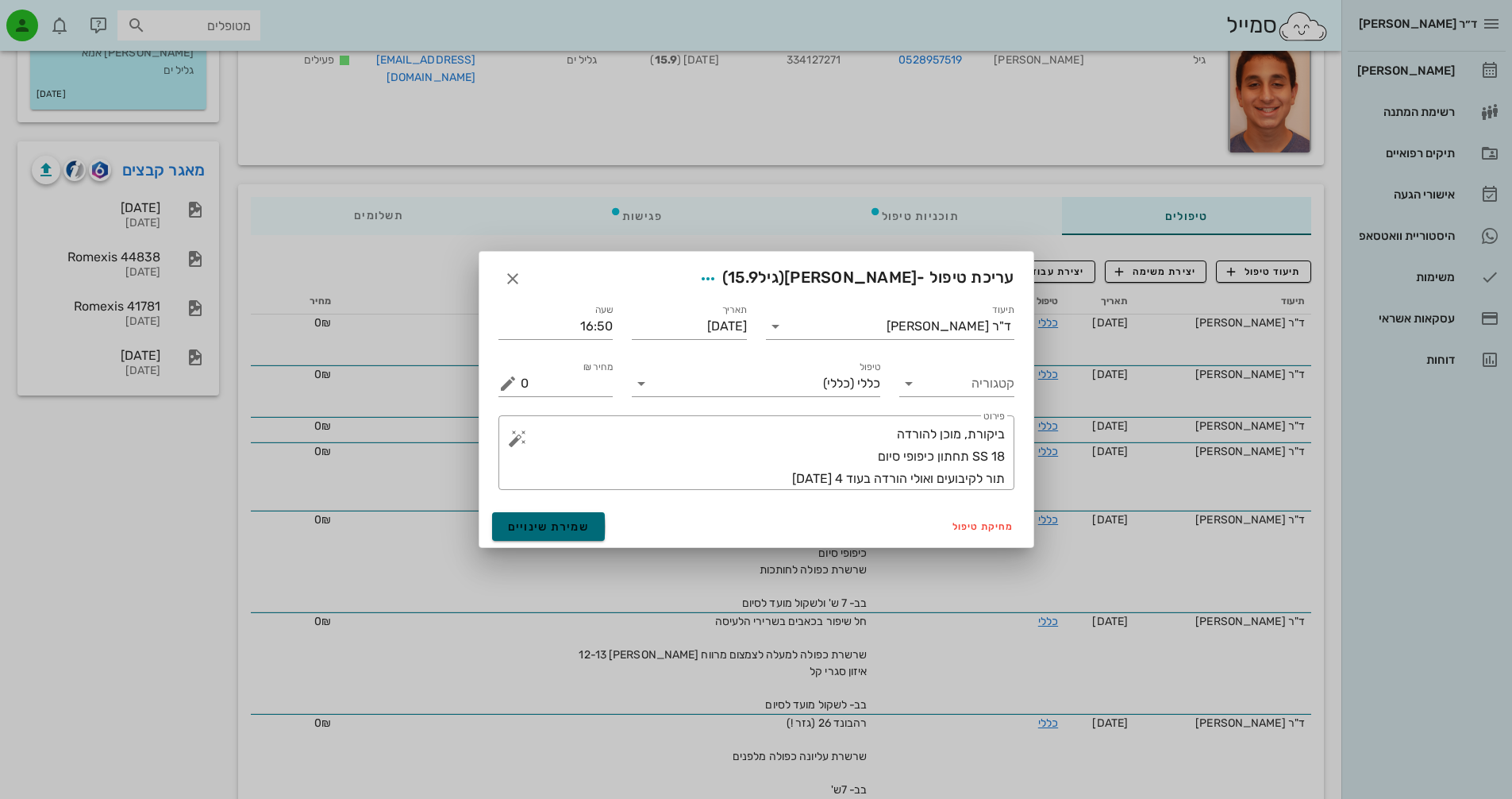
click at [570, 535] on button "שמירת שינויים" at bounding box center [548, 526] width 113 height 29
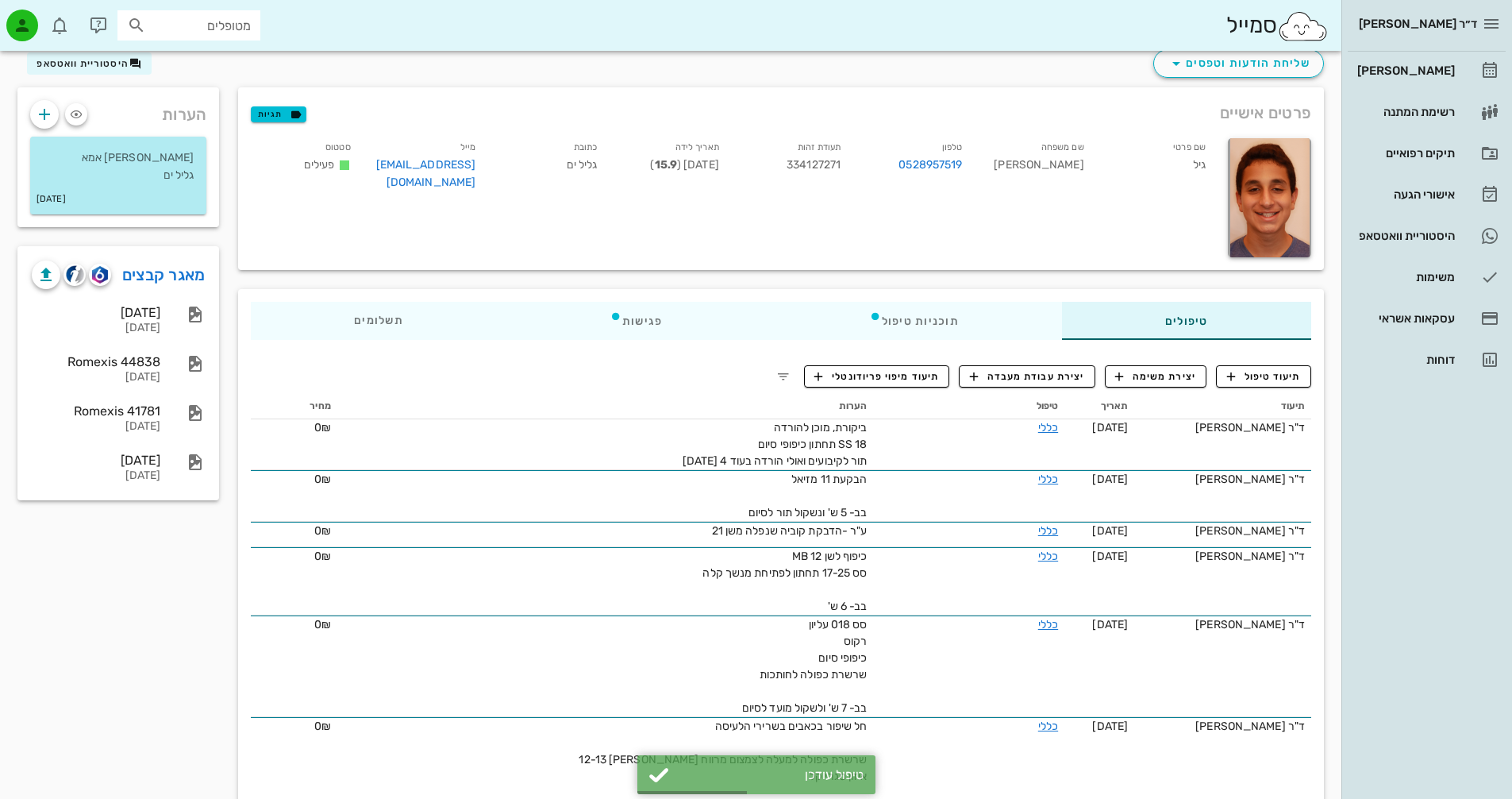
scroll to position [0, 0]
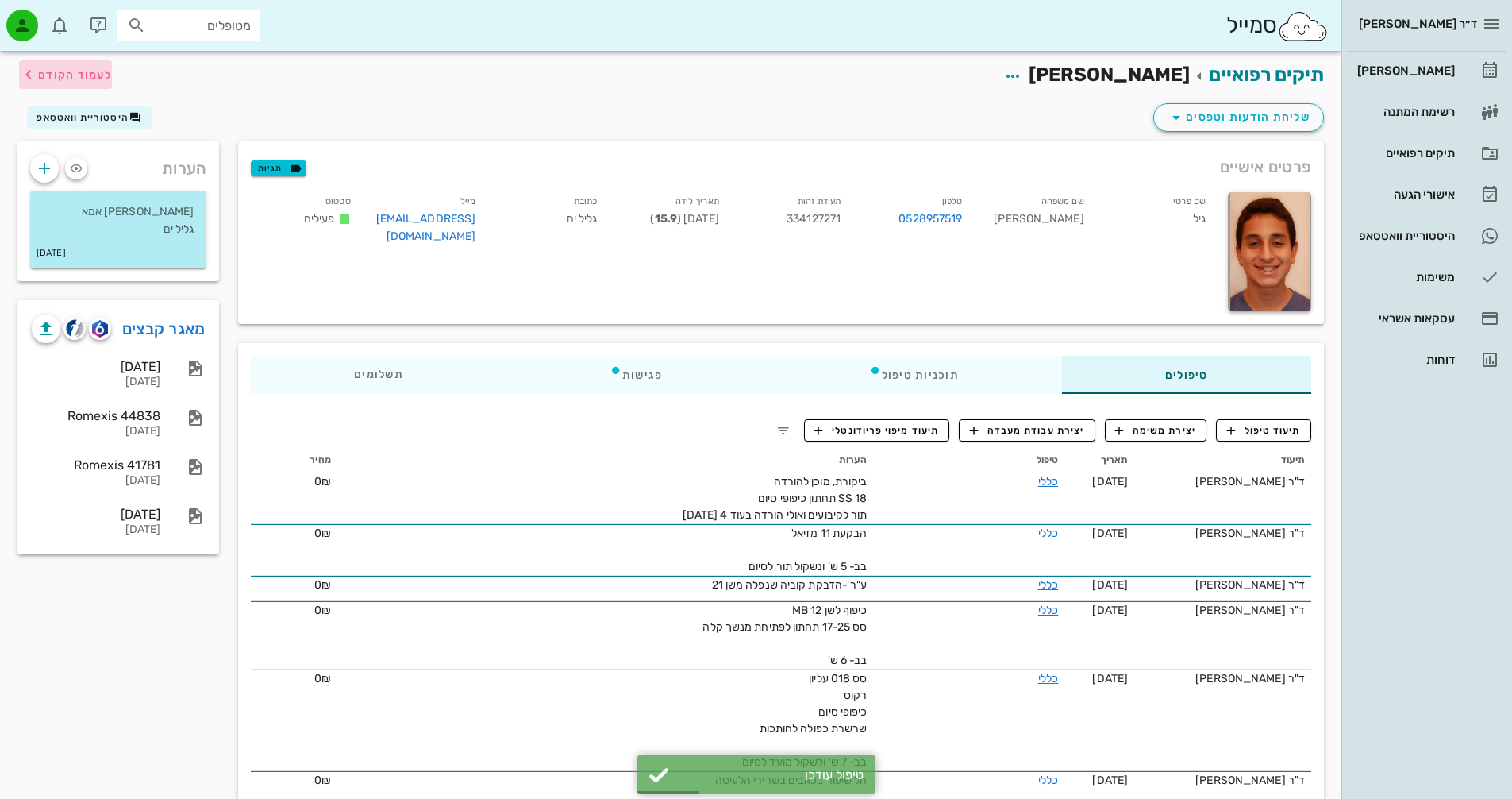
click at [97, 77] on span "לעמוד הקודם" at bounding box center [75, 75] width 74 height 13
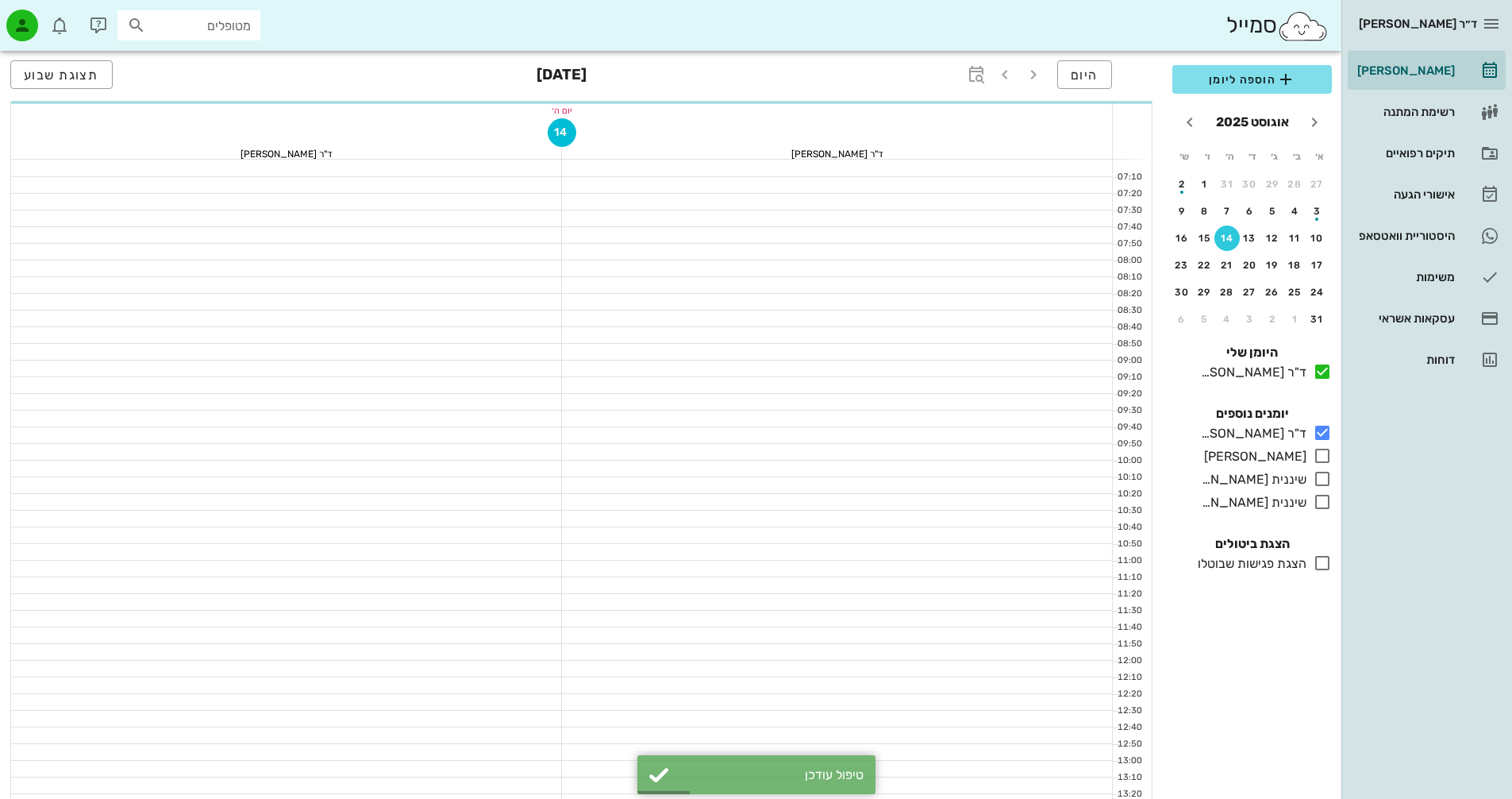
scroll to position [762, 0]
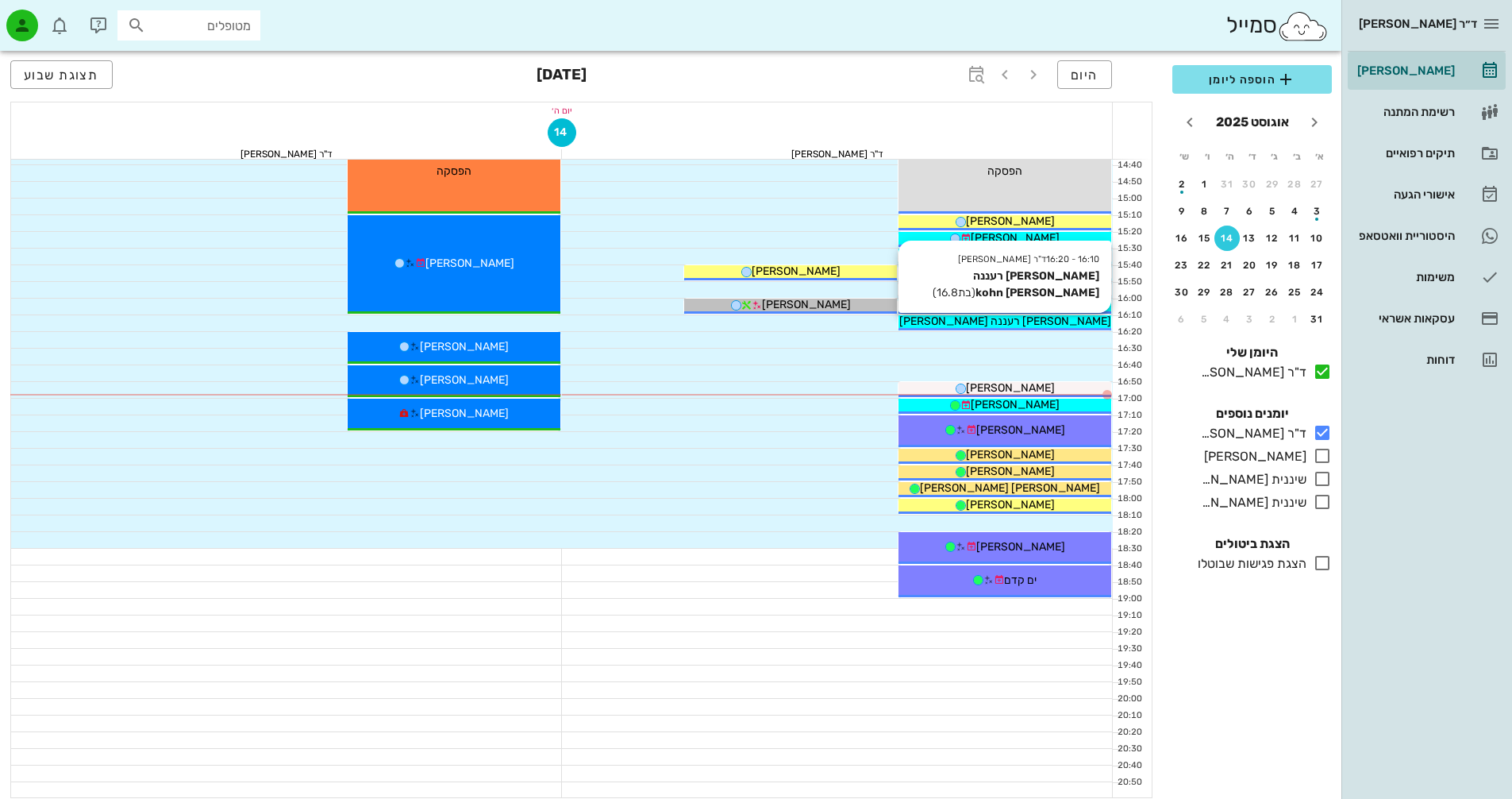
click at [1063, 325] on div "[PERSON_NAME] רעננה [PERSON_NAME] kohn" at bounding box center [1004, 321] width 213 height 16
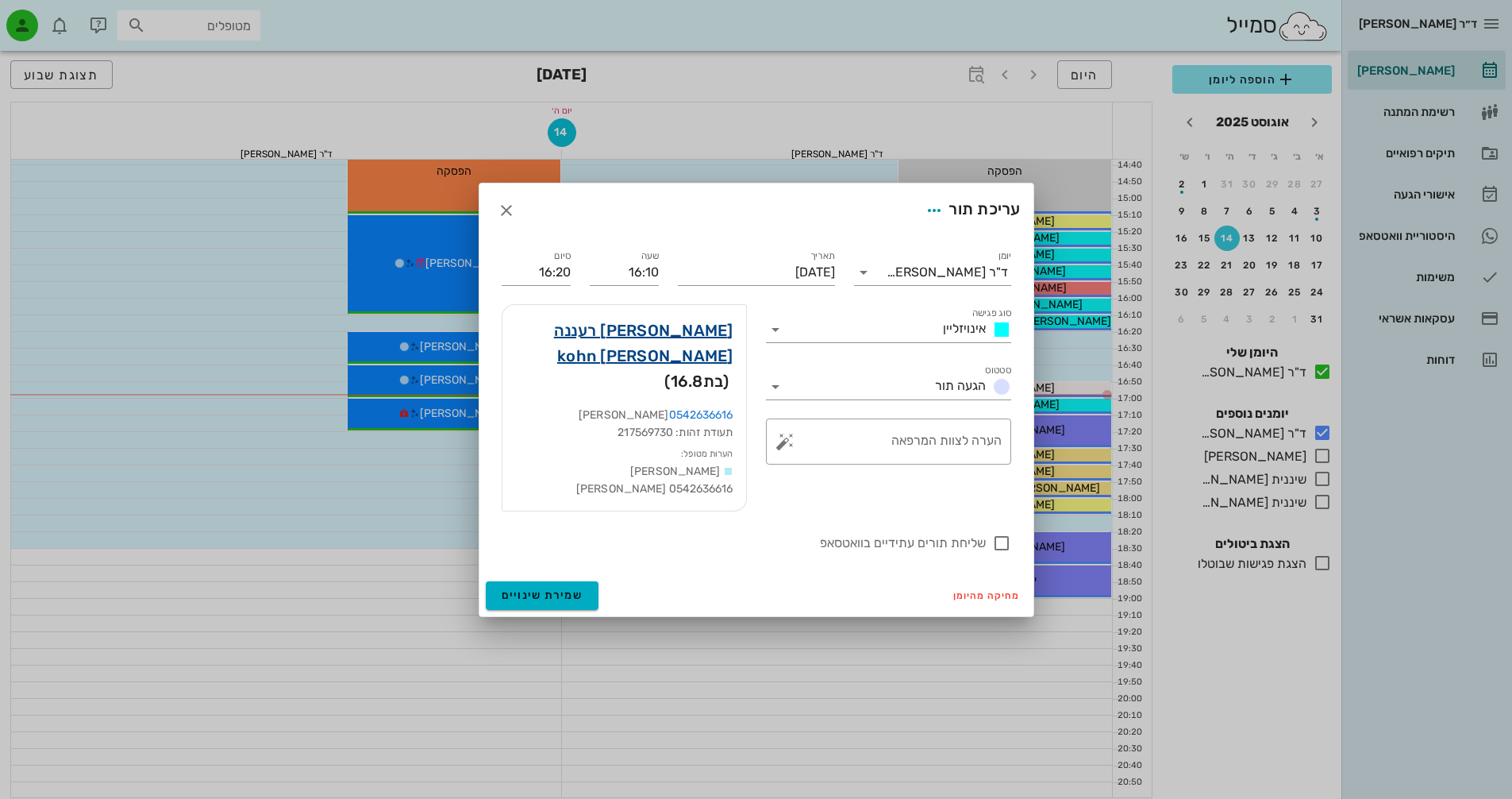
click at [659, 349] on link "[PERSON_NAME] רעננה [PERSON_NAME] kohn" at bounding box center [624, 343] width 218 height 51
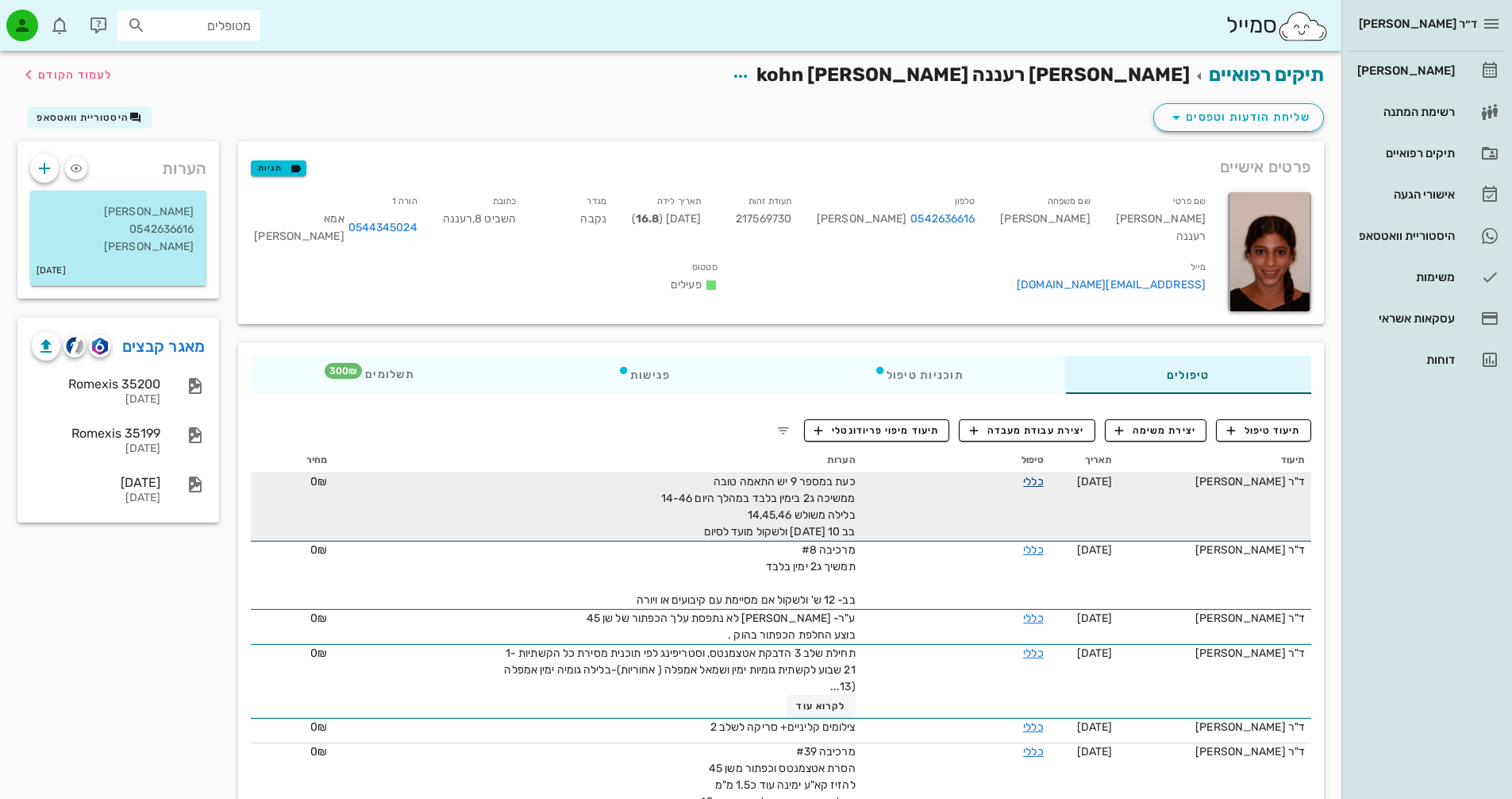
click at [1031, 482] on link "כללי" at bounding box center [1033, 481] width 20 height 13
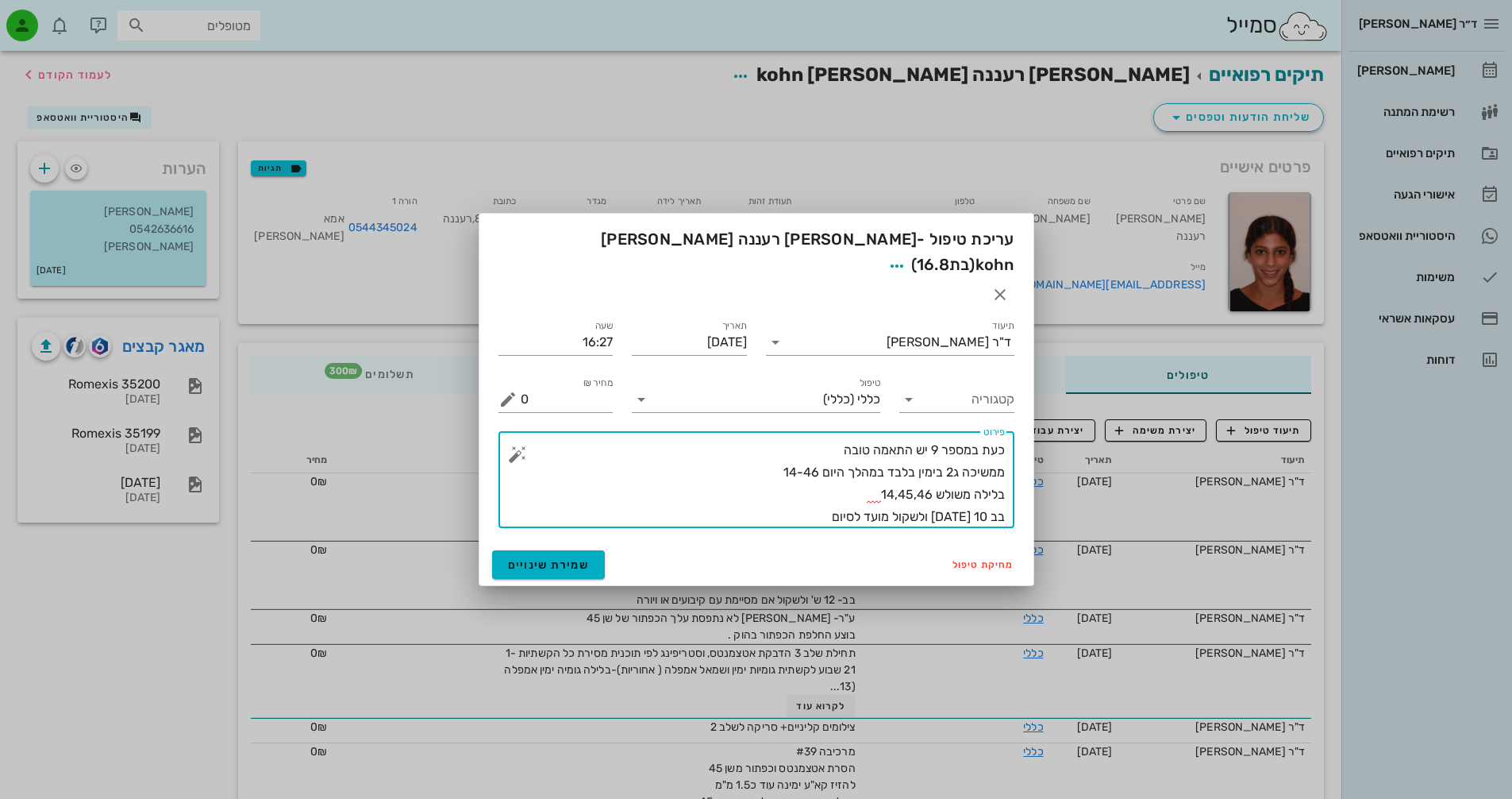
click at [824, 439] on textarea "כעת במספר 9 יש התאמה טובה ממשיכה ג2 בימין בלבד במהלך היום 14-46 בלילה משולש 14,…" at bounding box center [763, 484] width 484 height 89
click at [1006, 431] on div "​ פירוט כעת במספר 9 יש התאמה טובה ממשיכה ג2 בימין בלבד במהלך היום 14-46 בלילה מ…" at bounding box center [756, 480] width 515 height 97
click at [997, 439] on textarea "כעת במספר 9 יש התאמה טובה ממשיכה ג2 בימין בלבד במהלך היום 14-46 בלילה משולש 14,…" at bounding box center [763, 484] width 484 height 89
click at [1004, 439] on textarea "כעת במספר 9 יש התאמה טובה ממשיכה ג2 בימין בלבד במהלך היום 14-46 בלילה משולש 14,…" at bounding box center [763, 484] width 484 height 89
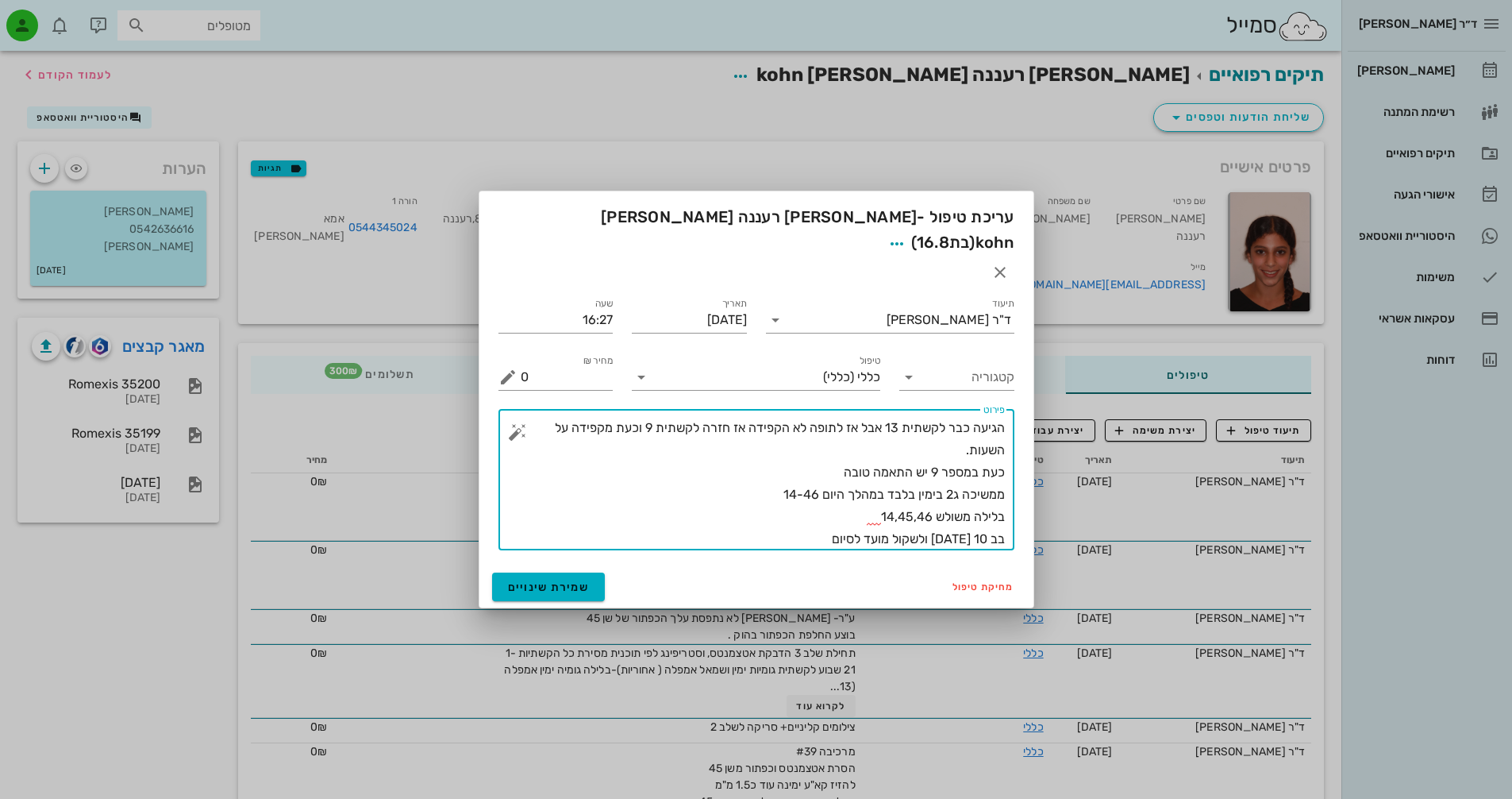
click at [850, 486] on textarea "הגיעה כבר לקשתית 13 אבל אז לתופה לא הקפידה אז חזרה לקשתית 9 וכעת מקפידה על השעו…" at bounding box center [763, 484] width 484 height 133
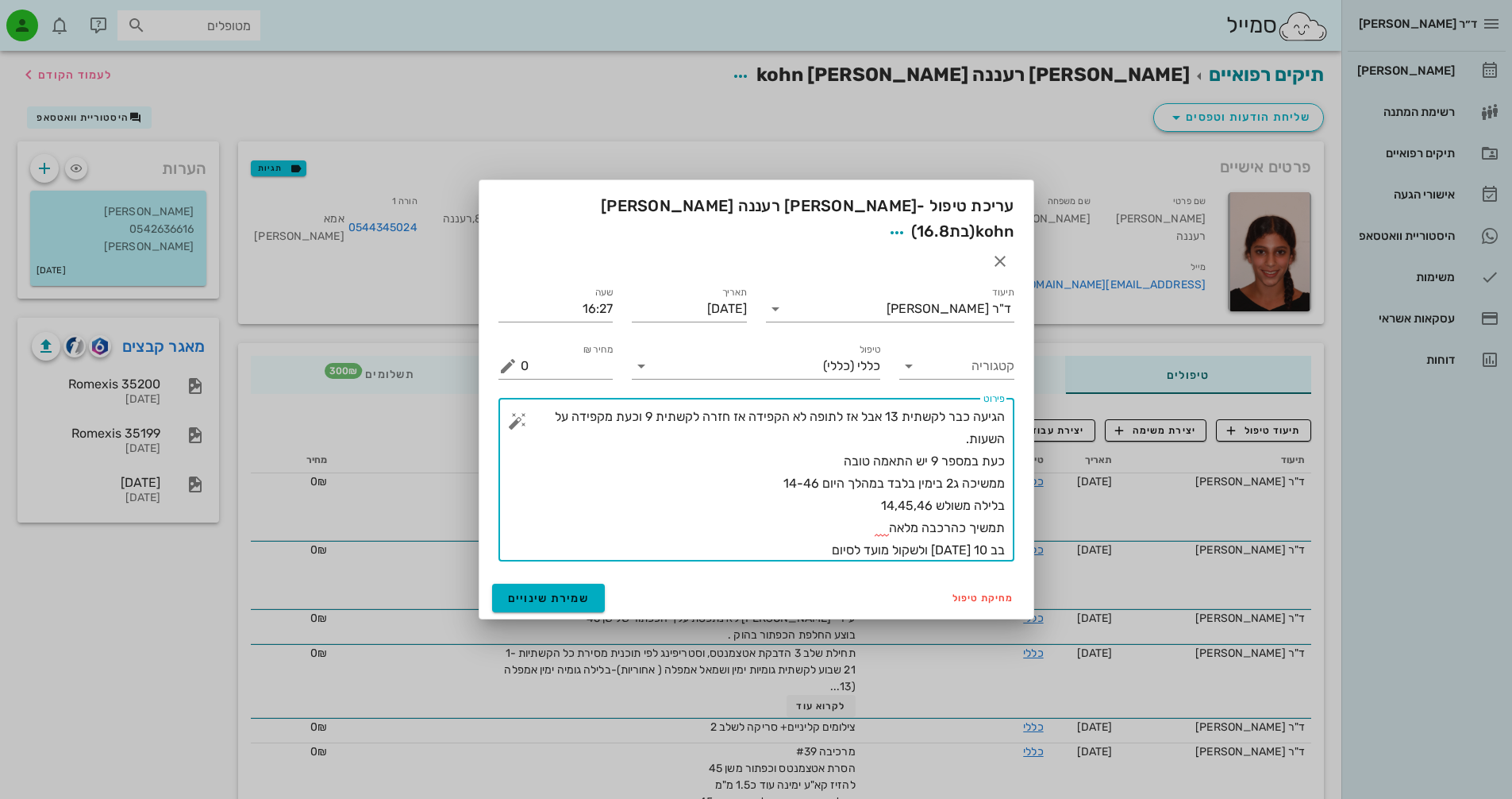
drag, startPoint x: 958, startPoint y: 498, endPoint x: 966, endPoint y: 499, distance: 8.1
click at [966, 499] on textarea "הגיעה כבר לקשתית 13 אבל אז לתופה לא הקפידה אז חזרה לקשתית 9 וכעת מקפידה על השעו…" at bounding box center [763, 483] width 484 height 155
click at [868, 498] on textarea "הגיעה כבר לקשתית 13 אבל אז לתופה לא הקפידה אז חזרה לקשתית 9 וכעת מקפידה על השעו…" at bounding box center [763, 483] width 484 height 155
type textarea "הגיעה כבר לקשתית 13 אבל אז לתופה לא הקפידה אז חזרה לקשתית 9 וכעת מקפידה על השעו…"
click at [567, 591] on span "שמירת שינויים" at bounding box center [549, 598] width 82 height 13
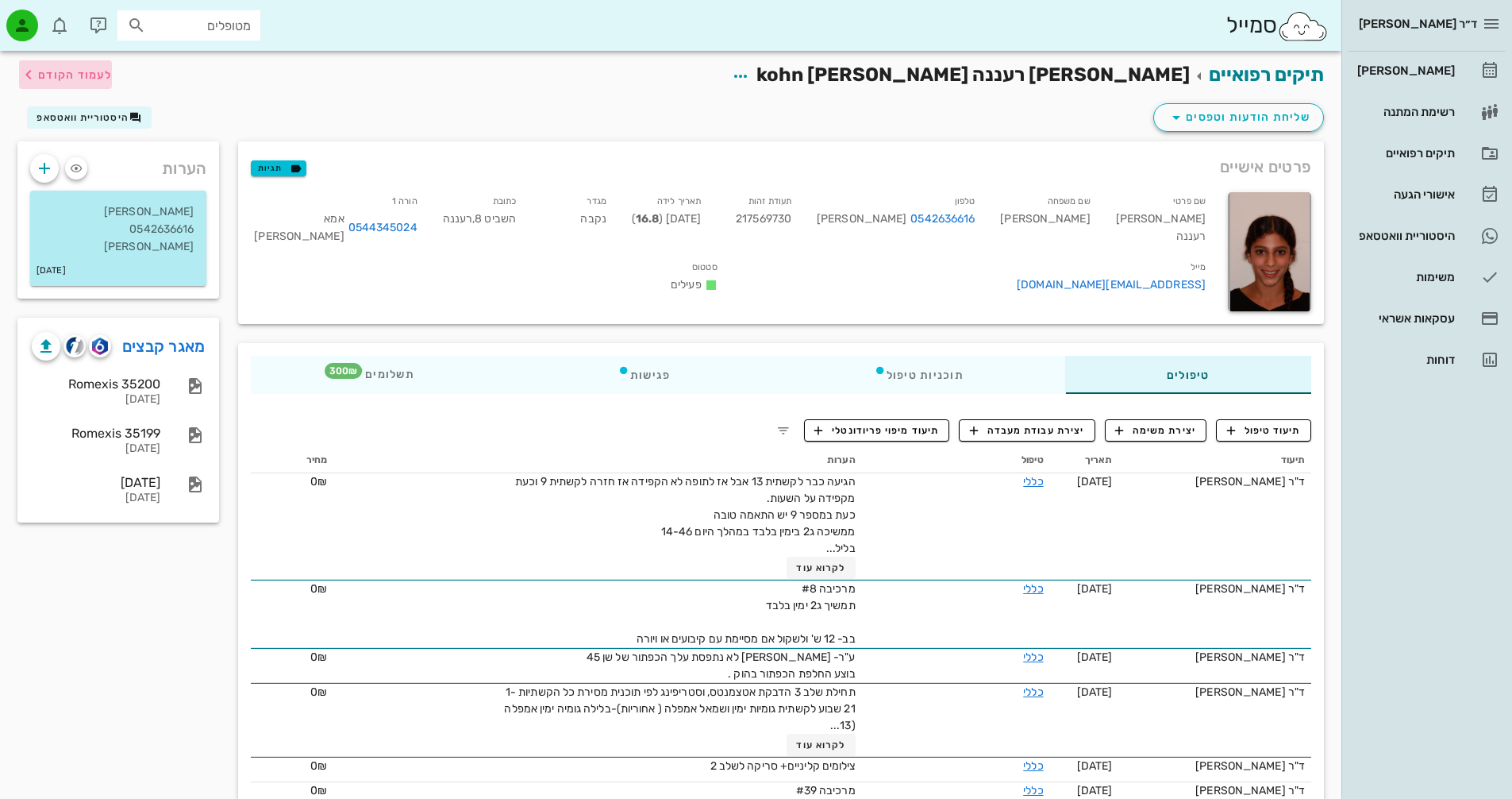
click at [54, 77] on span "לעמוד הקודם" at bounding box center [75, 75] width 74 height 13
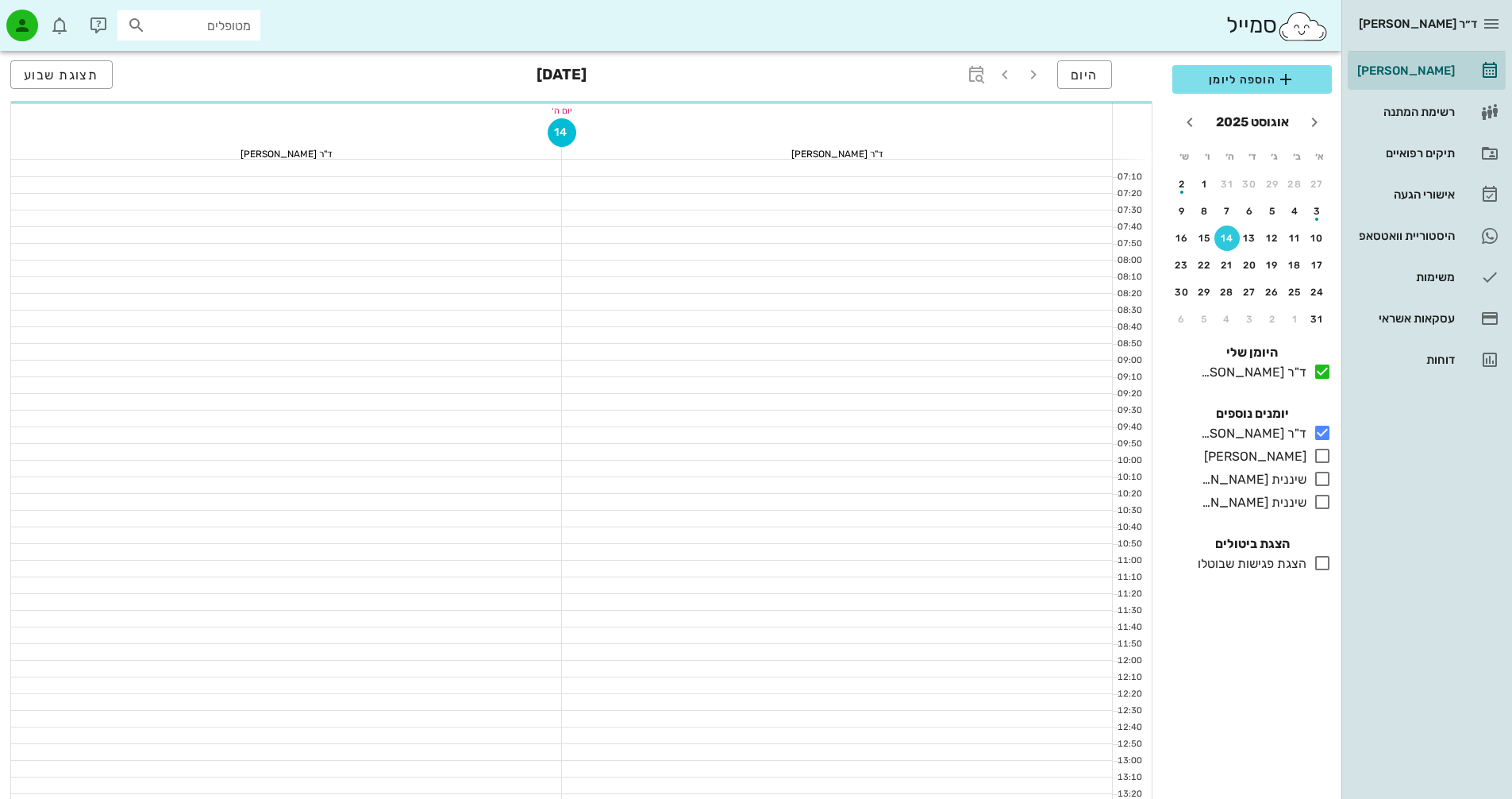
scroll to position [762, 0]
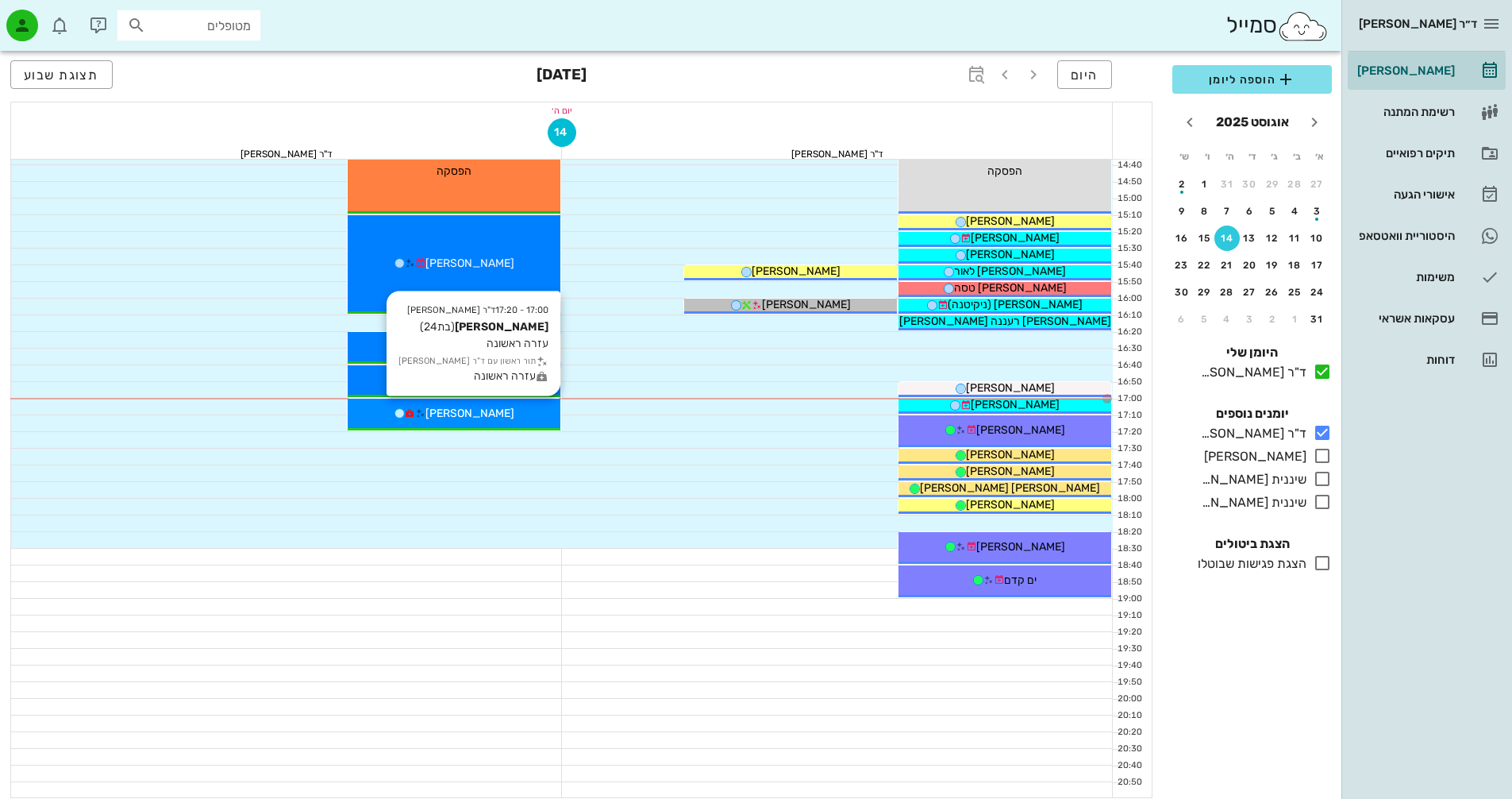
click at [511, 410] on div "[PERSON_NAME]" at bounding box center [453, 413] width 213 height 16
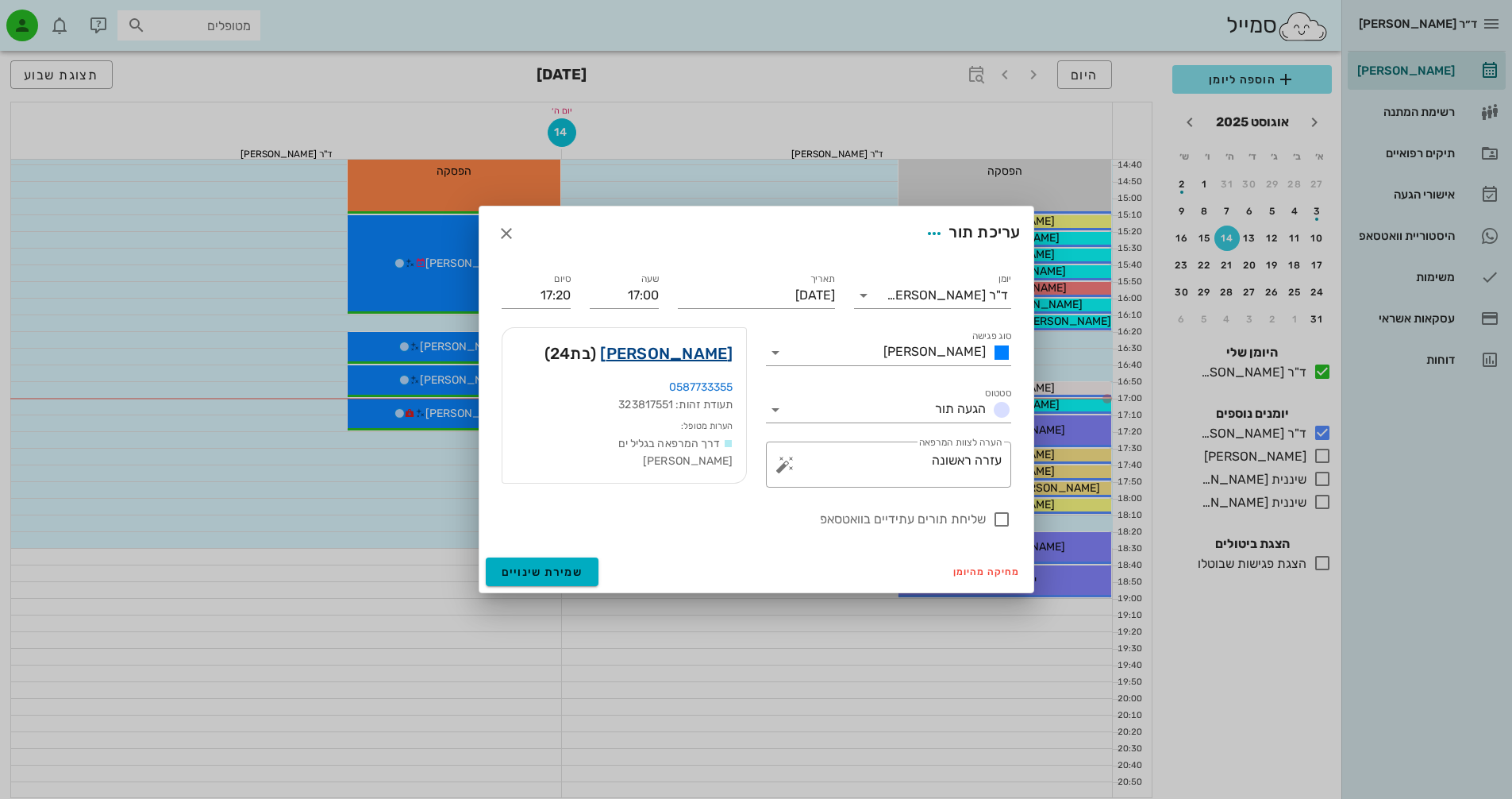
click at [682, 356] on link "[PERSON_NAME]" at bounding box center [666, 353] width 132 height 25
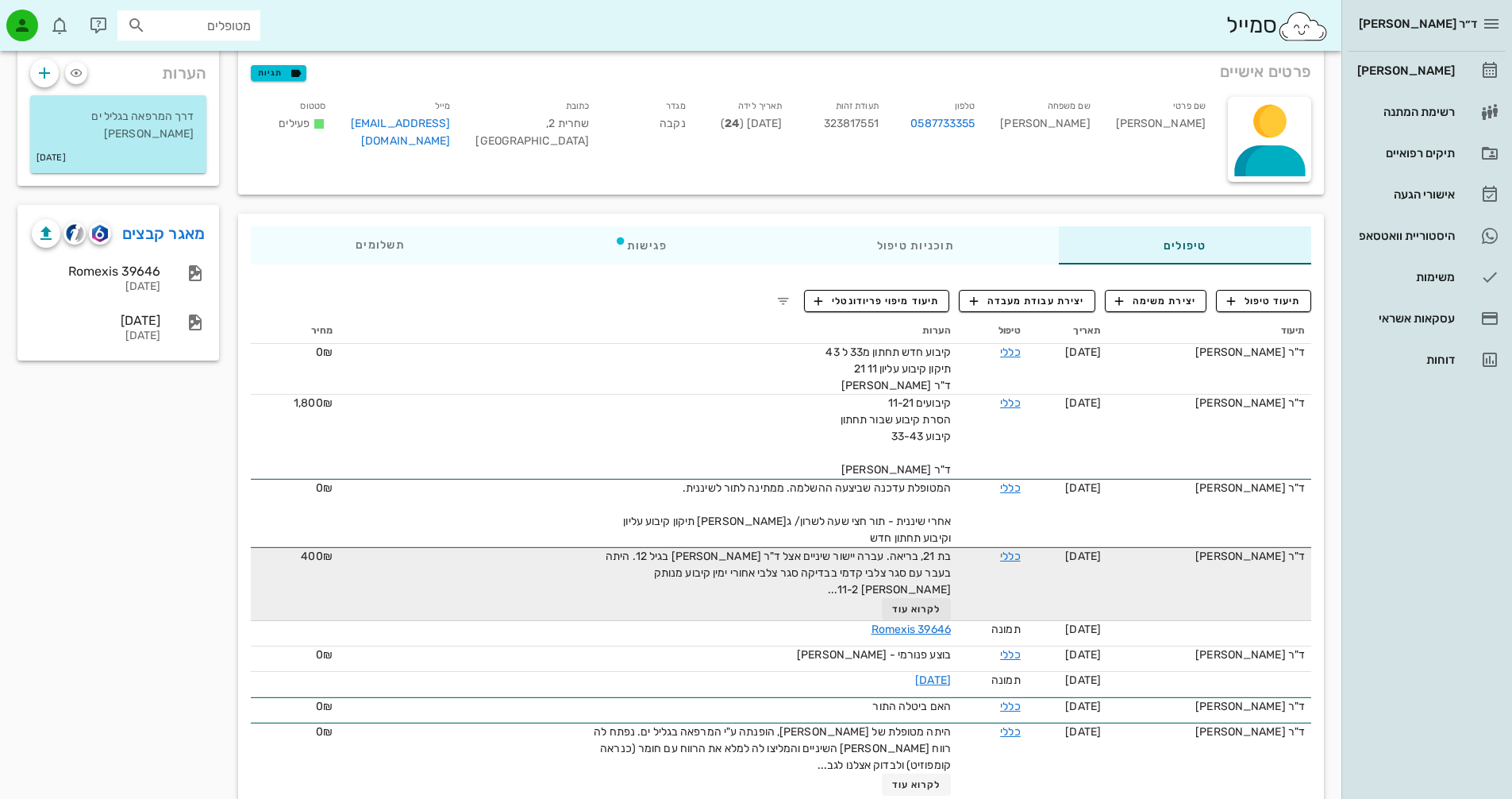
scroll to position [97, 0]
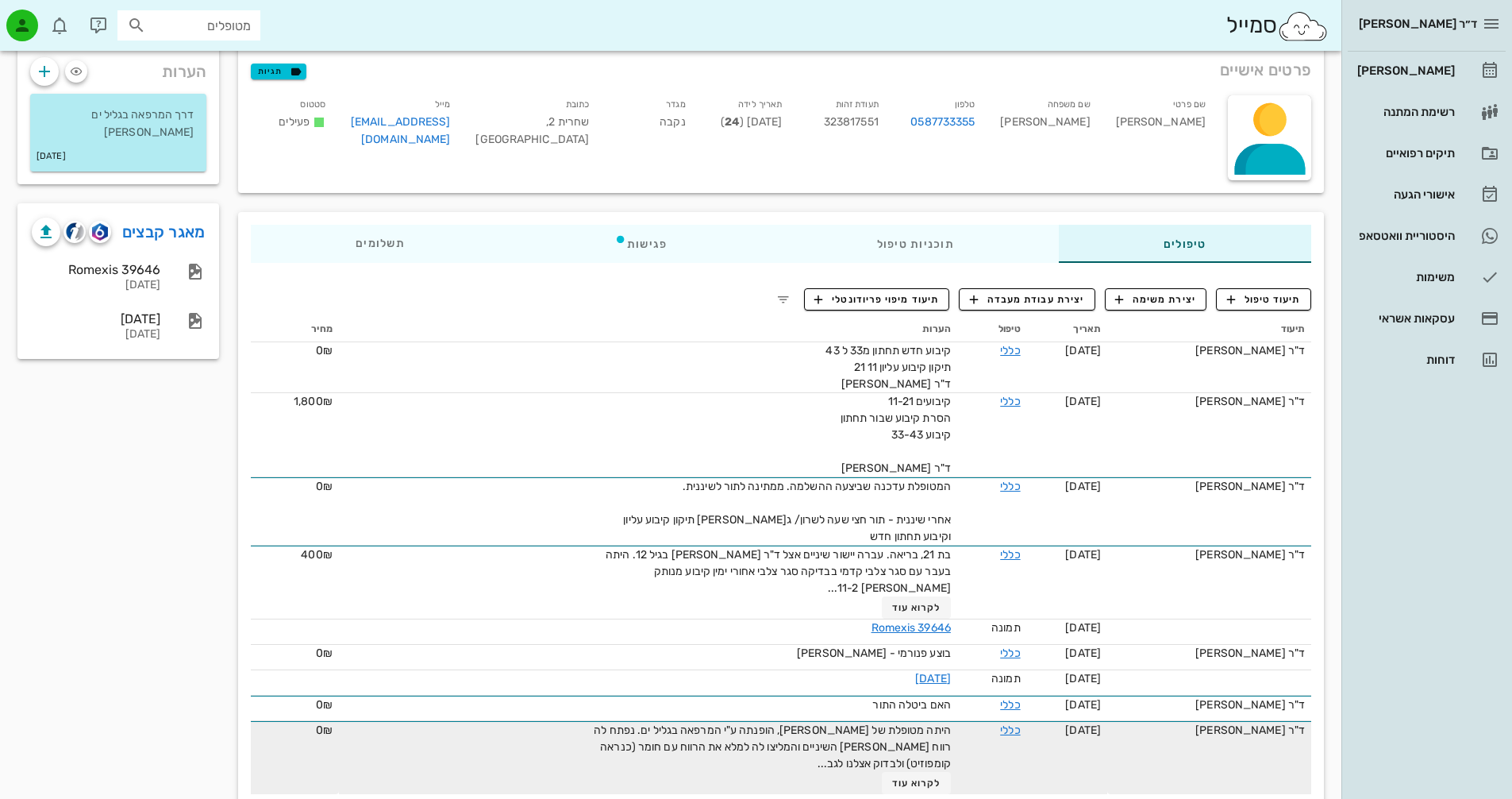
click at [873, 723] on span "היתה מטופלת של [PERSON_NAME], הופנתה ע"י המרפאה בגליל ים. נפתח לה רווח [PERSON_…" at bounding box center [772, 746] width 357 height 47
click at [917, 777] on span "לקרוא עוד" at bounding box center [917, 783] width 49 height 11
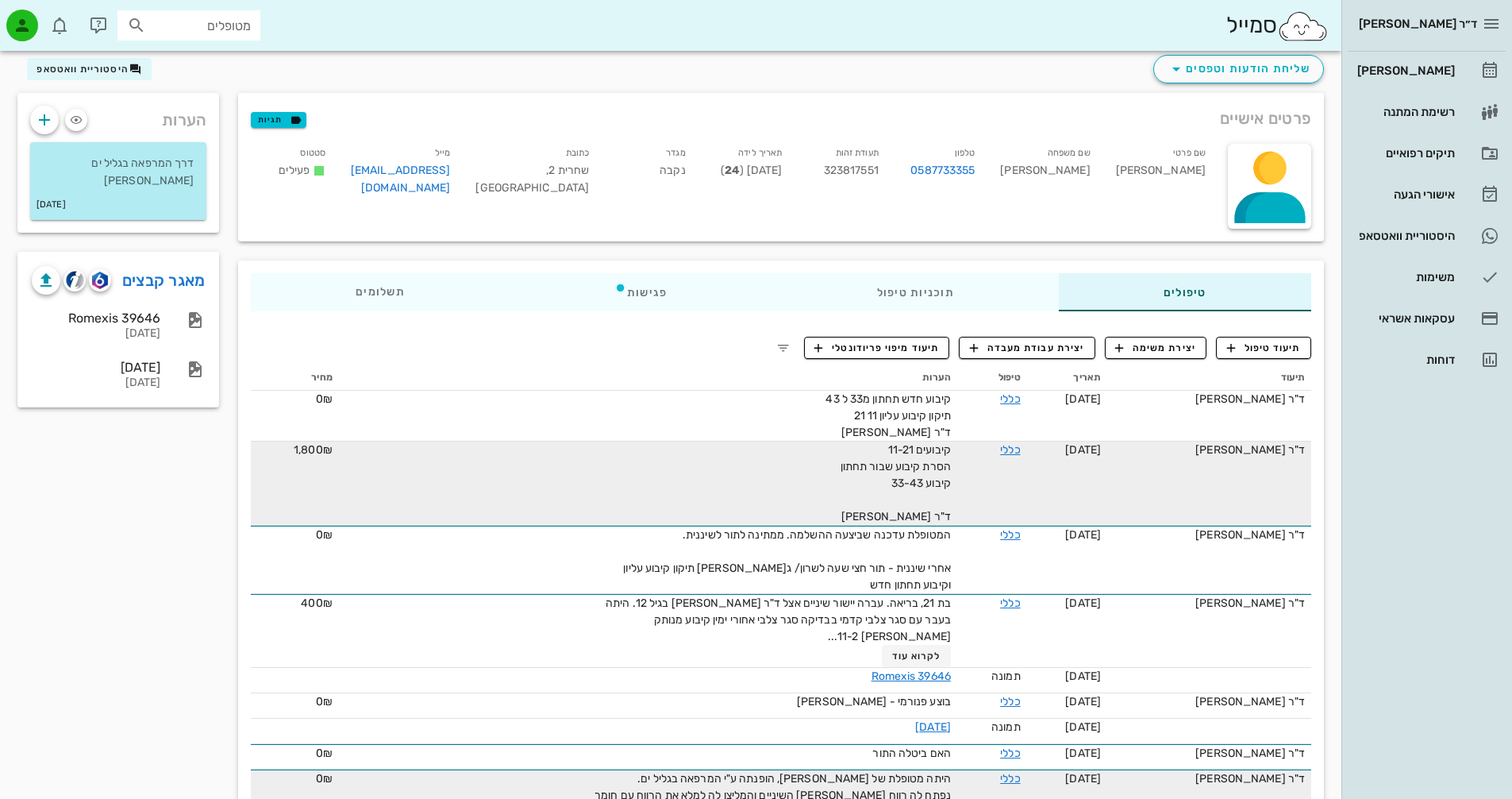
scroll to position [75, 0]
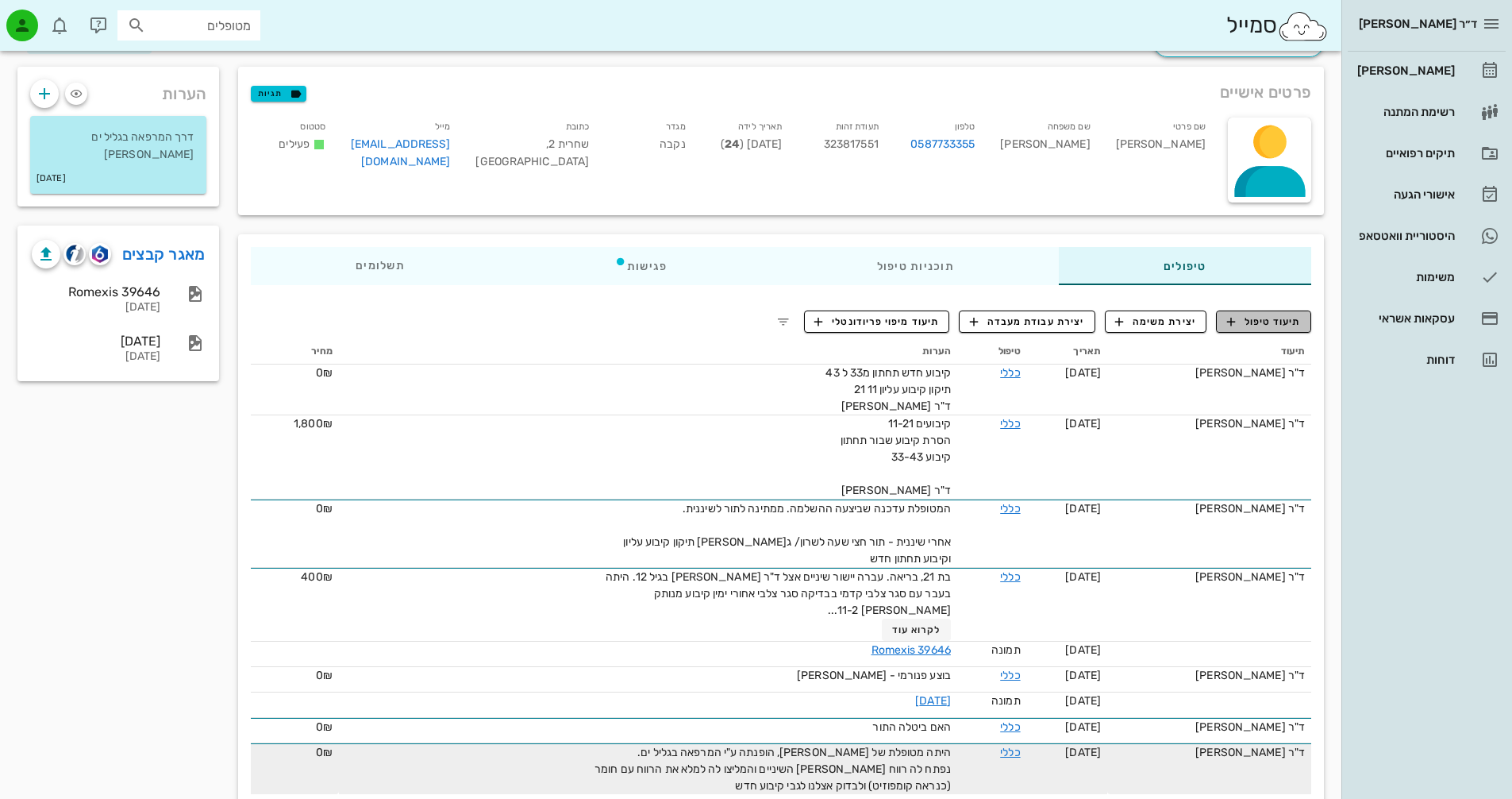
click at [1266, 318] on span "תיעוד טיפול" at bounding box center [1264, 321] width 74 height 14
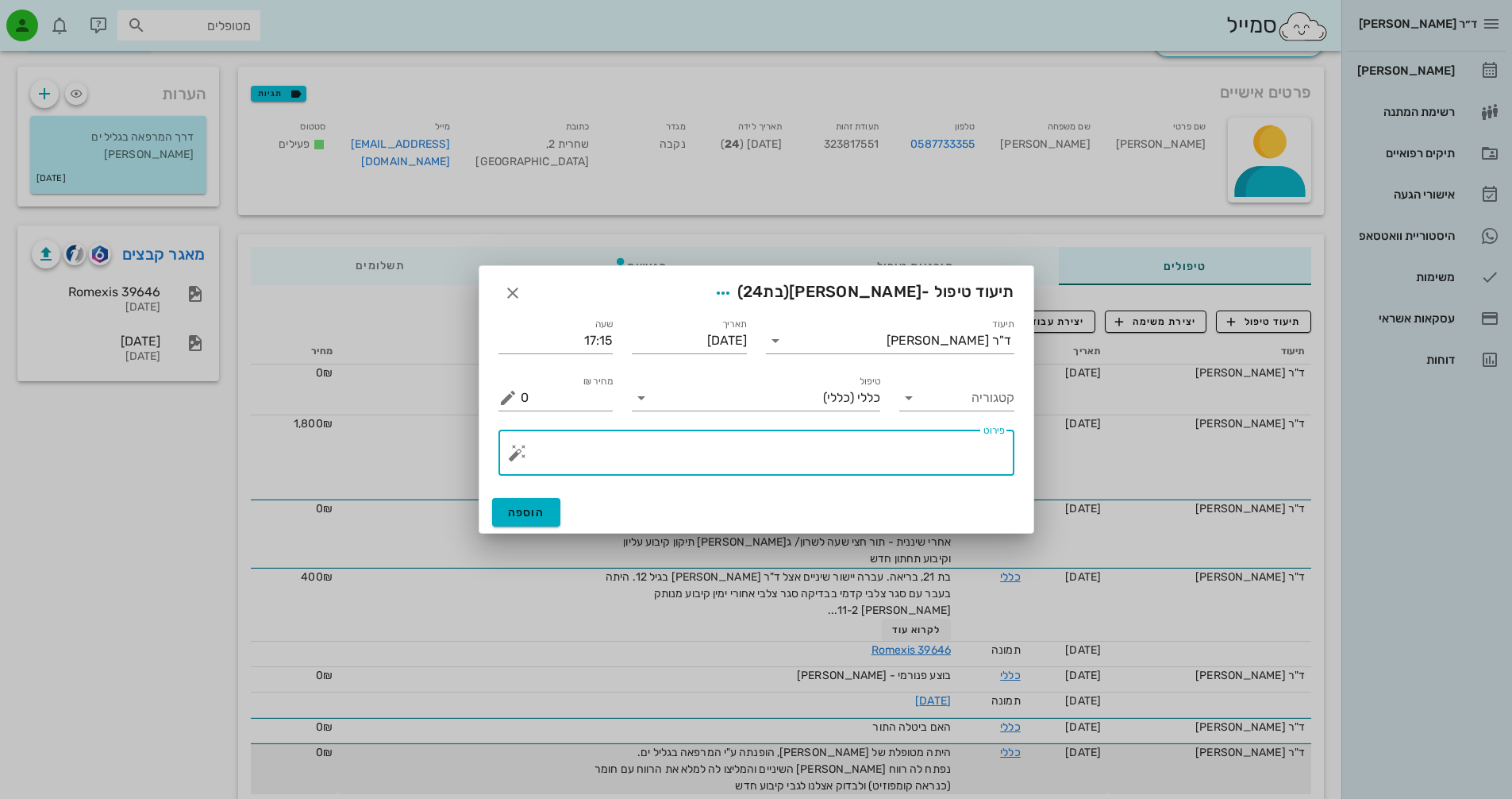
click at [905, 440] on textarea "פירוט" at bounding box center [763, 457] width 484 height 38
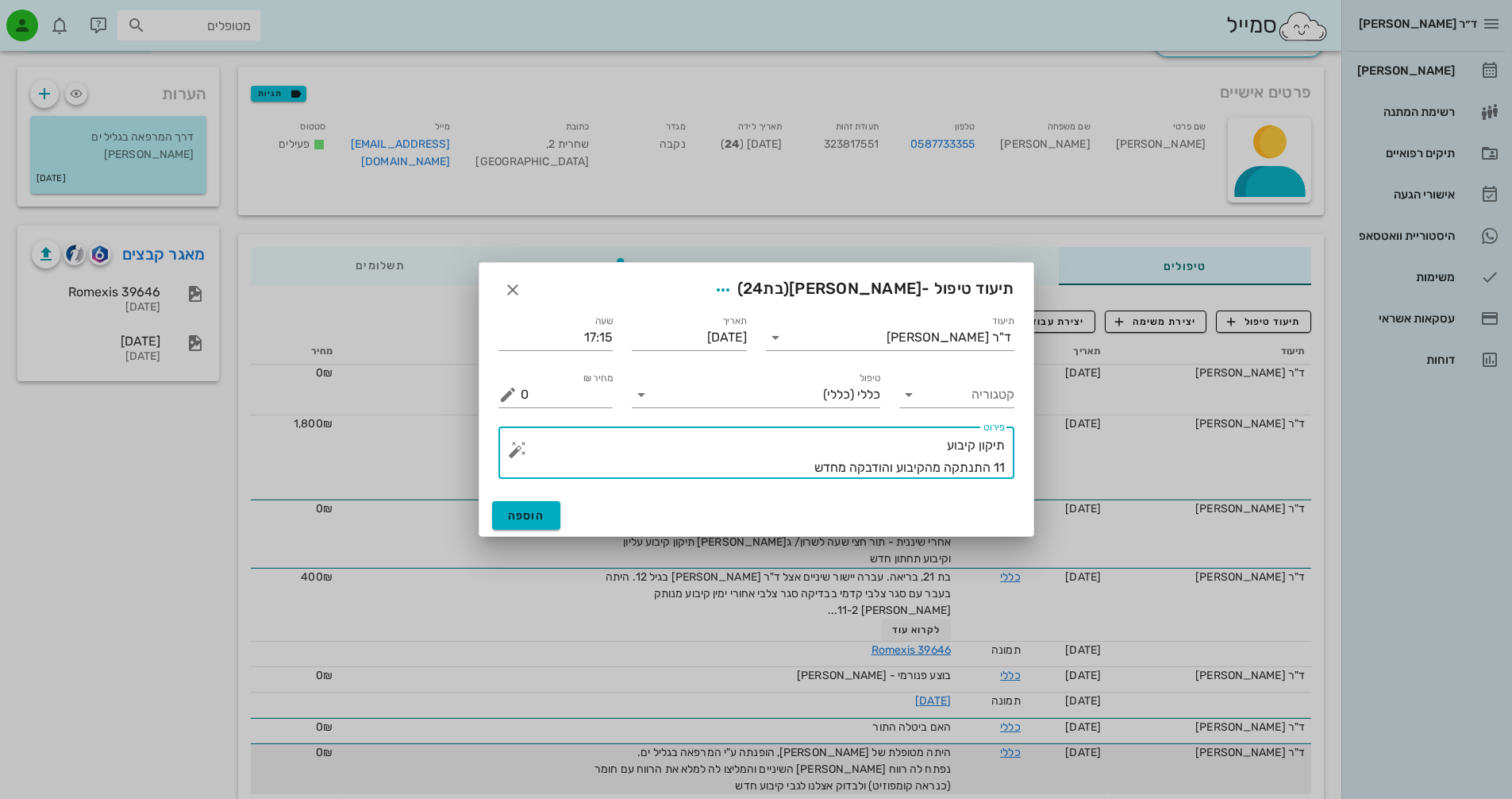
type textarea "תיקון קיבוע 11 התנתקה מהקיבוע והודבקה מחדש"
click at [530, 514] on span "הוספה" at bounding box center [526, 516] width 37 height 13
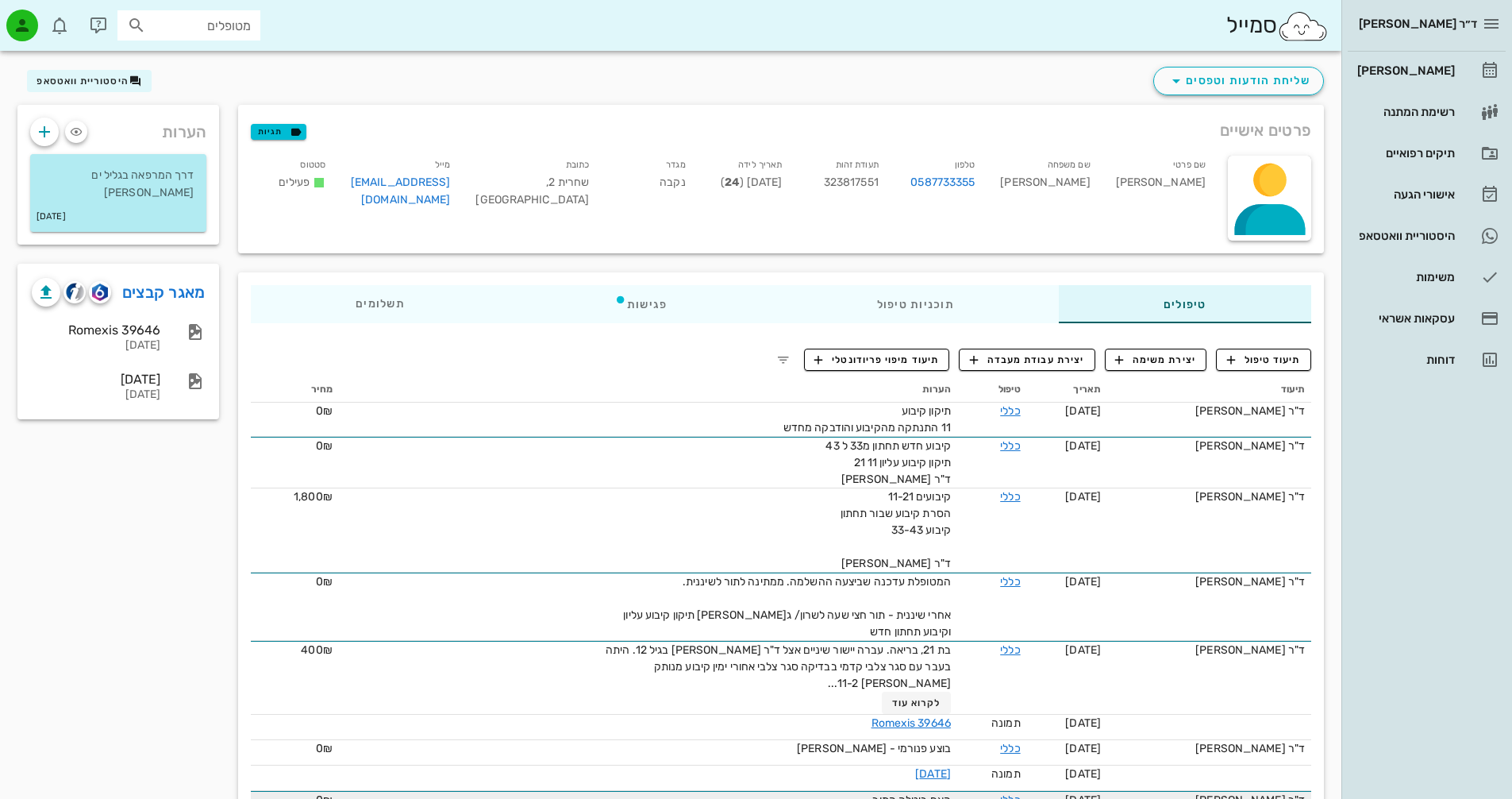
scroll to position [0, 0]
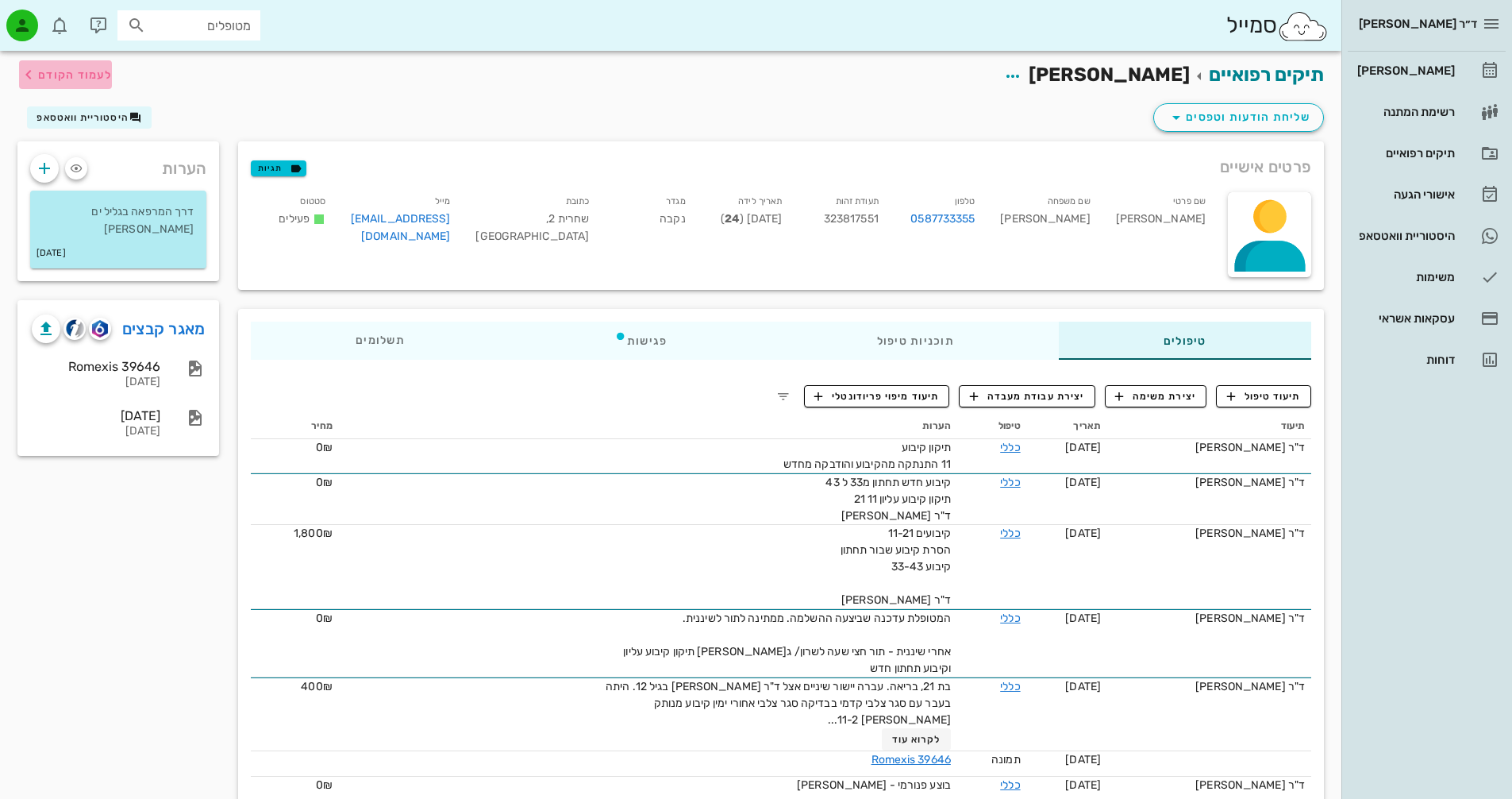
click at [98, 65] on button "לעמוד הקודם" at bounding box center [65, 74] width 93 height 29
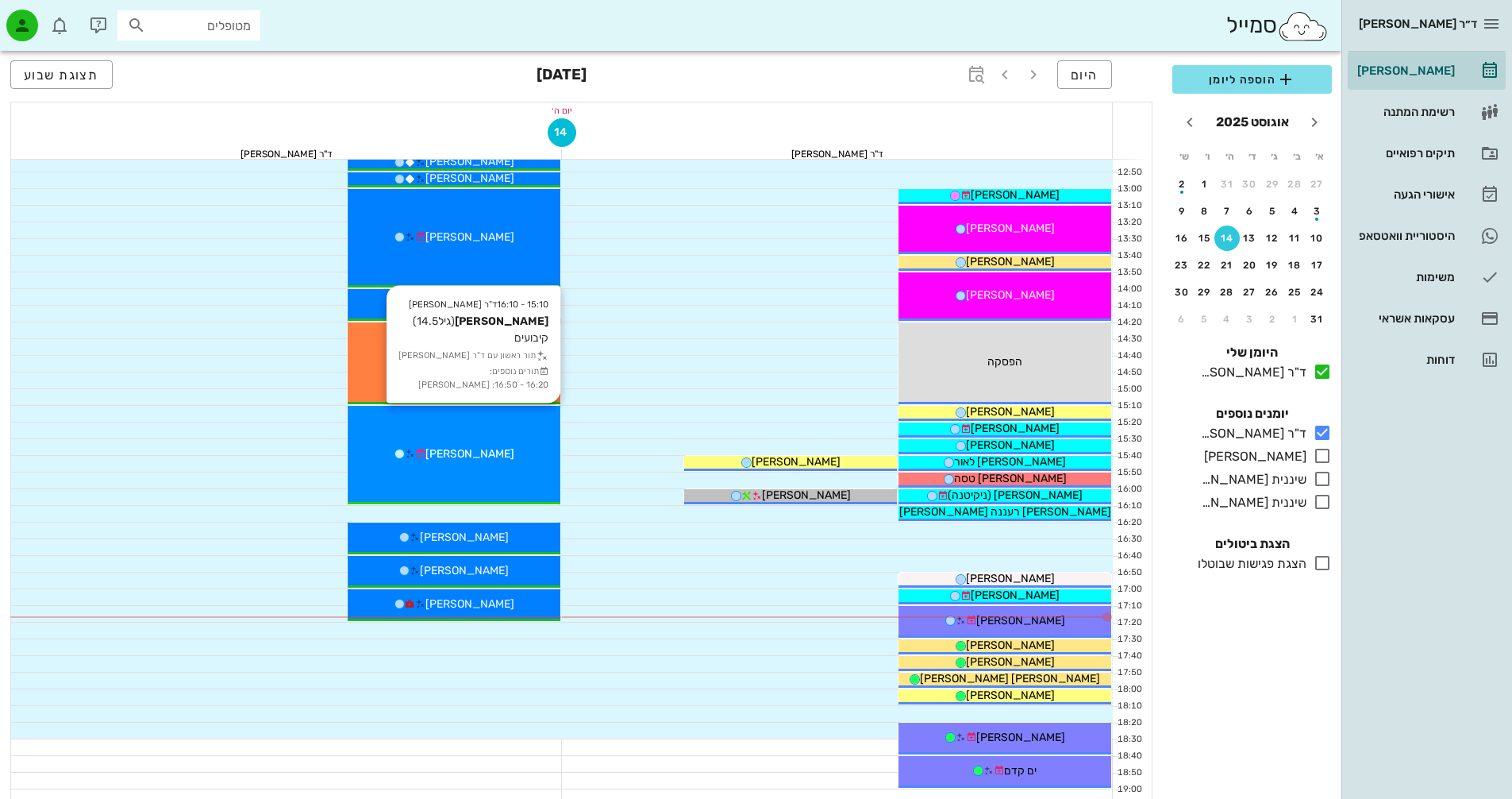
scroll to position [714, 0]
